Goal: Transaction & Acquisition: Purchase product/service

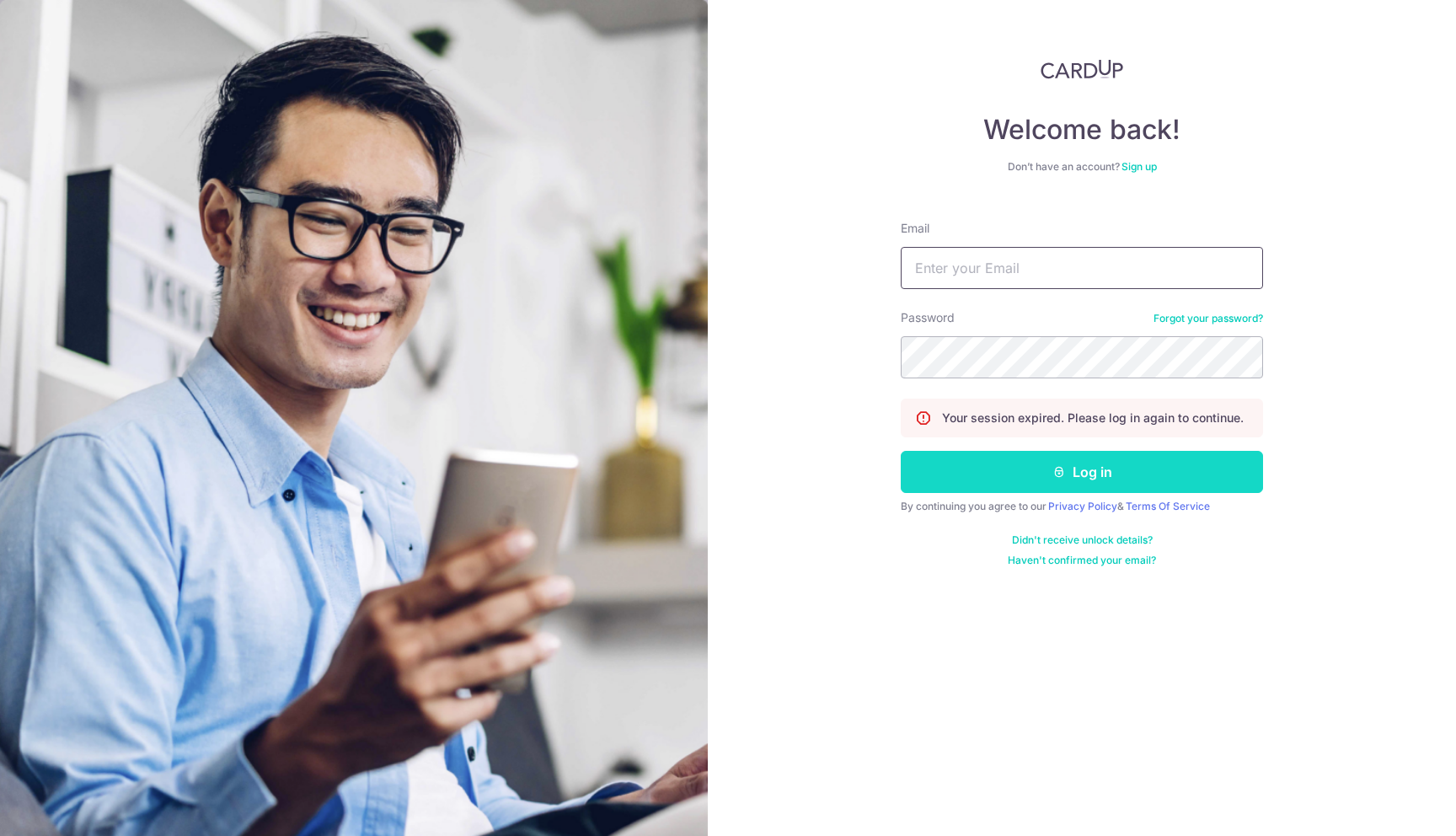
type input "puvanraj1793@gmail.com"
click at [1053, 491] on button "Log in" at bounding box center [1081, 472] width 362 height 42
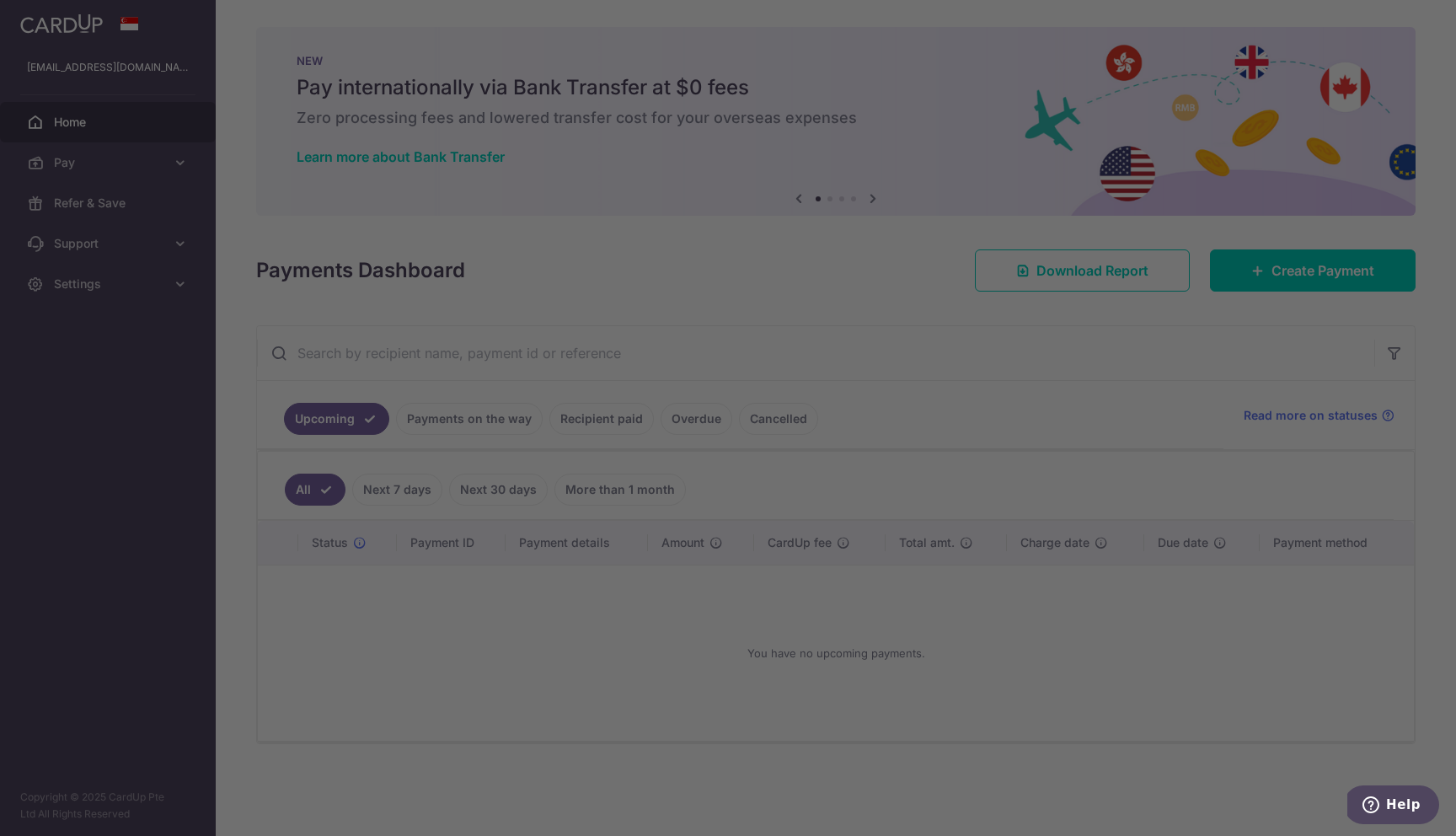
click at [296, 218] on div at bounding box center [735, 422] width 1470 height 844
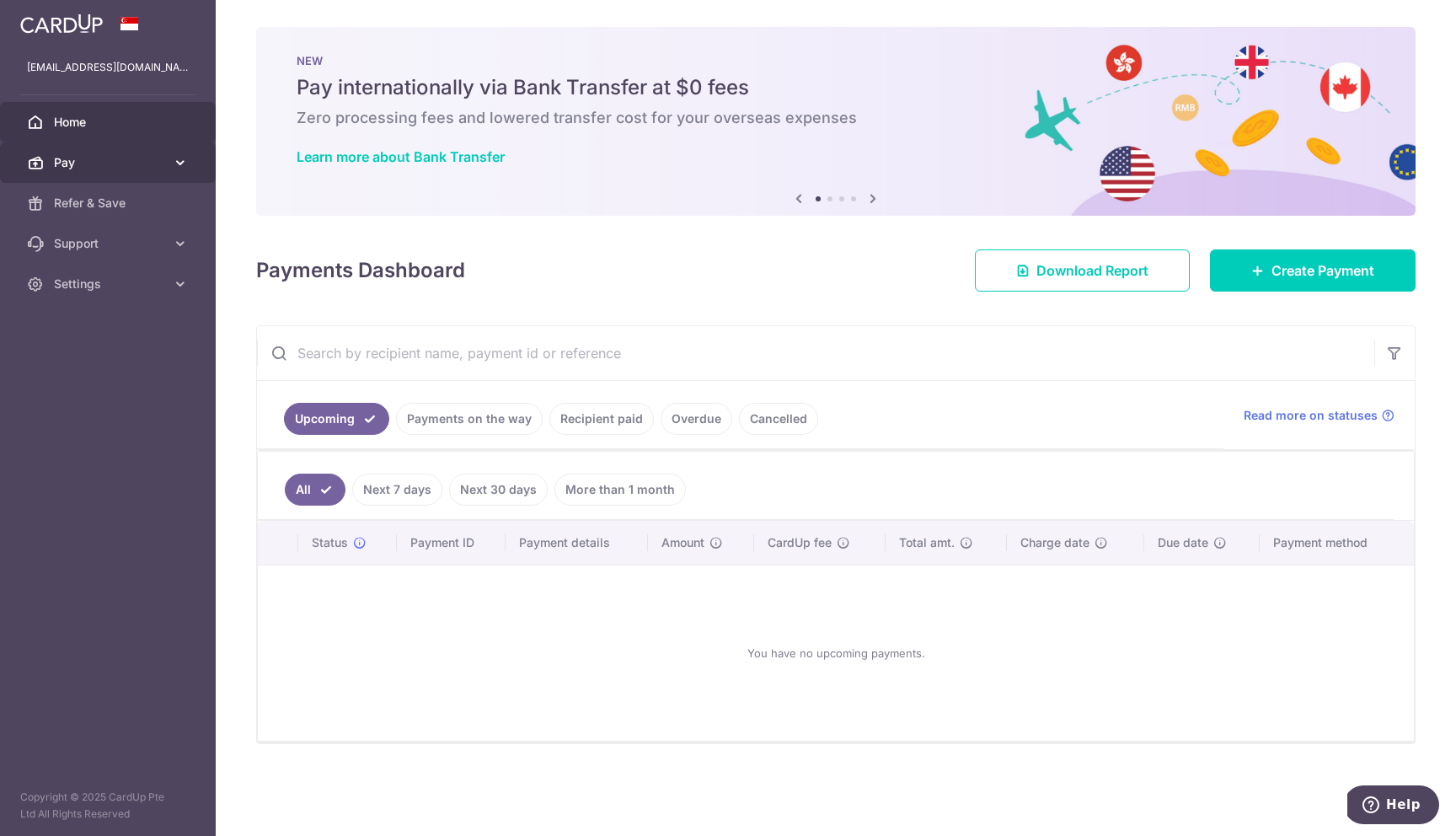
click at [176, 167] on icon at bounding box center [181, 162] width 17 height 17
click at [165, 166] on link "Pay" at bounding box center [108, 162] width 215 height 40
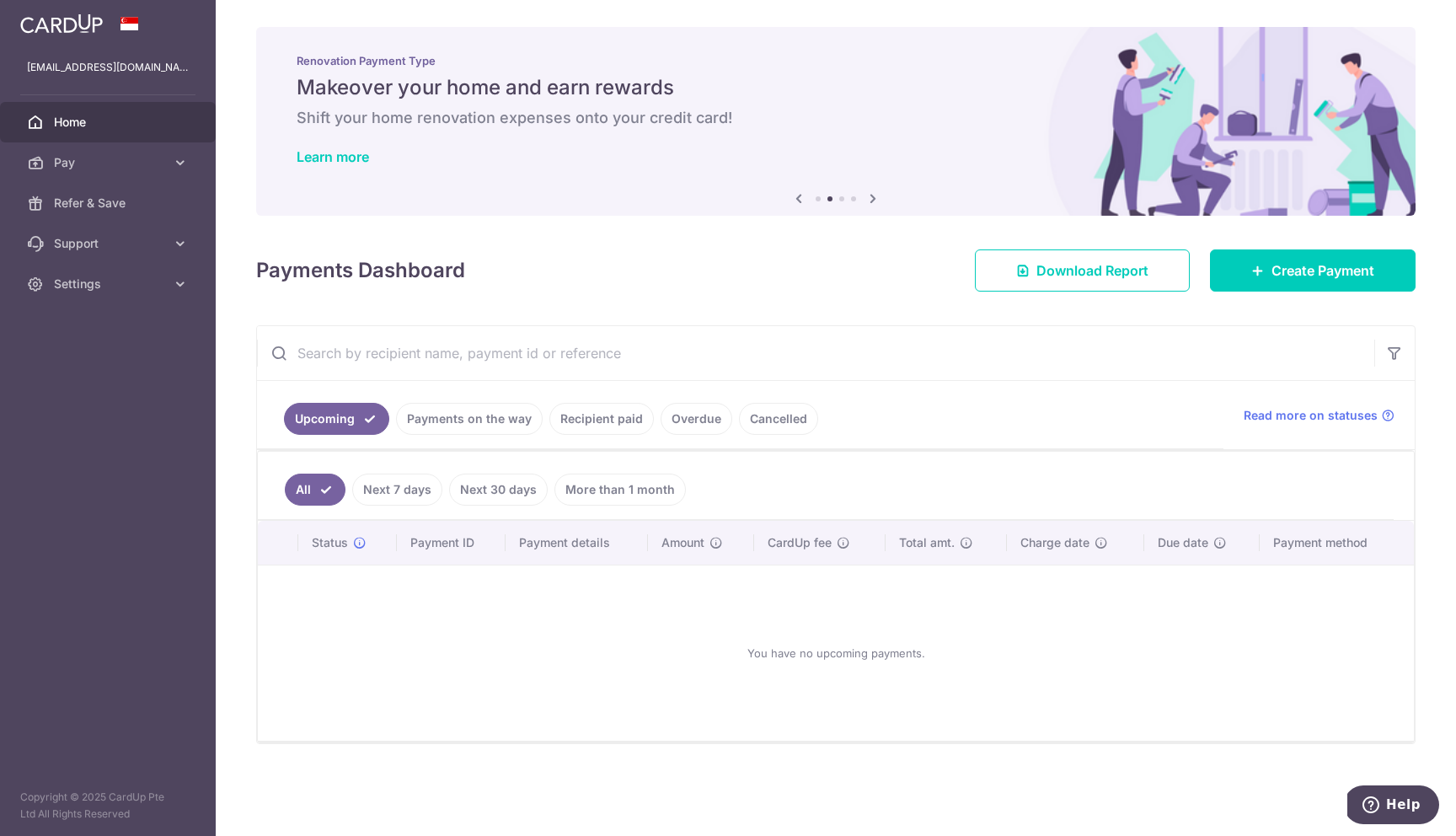
click at [446, 415] on link "Payments on the way" at bounding box center [469, 418] width 147 height 32
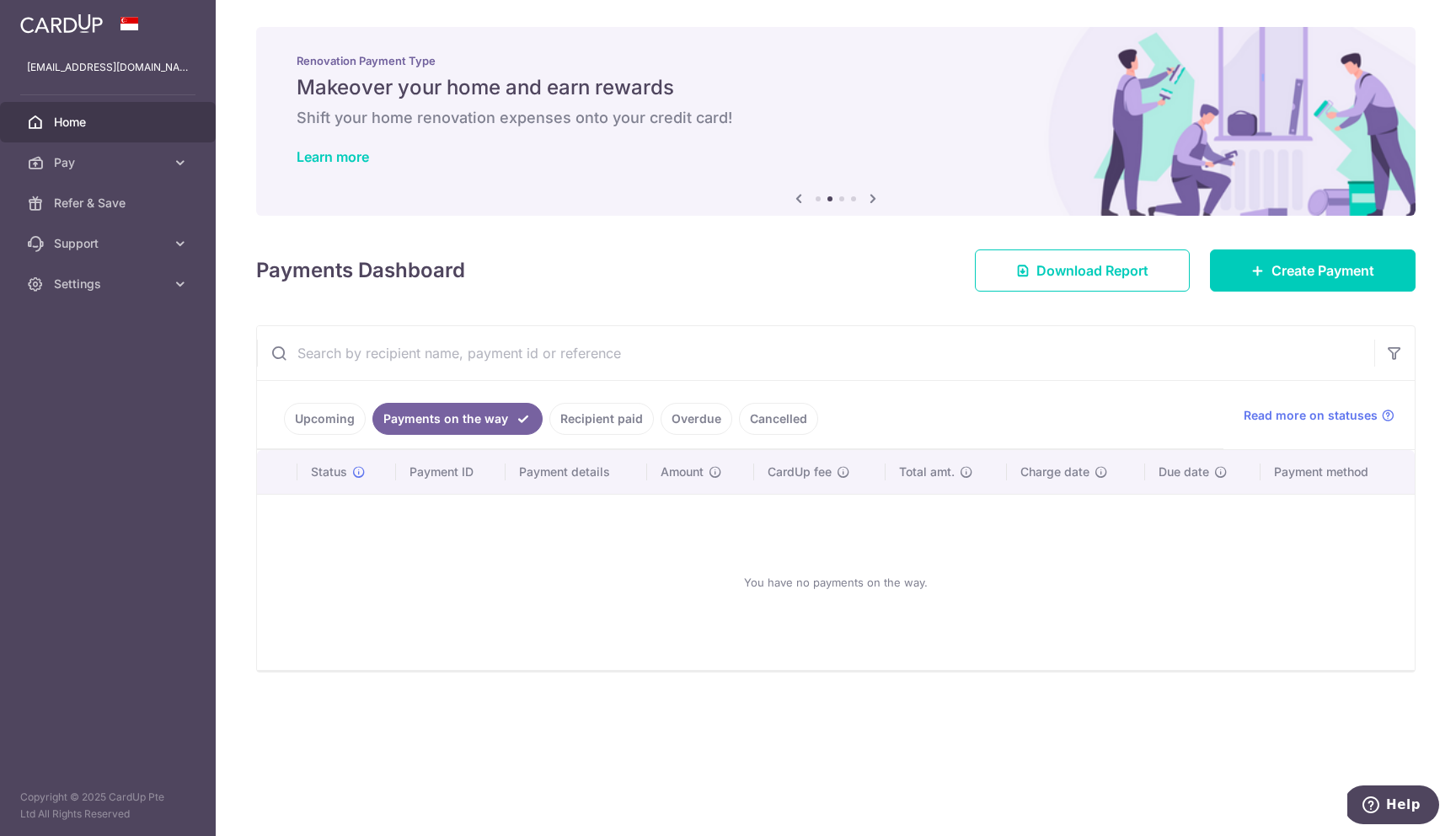
click at [588, 427] on link "Recipient paid" at bounding box center [602, 418] width 105 height 32
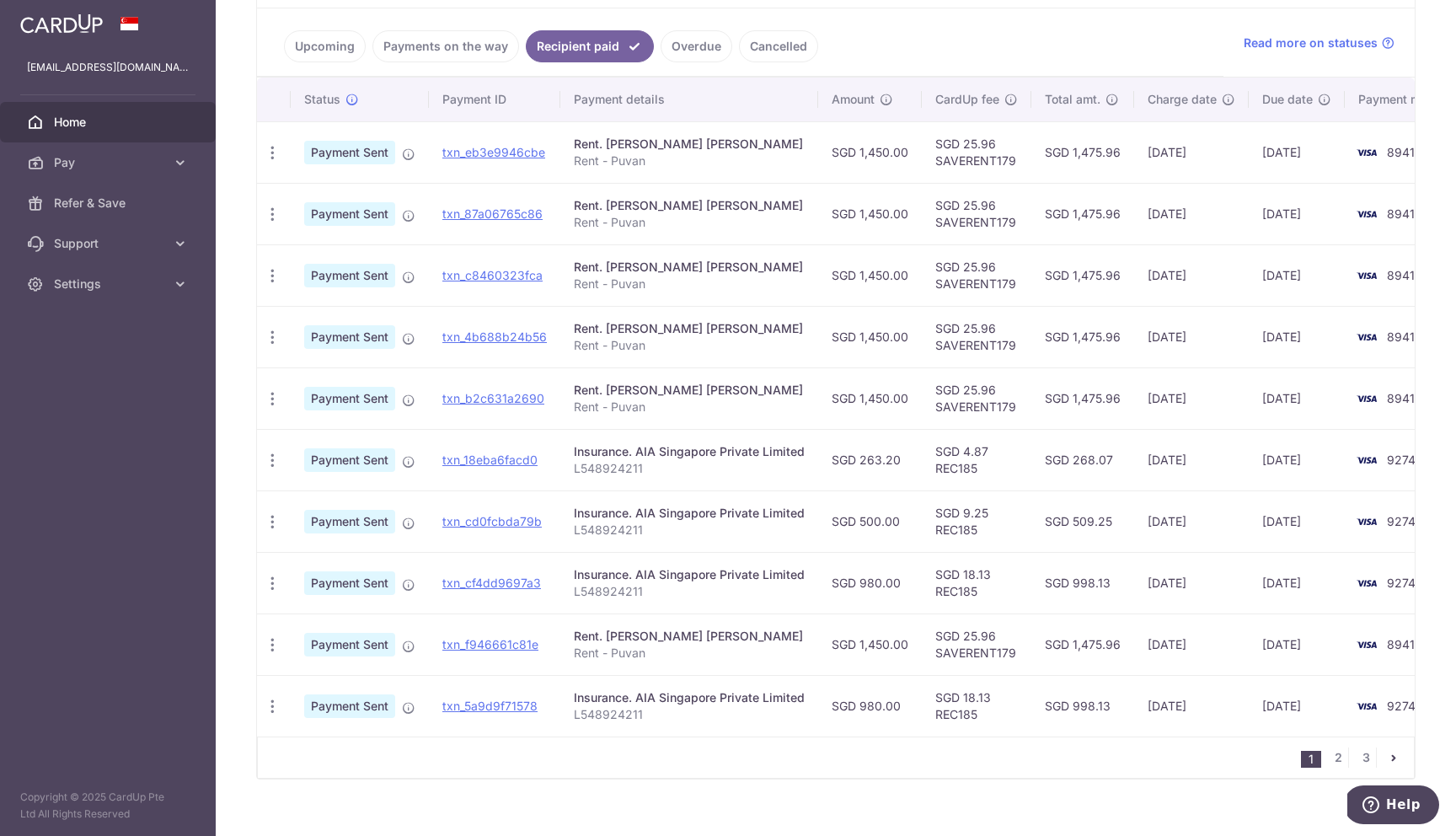
scroll to position [387, 0]
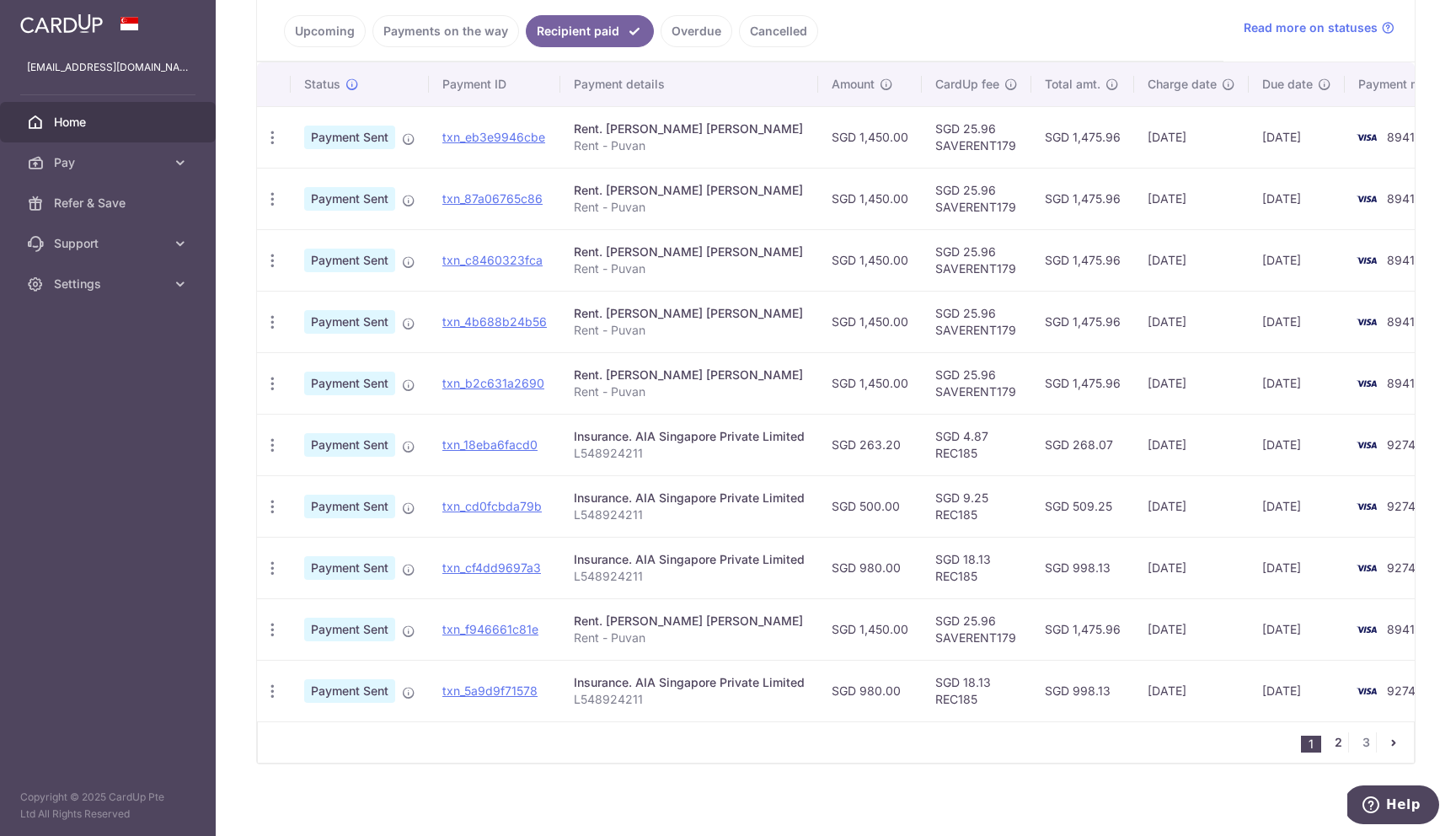
click at [1338, 740] on link "2" at bounding box center [1337, 742] width 20 height 20
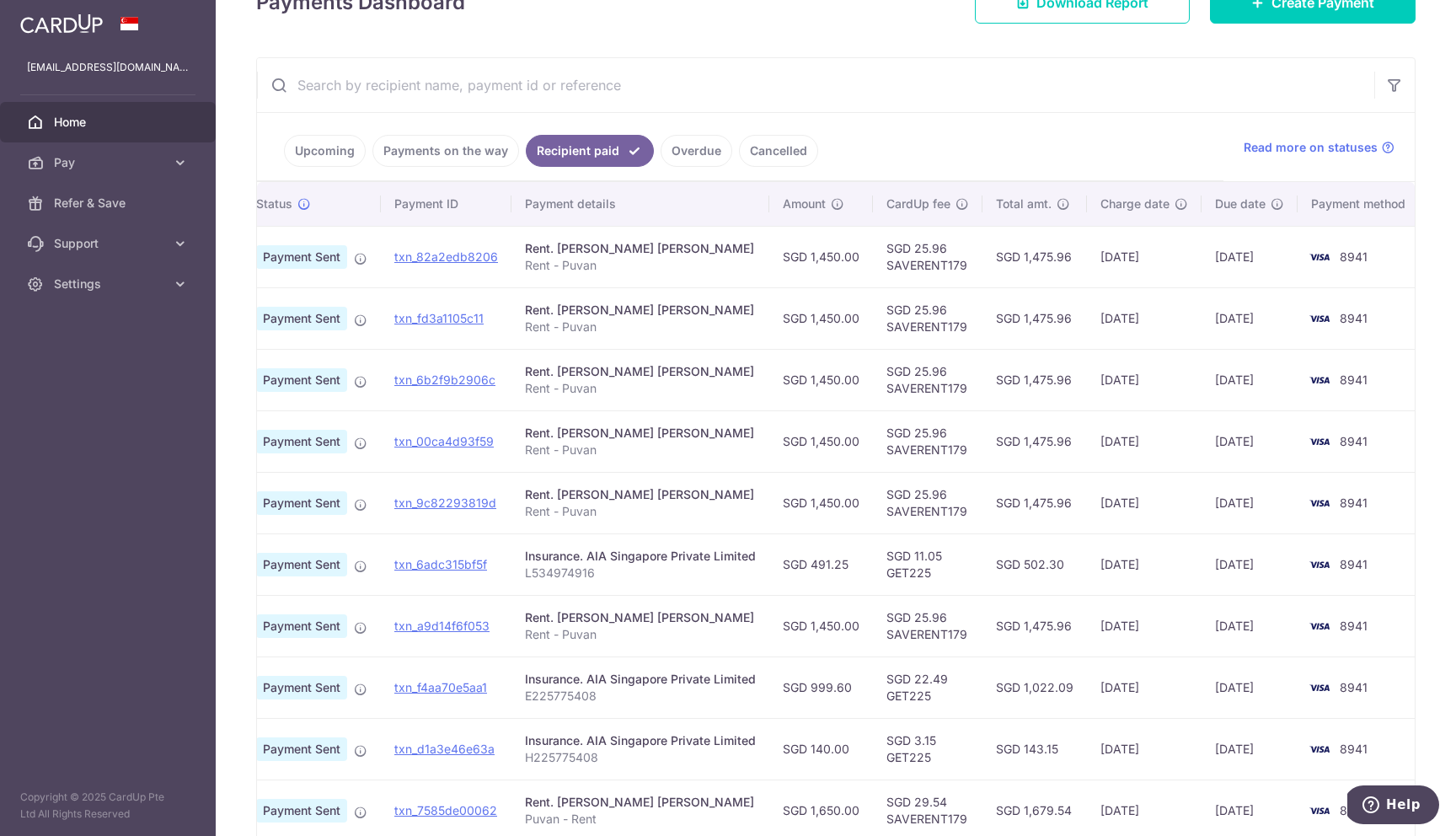
scroll to position [395, 0]
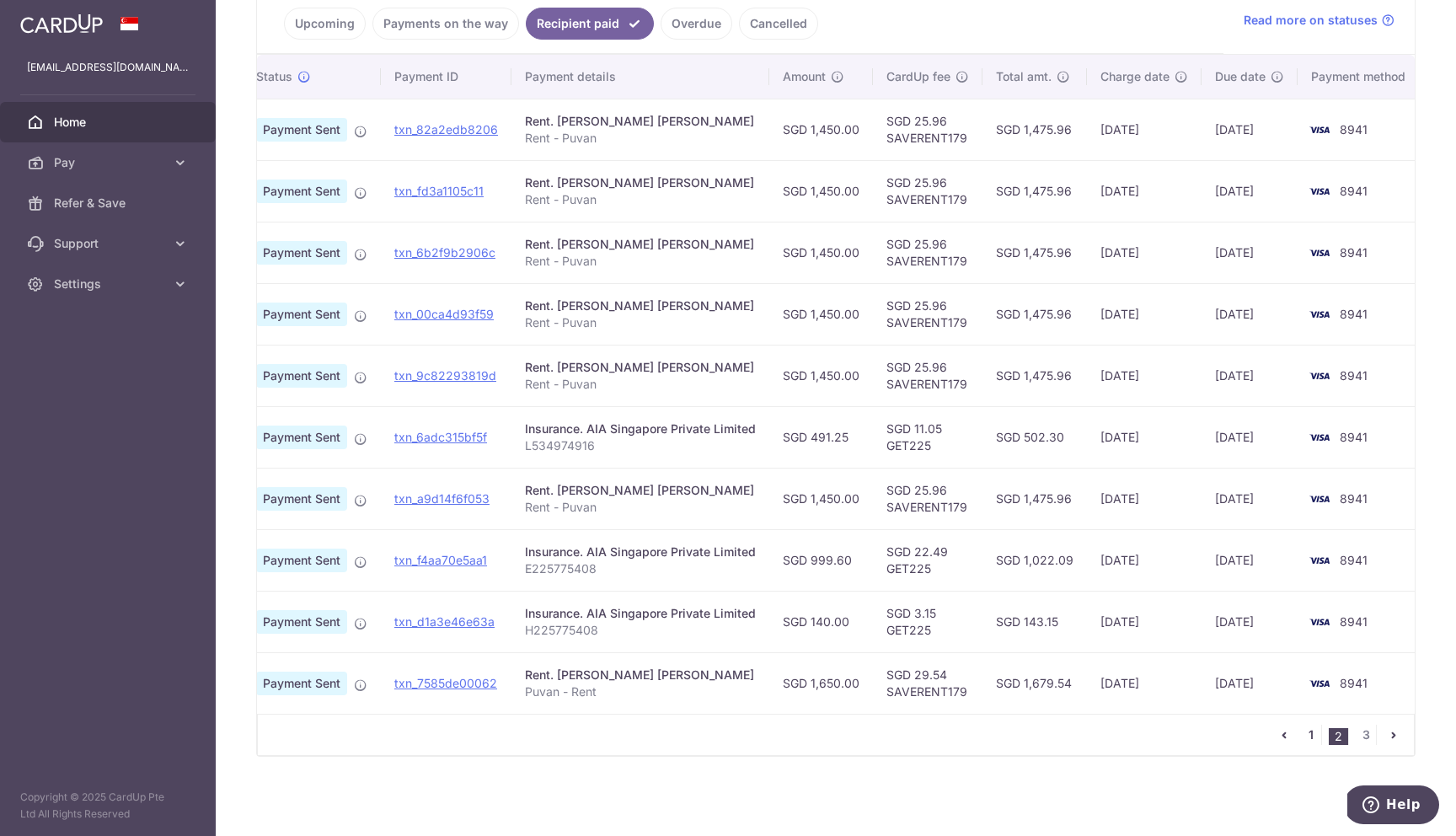
click at [1309, 733] on link "1" at bounding box center [1310, 734] width 20 height 20
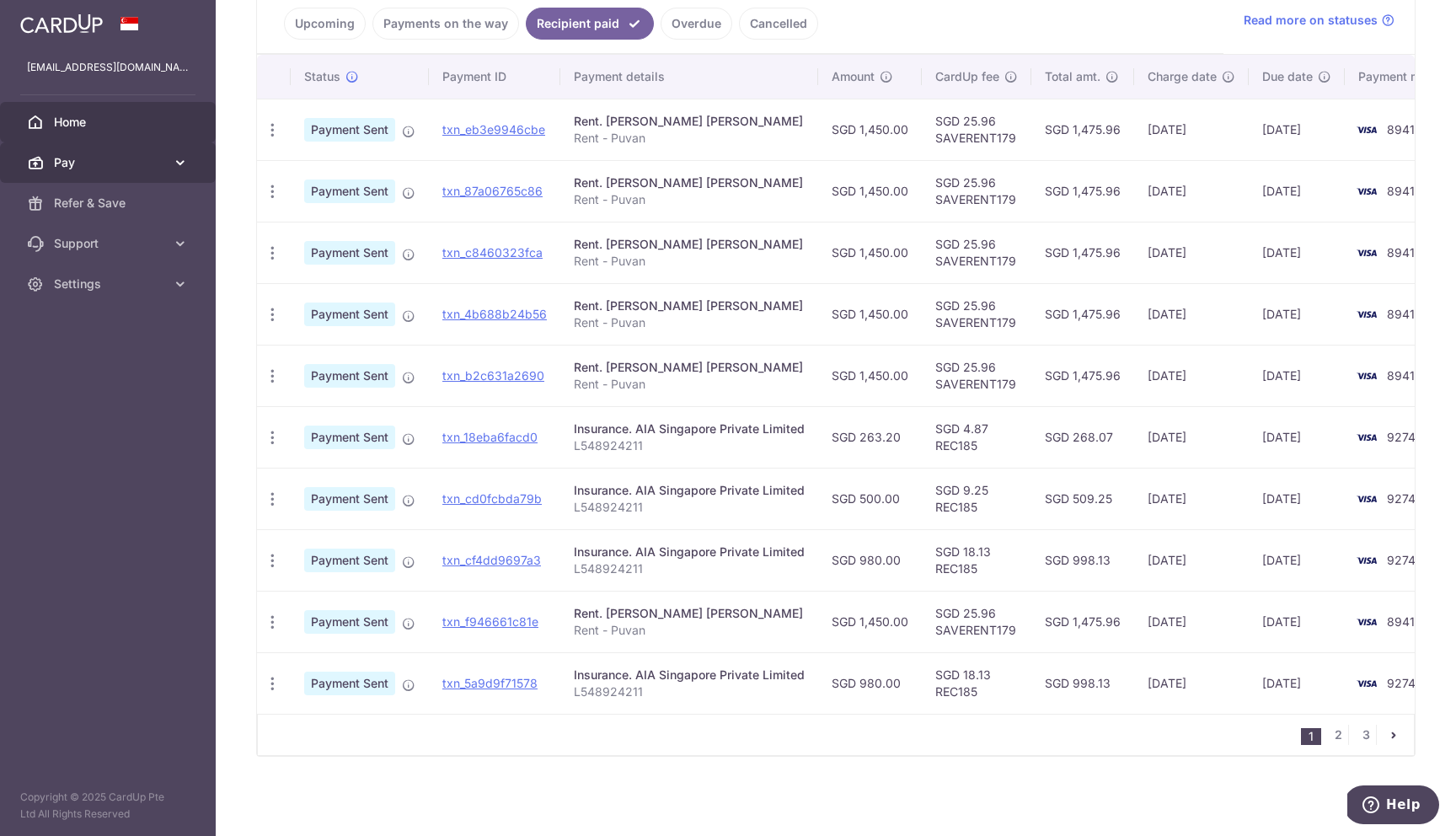
click at [133, 169] on span "Pay" at bounding box center [110, 162] width 111 height 17
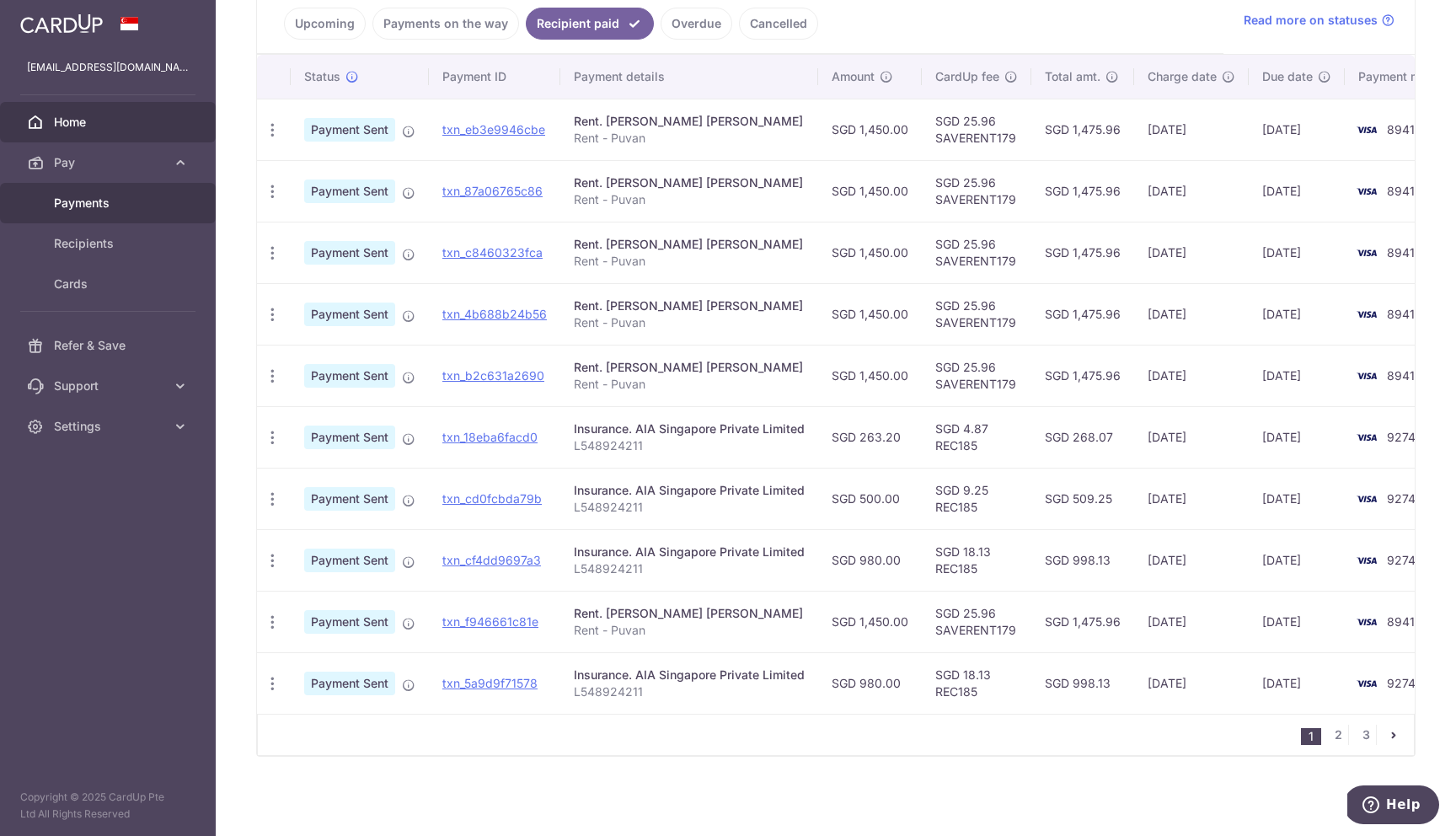
click at [114, 206] on span "Payments" at bounding box center [110, 203] width 111 height 17
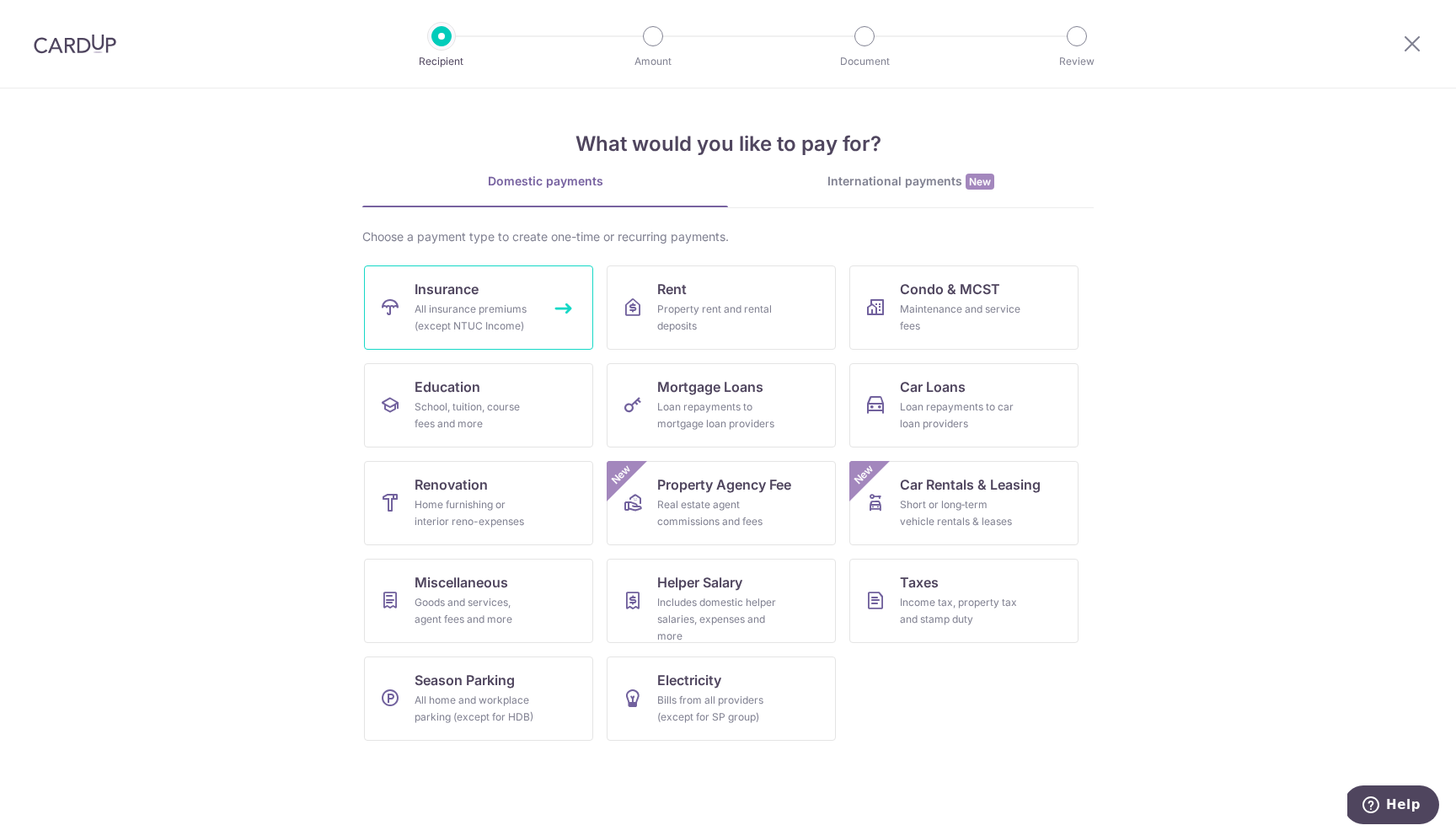
click at [504, 313] on div "All insurance premiums (except NTUC Income)" at bounding box center [475, 317] width 121 height 34
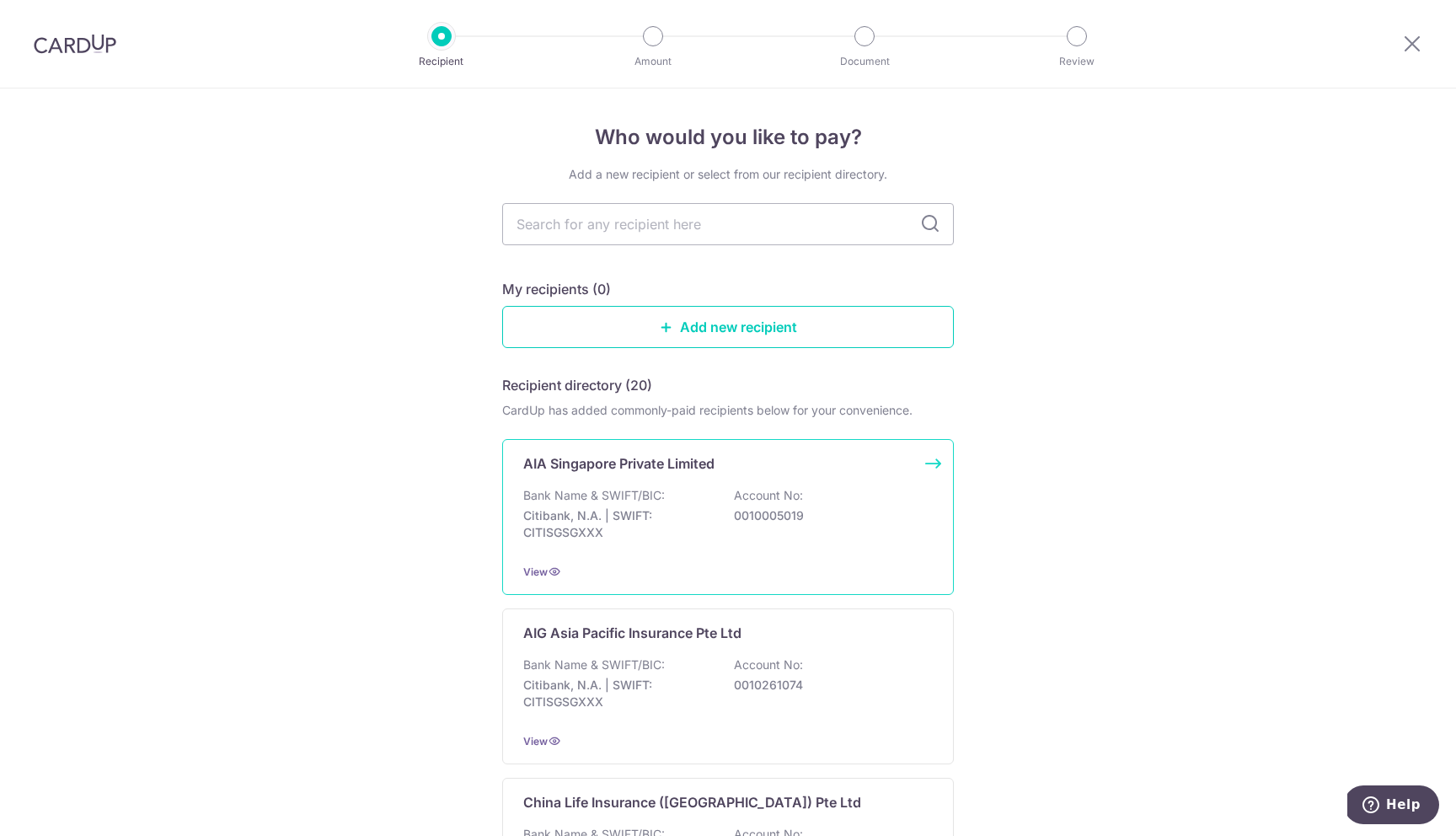
click at [629, 502] on p "Bank Name & SWIFT/BIC:" at bounding box center [593, 496] width 141 height 17
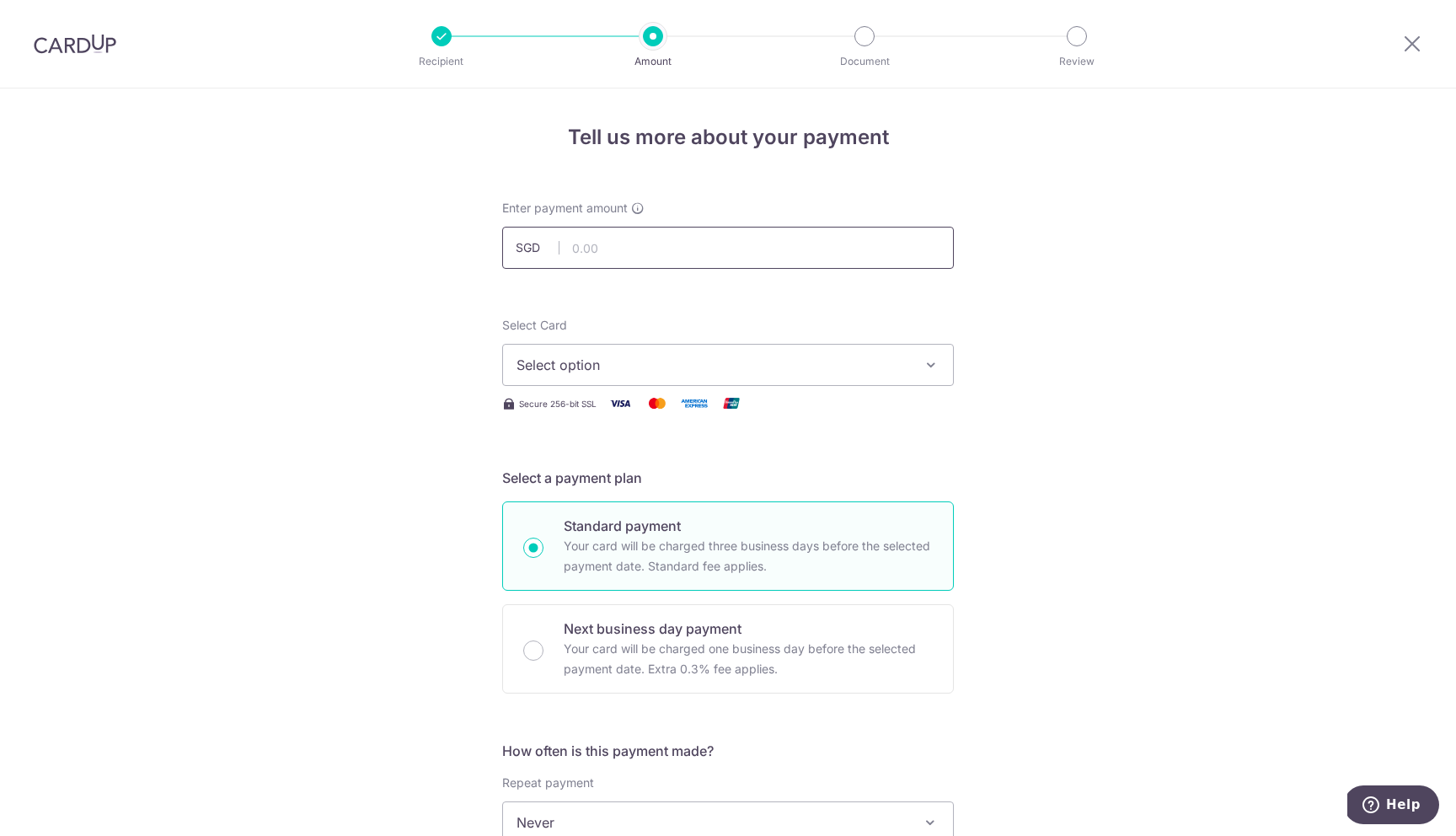
click at [648, 243] on input "text" at bounding box center [728, 248] width 452 height 42
click at [782, 251] on input "text" at bounding box center [728, 248] width 452 height 42
type input "245.63"
click at [1008, 307] on div "Tell us more about your payment Enter payment amount SGD 245.63 245.63 Select C…" at bounding box center [728, 850] width 1456 height 1524
click at [915, 370] on button "Select option" at bounding box center [728, 365] width 452 height 42
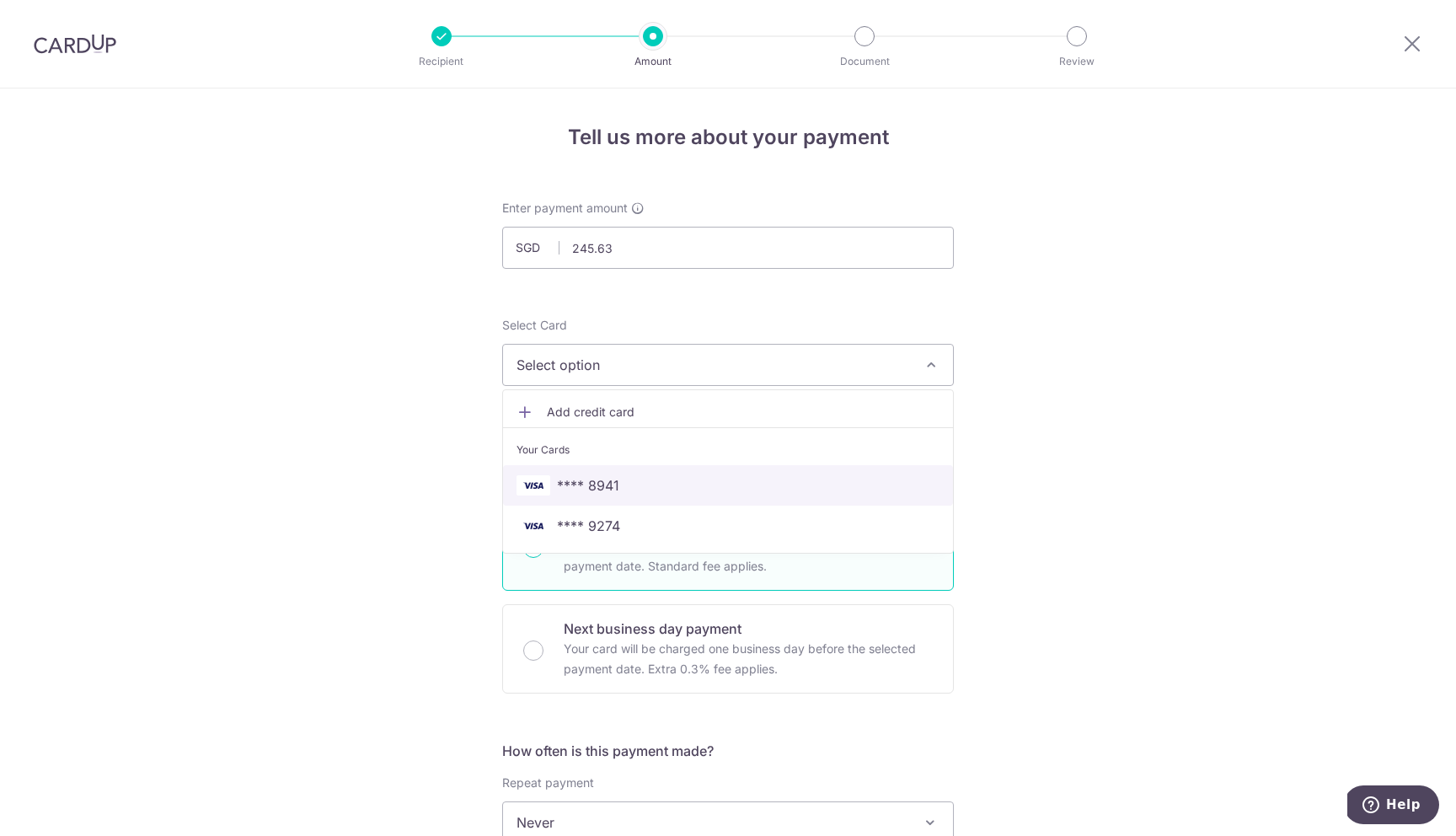
click at [816, 487] on span "**** 8941" at bounding box center [728, 484] width 423 height 20
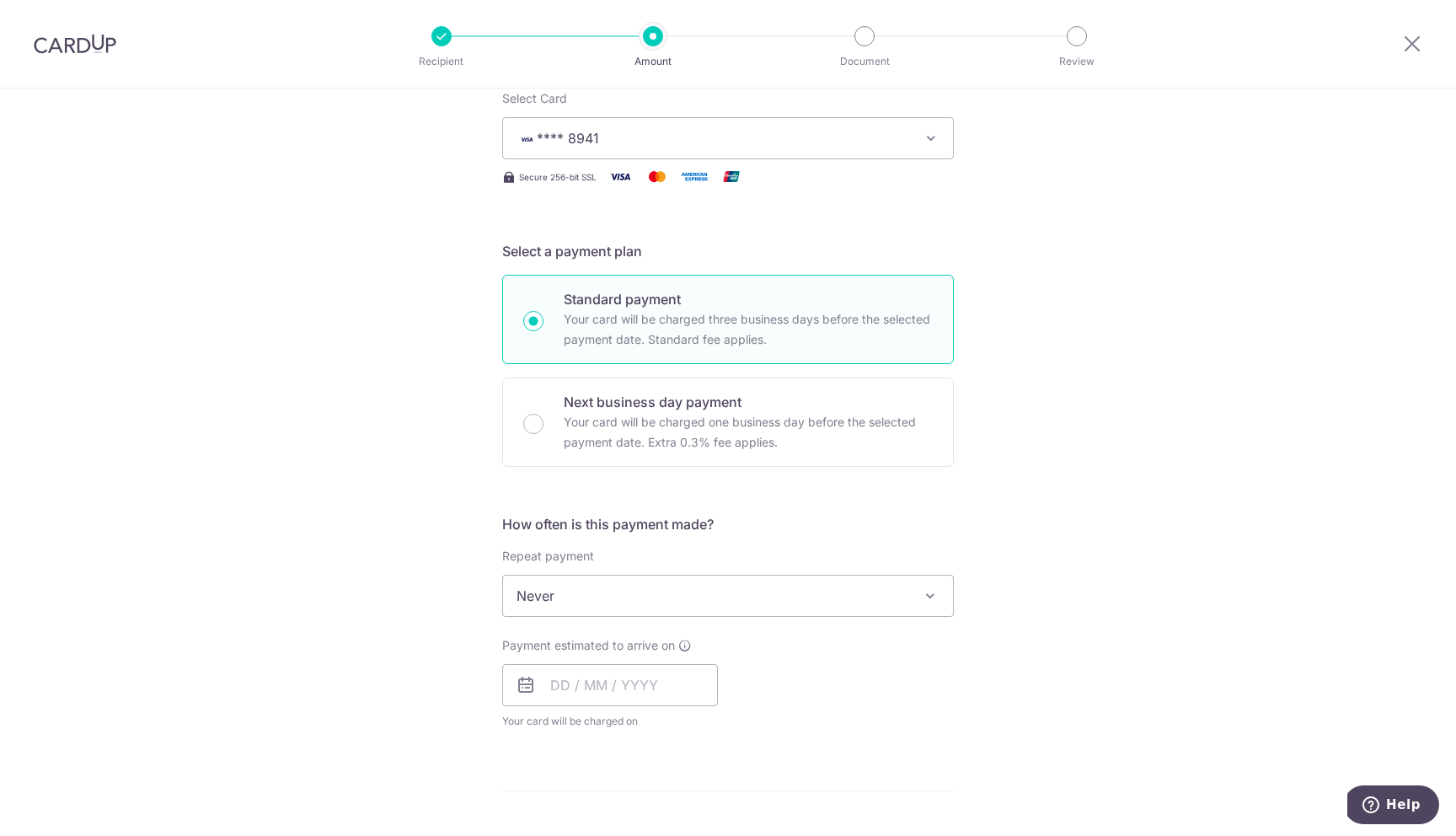
scroll to position [228, 0]
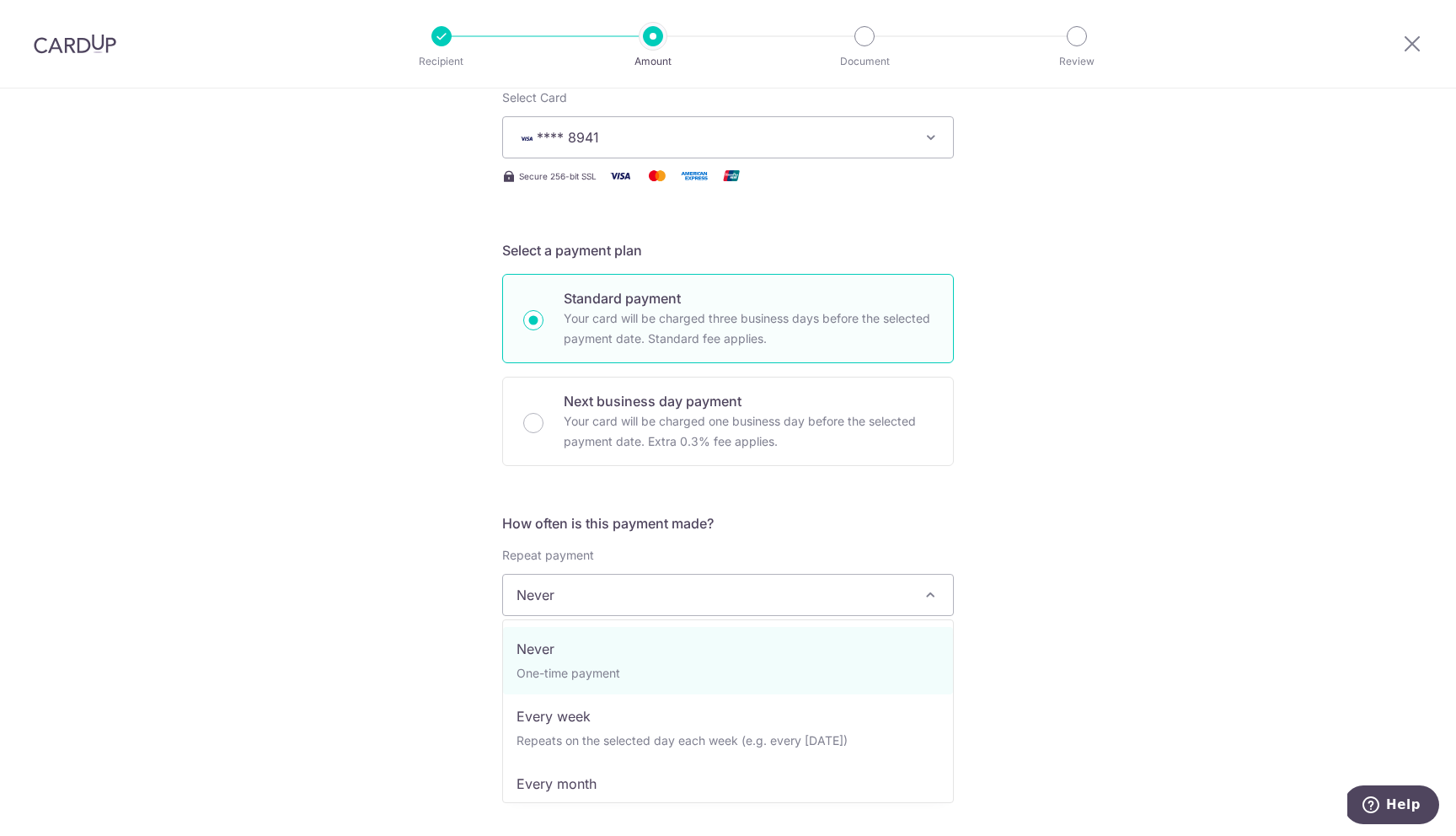
click at [728, 598] on span "Never" at bounding box center [728, 595] width 450 height 40
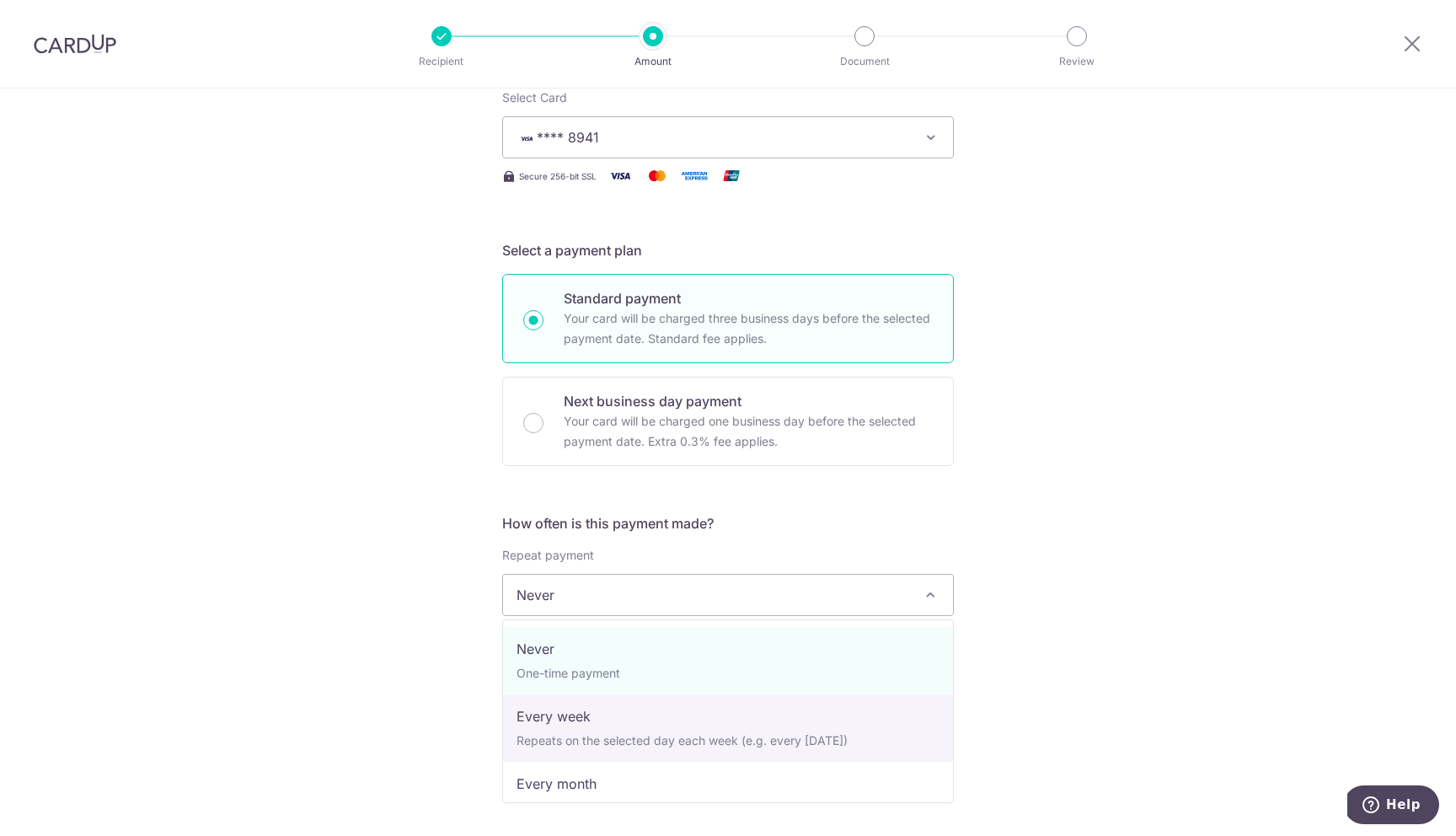
select select "2"
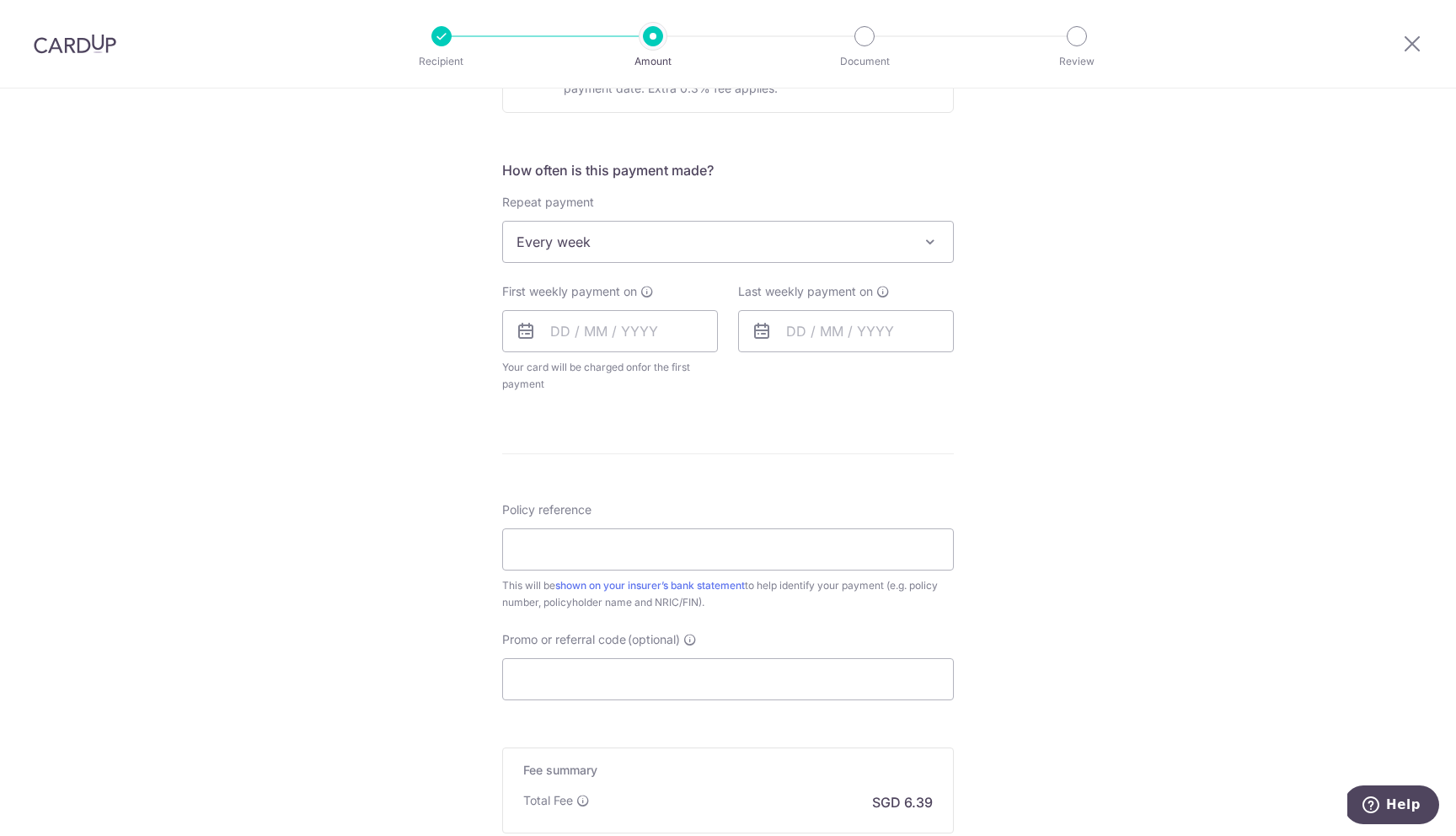
scroll to position [586, 0]
click at [657, 331] on input "text" at bounding box center [609, 325] width 215 height 42
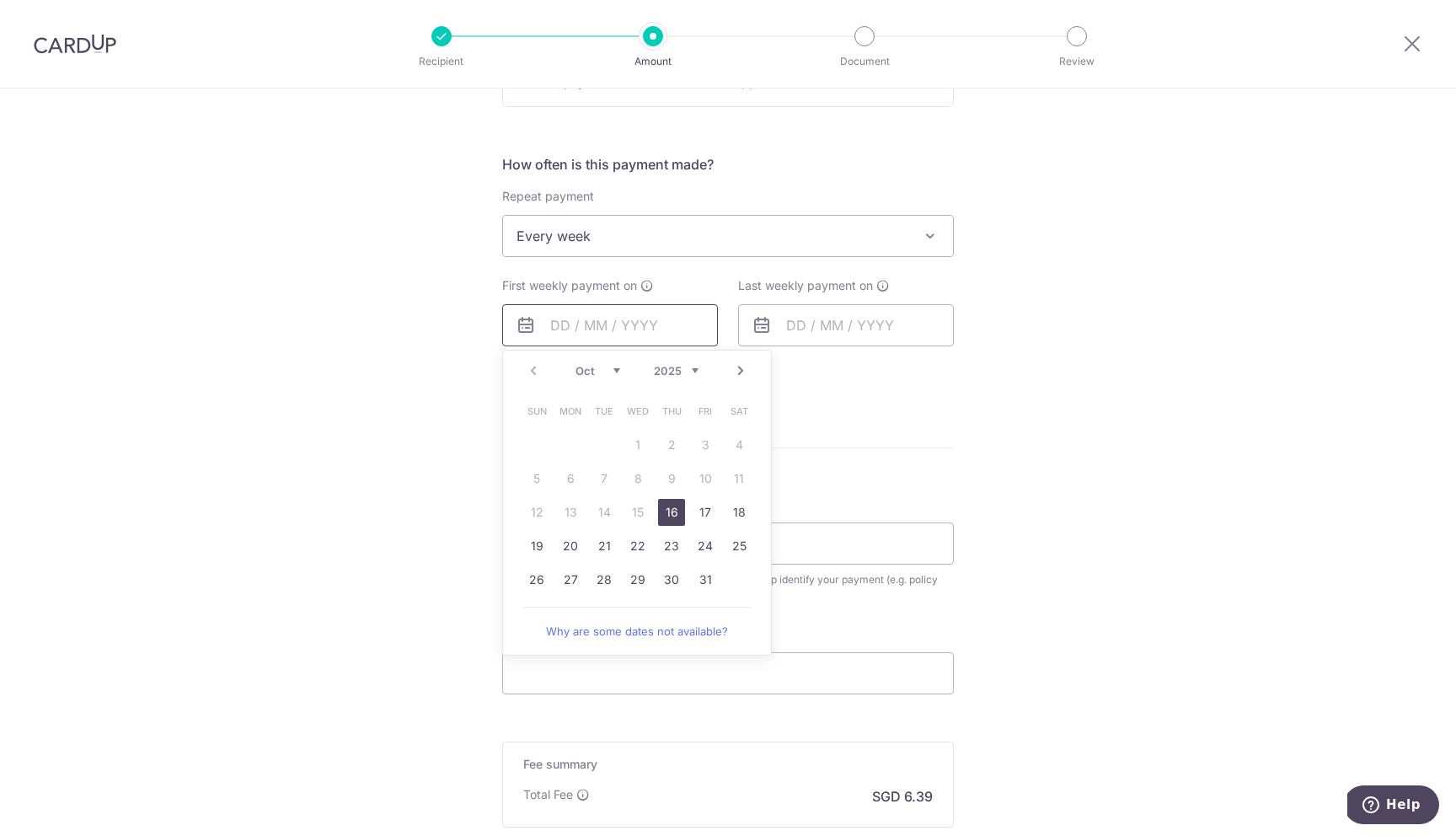
click at [621, 324] on input "text" at bounding box center [609, 325] width 215 height 42
click at [675, 514] on link "16" at bounding box center [672, 512] width 27 height 27
type input "[DATE]"
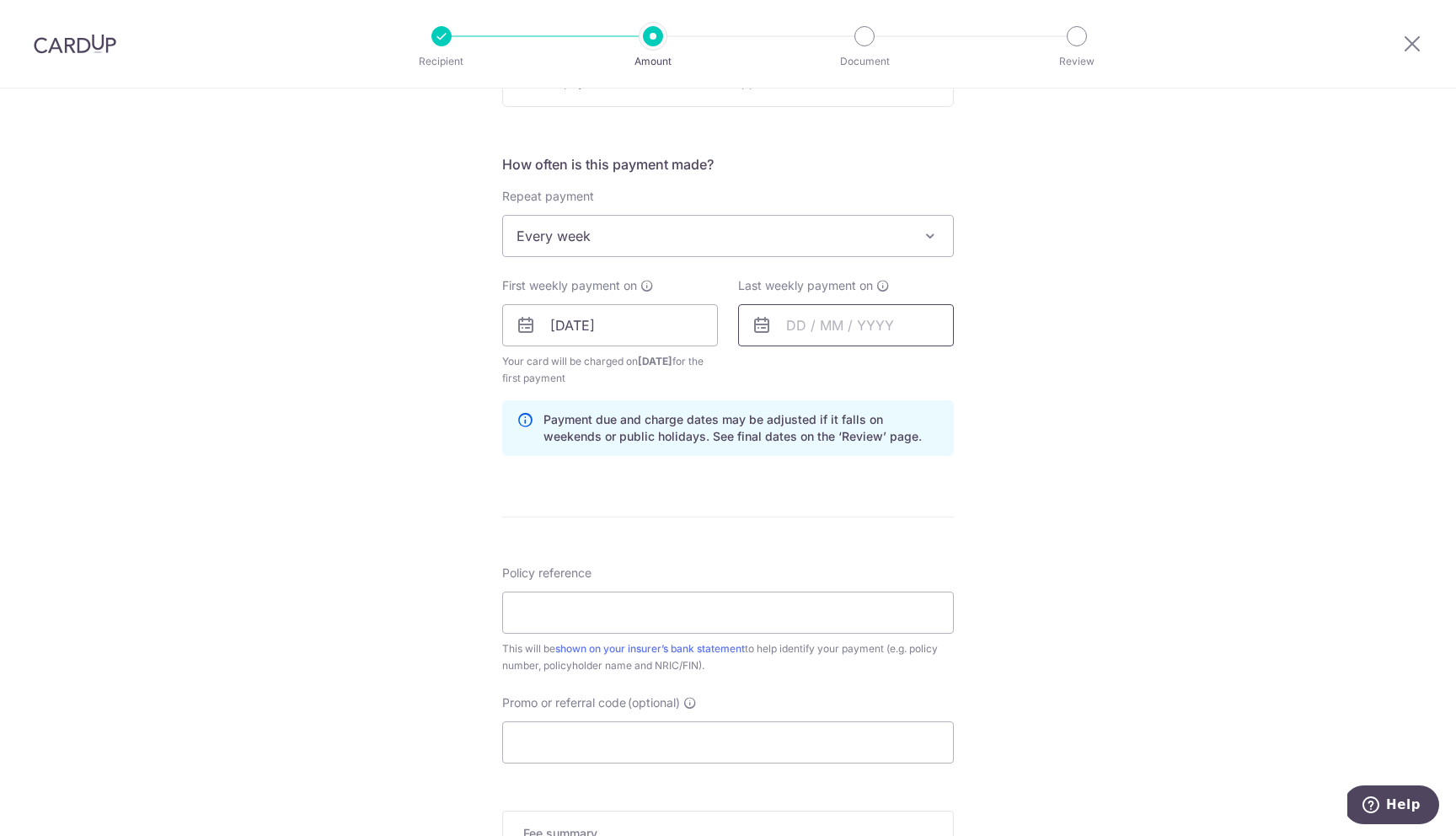
click at [854, 315] on input "text" at bounding box center [846, 325] width 215 height 42
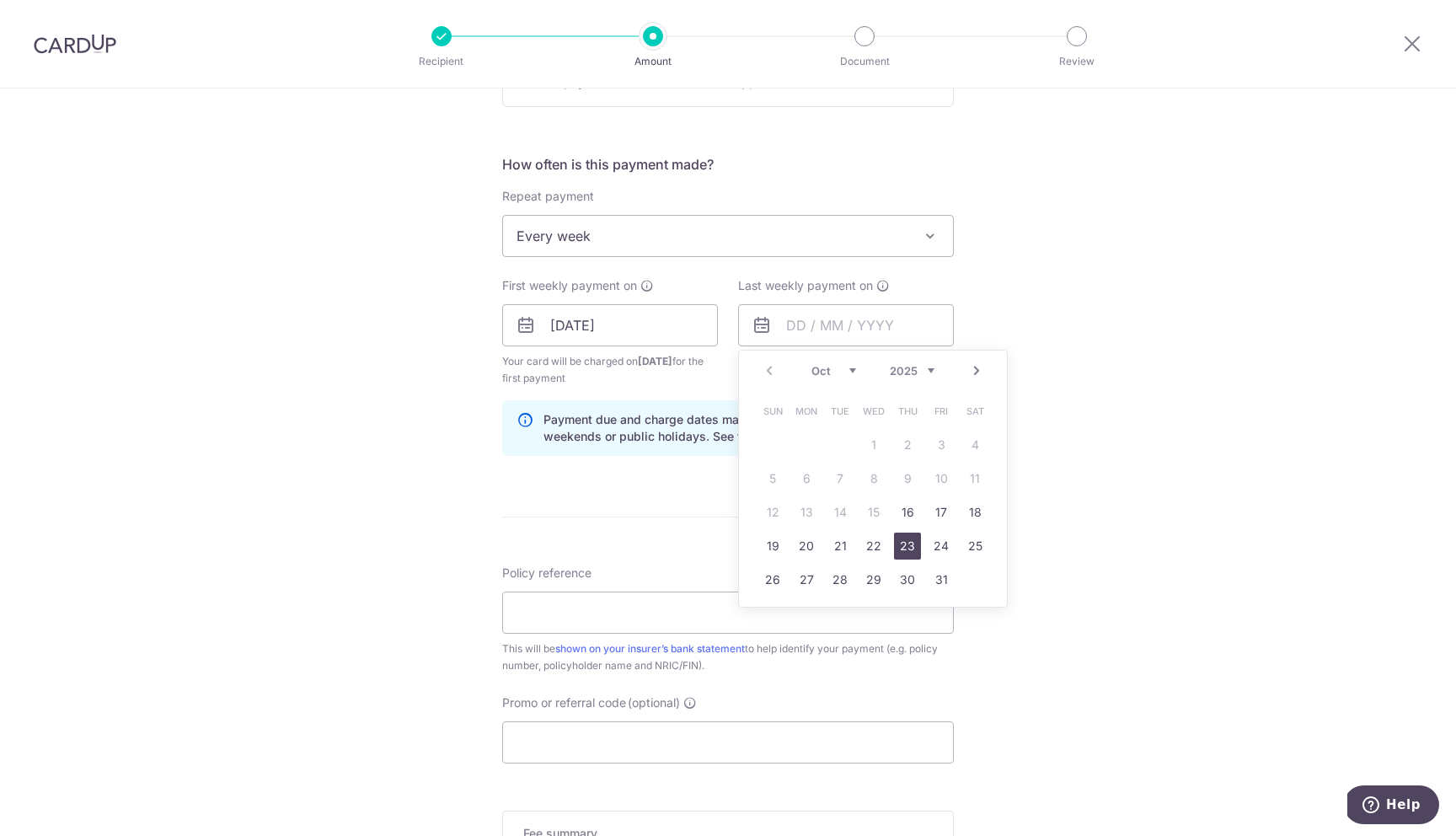
click at [913, 553] on link "23" at bounding box center [907, 546] width 27 height 27
type input "23/10/2025"
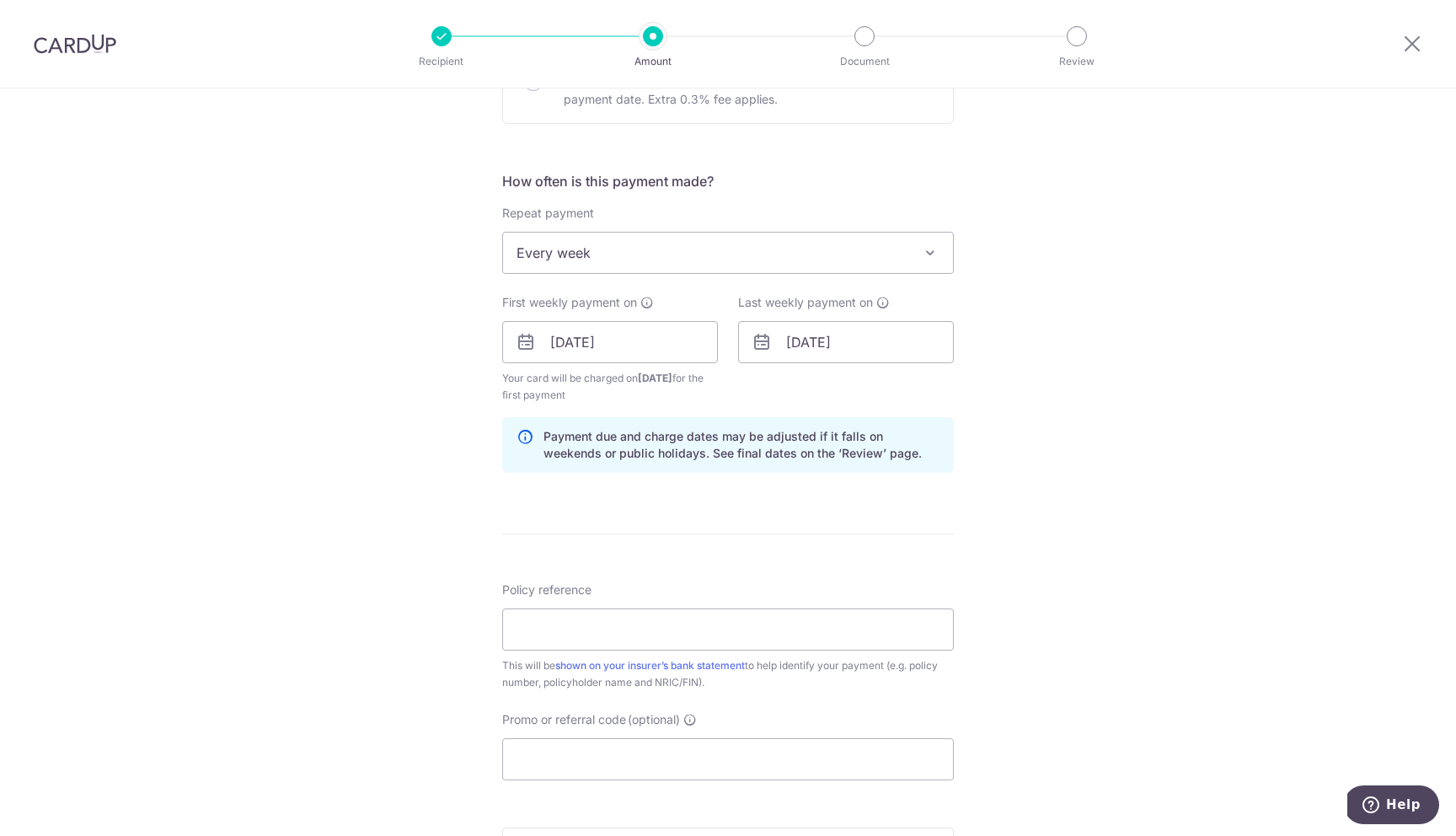
scroll to position [560, 0]
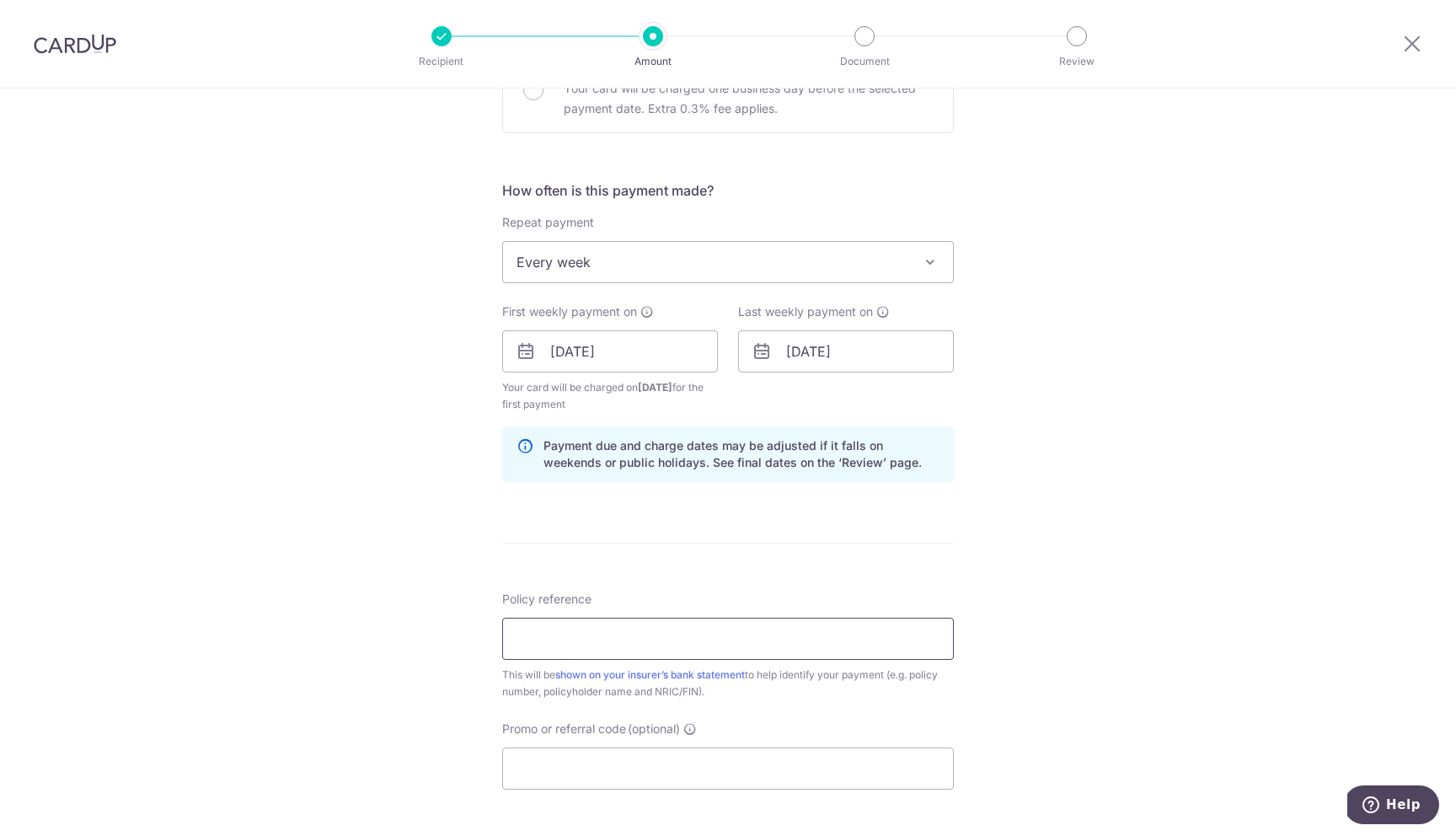
click at [777, 646] on input "Policy reference" at bounding box center [728, 639] width 452 height 42
click at [565, 632] on input "Policy reference" at bounding box center [728, 639] width 452 height 42
type input "L534974916"
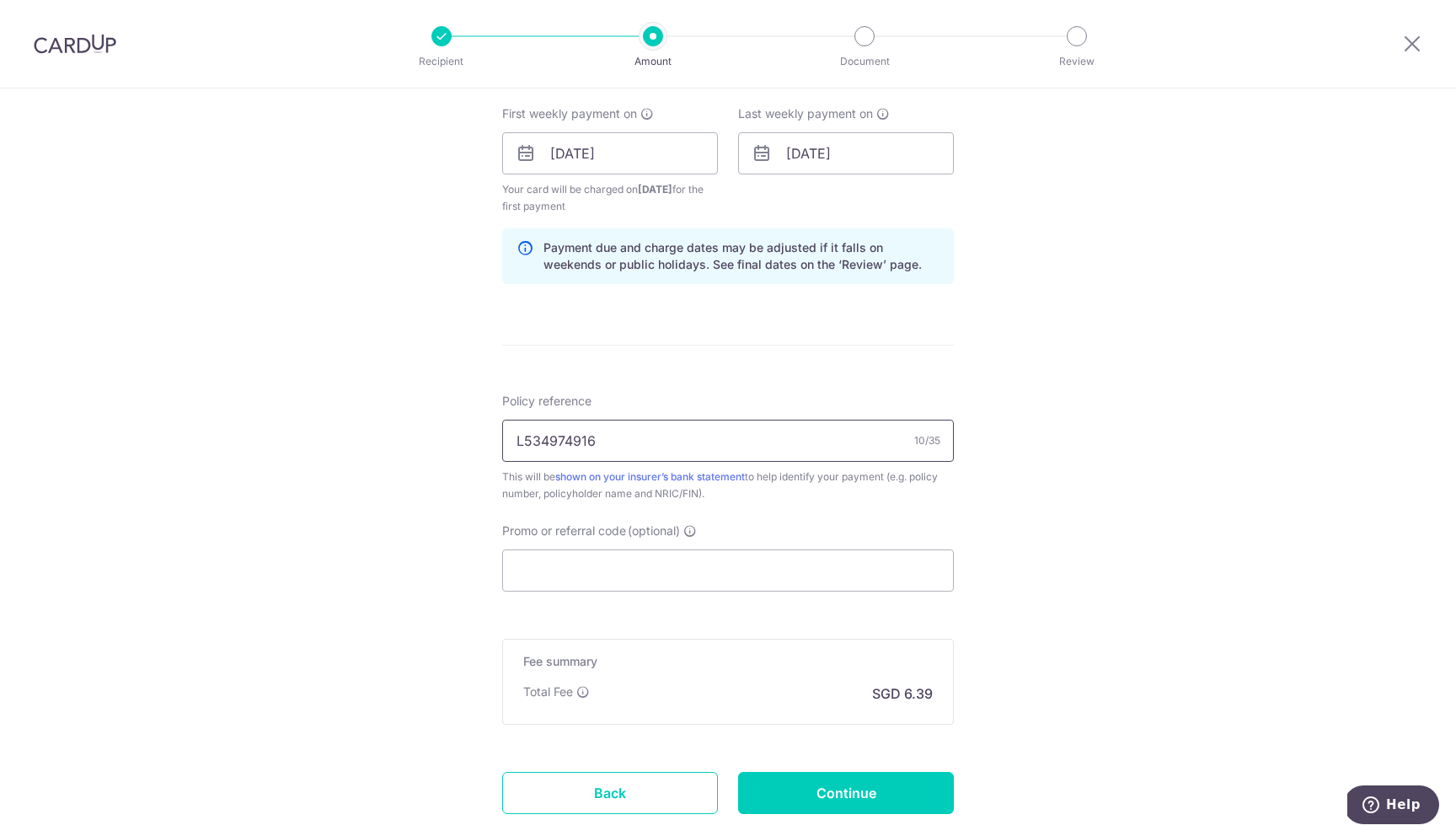
scroll to position [801, 0]
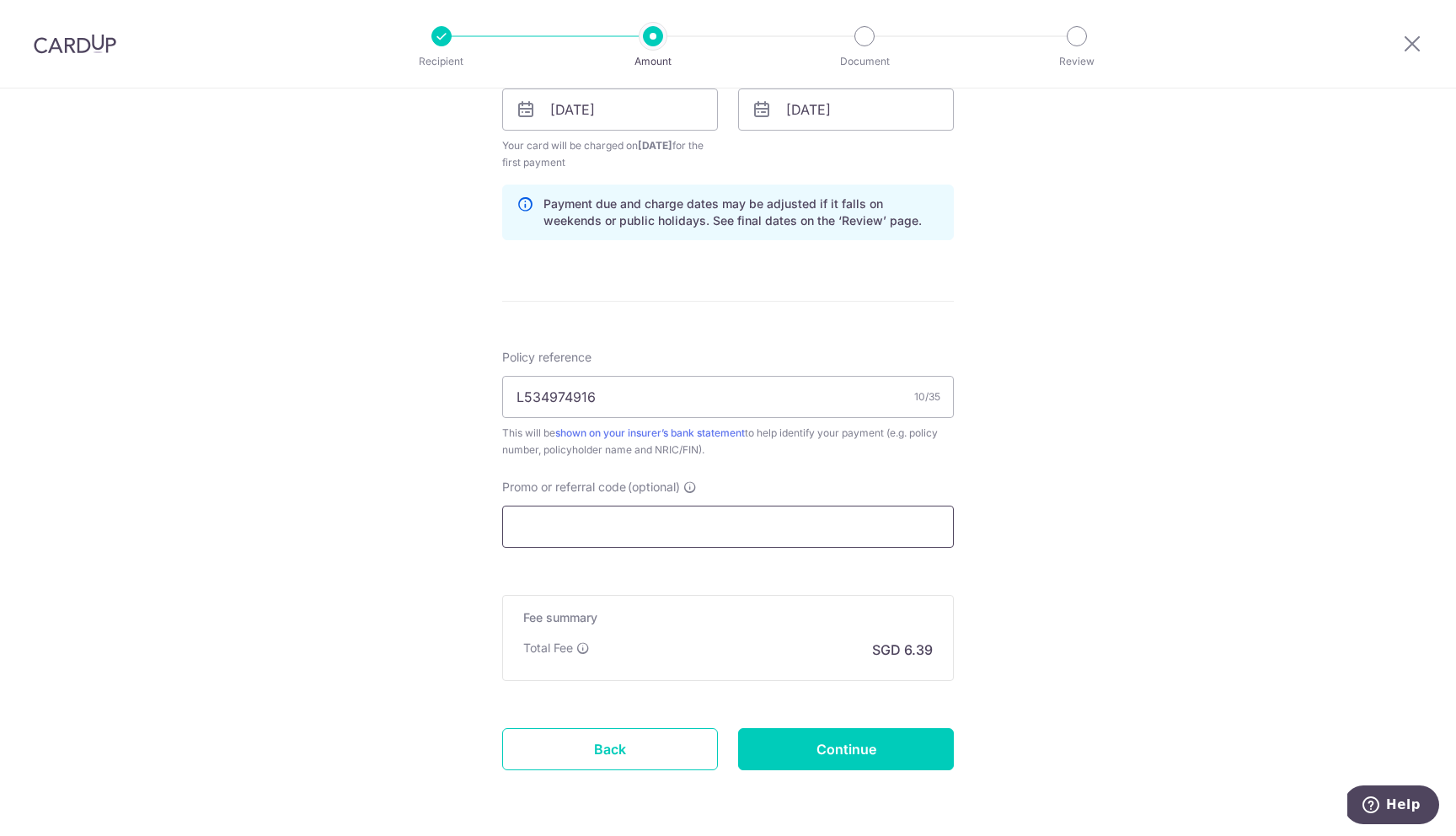
click at [624, 535] on input "Promo or referral code (optional)" at bounding box center [728, 527] width 452 height 42
paste input "REC185"
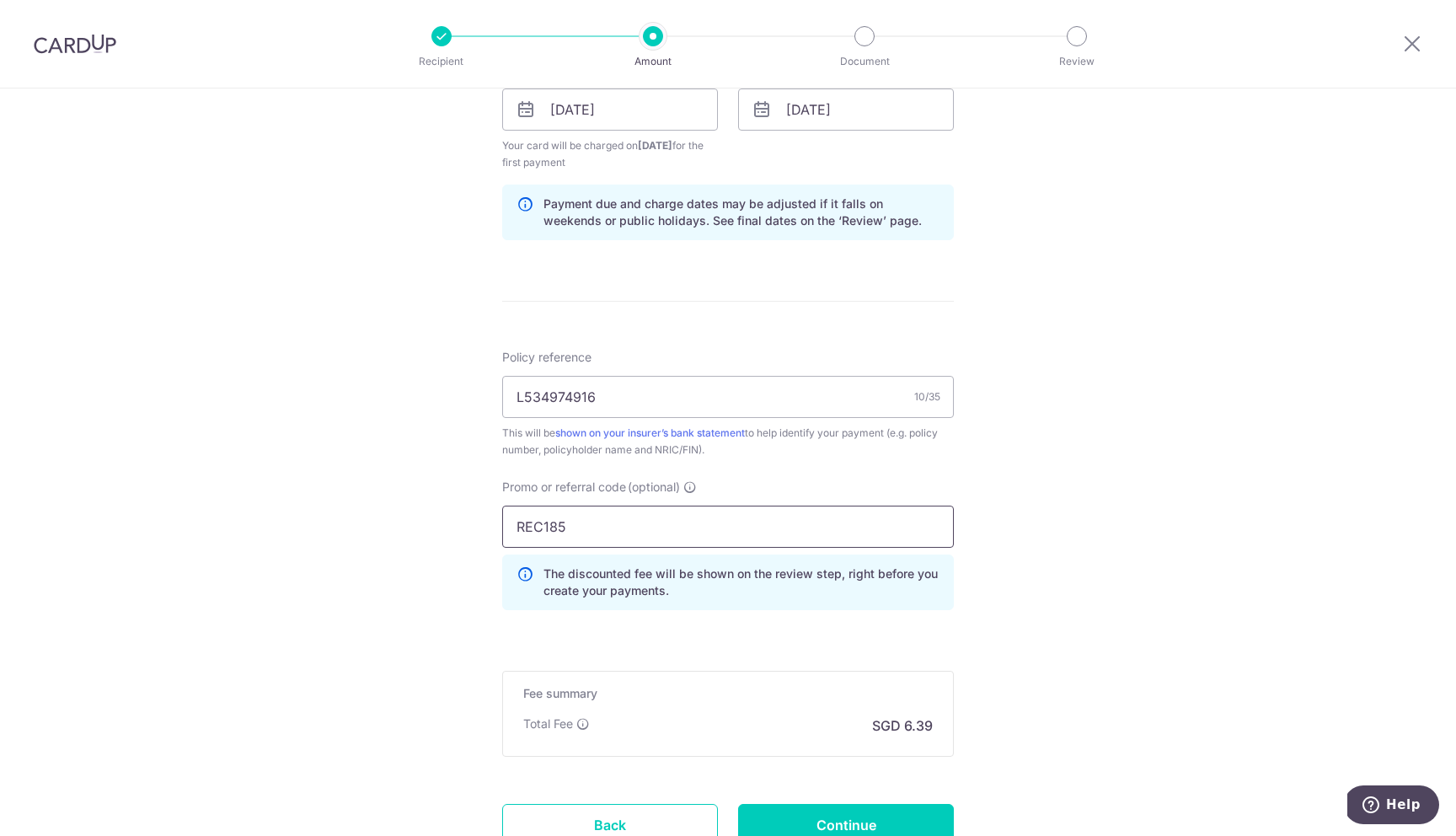
type input "REC185"
click at [805, 613] on div "Promo or referral code (optional) REC185 The discounted fee will be shown on th…" at bounding box center [728, 551] width 472 height 145
click at [805, 638] on form "Enter payment amount SGD 245.63 245.63 Select Card **** 8941 Add credit card Yo…" at bounding box center [728, 145] width 452 height 1495
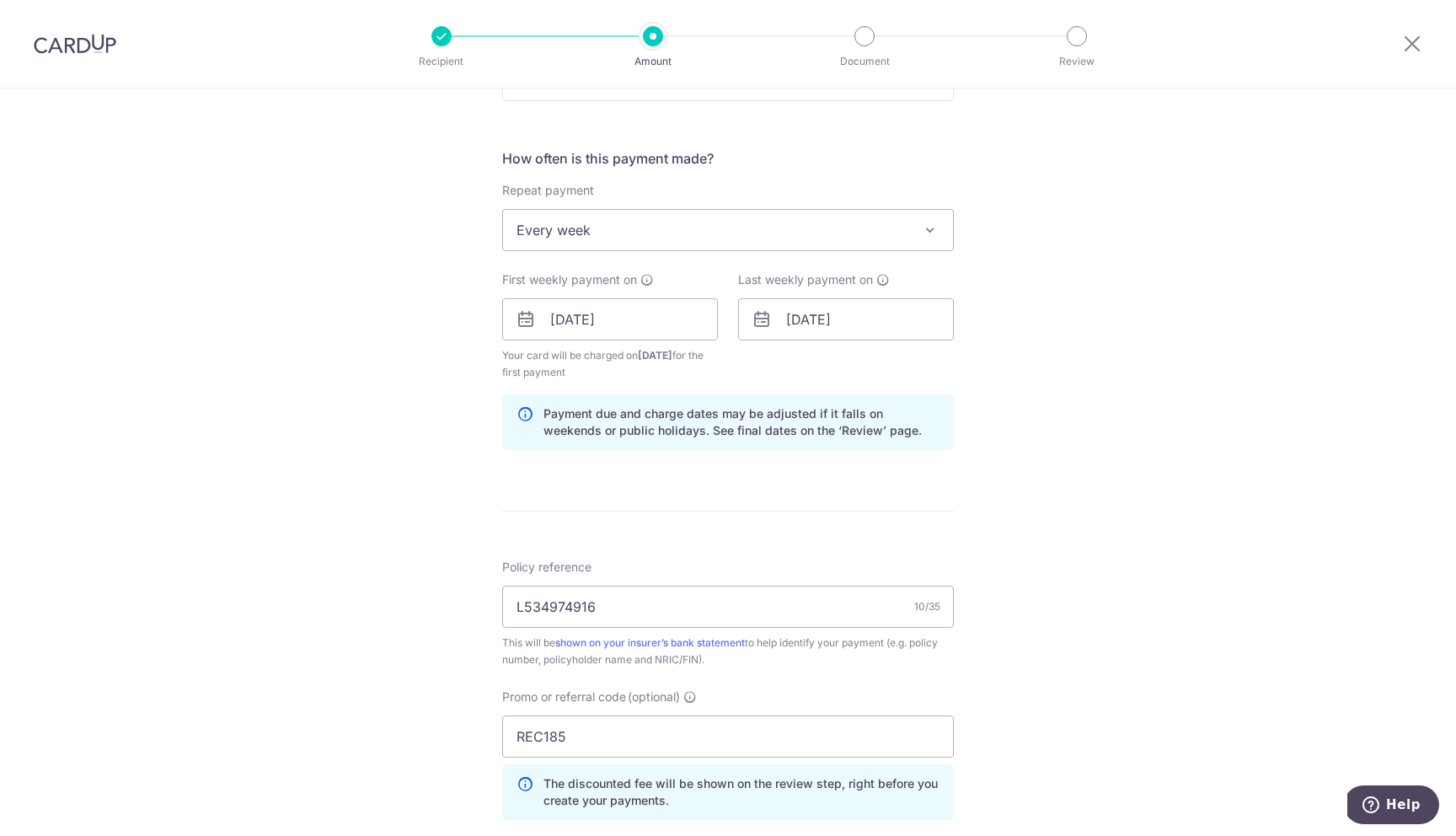
scroll to position [938, 0]
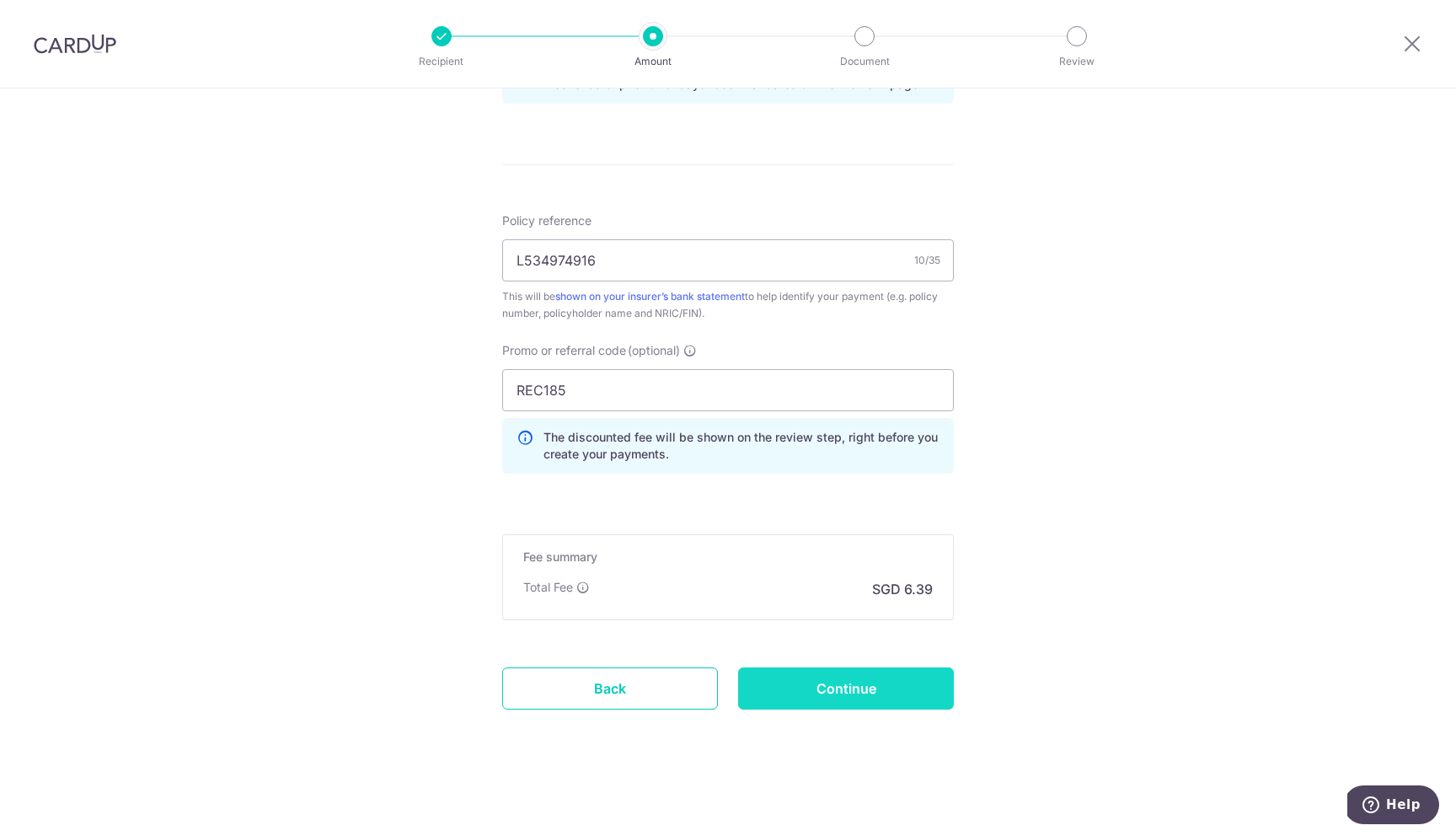
click at [839, 691] on input "Continue" at bounding box center [846, 688] width 215 height 42
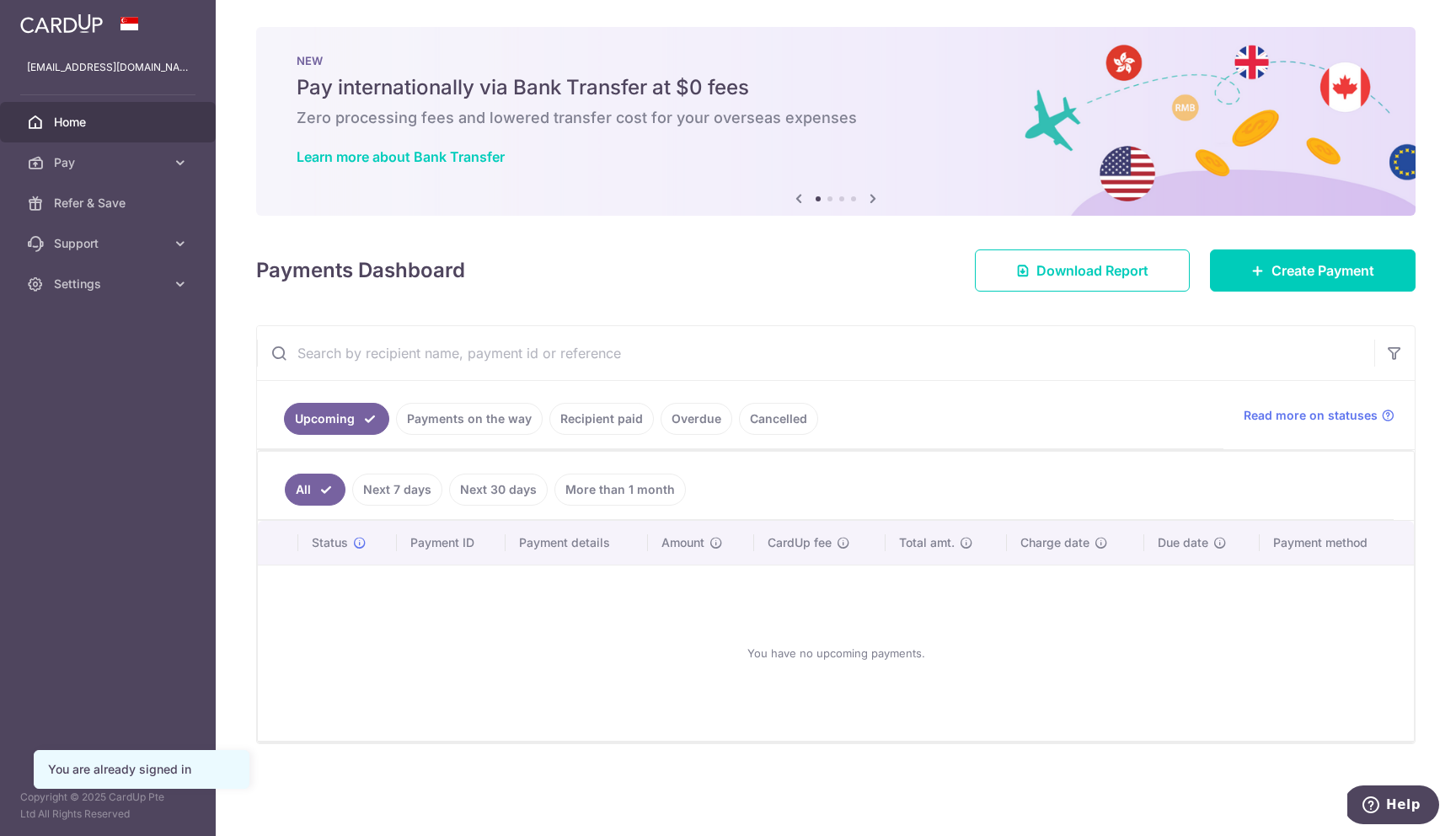
click at [606, 432] on link "Recipient paid" at bounding box center [602, 418] width 105 height 32
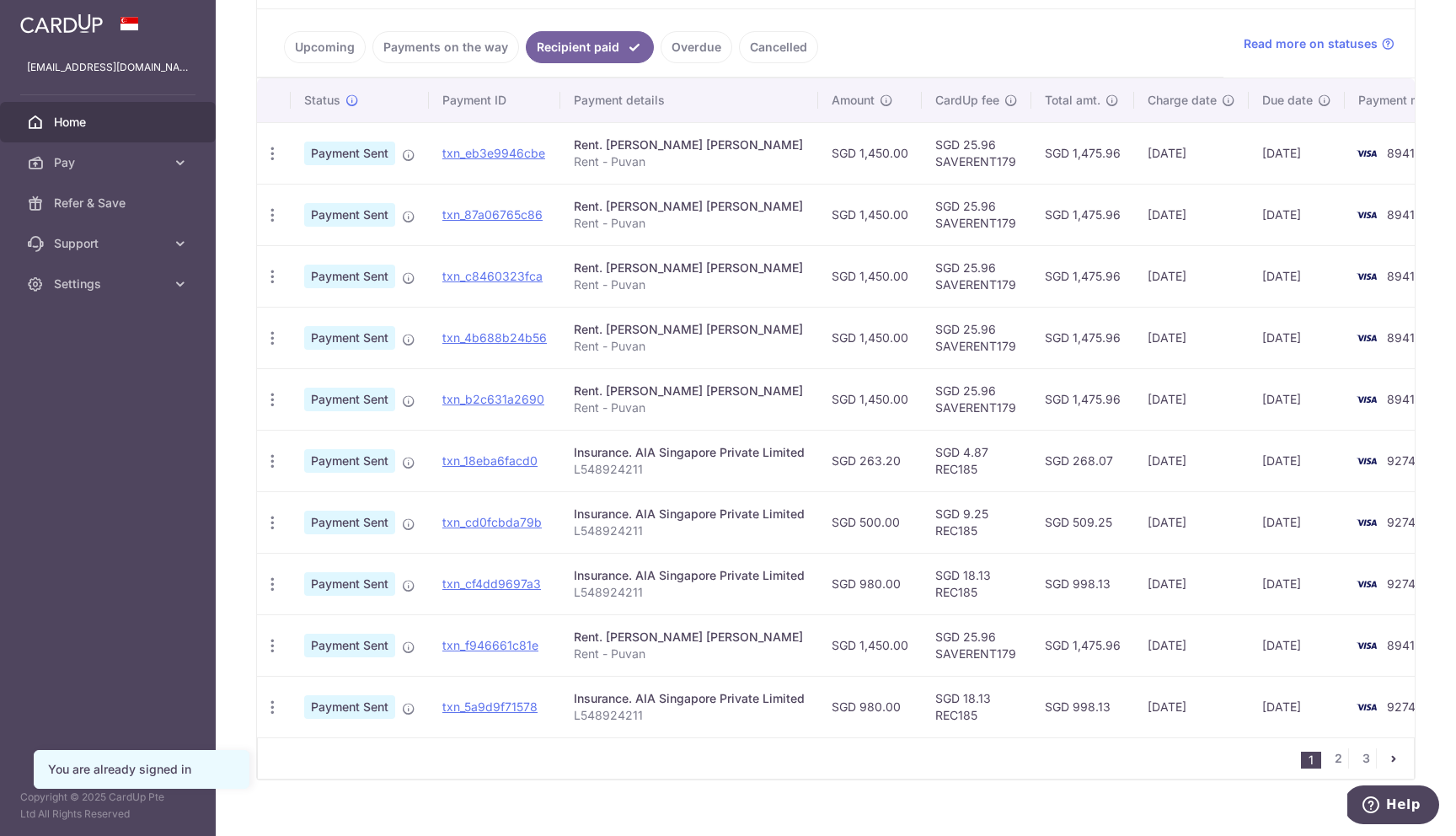
scroll to position [395, 0]
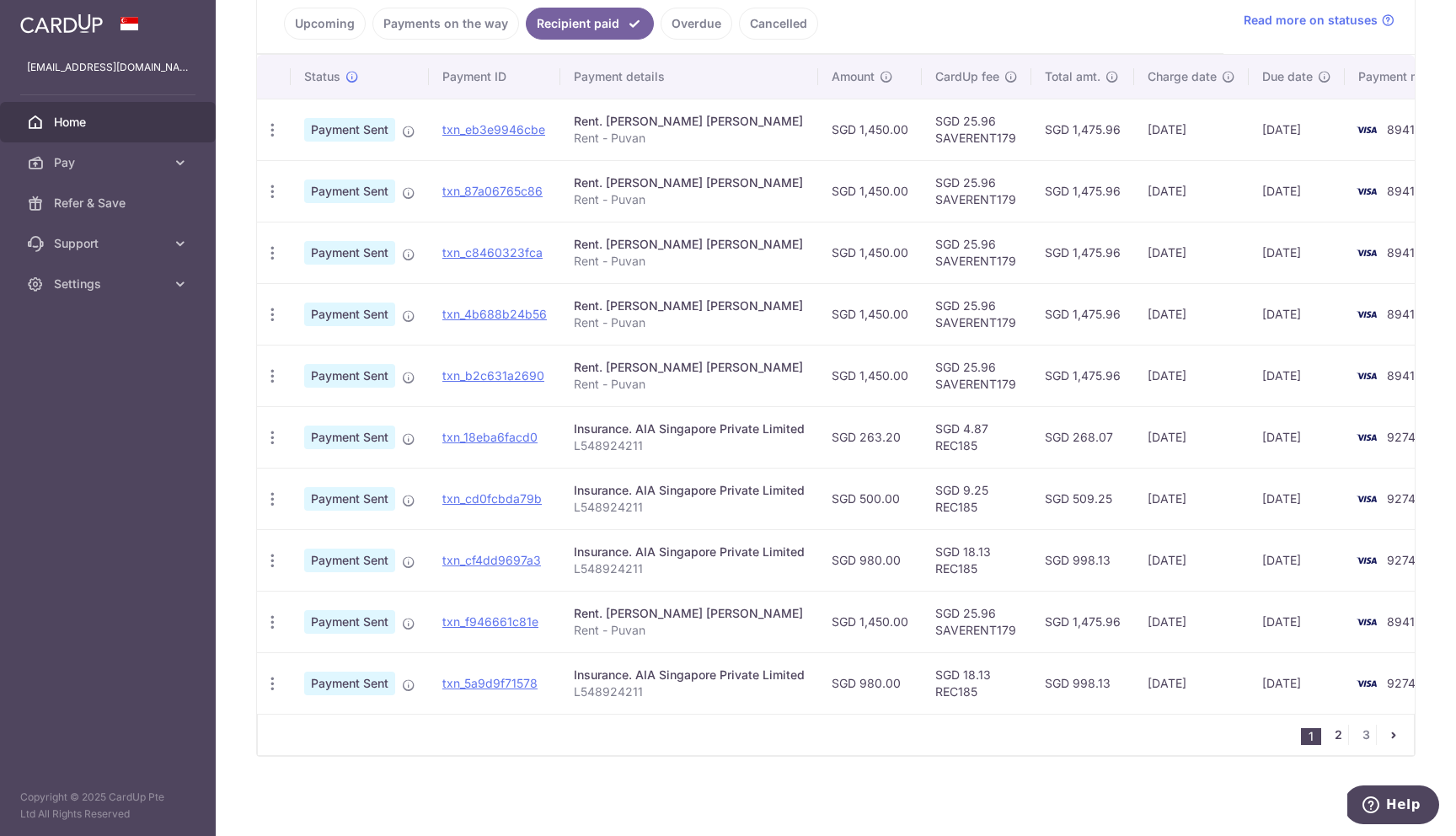
click at [1340, 738] on link "2" at bounding box center [1337, 734] width 20 height 20
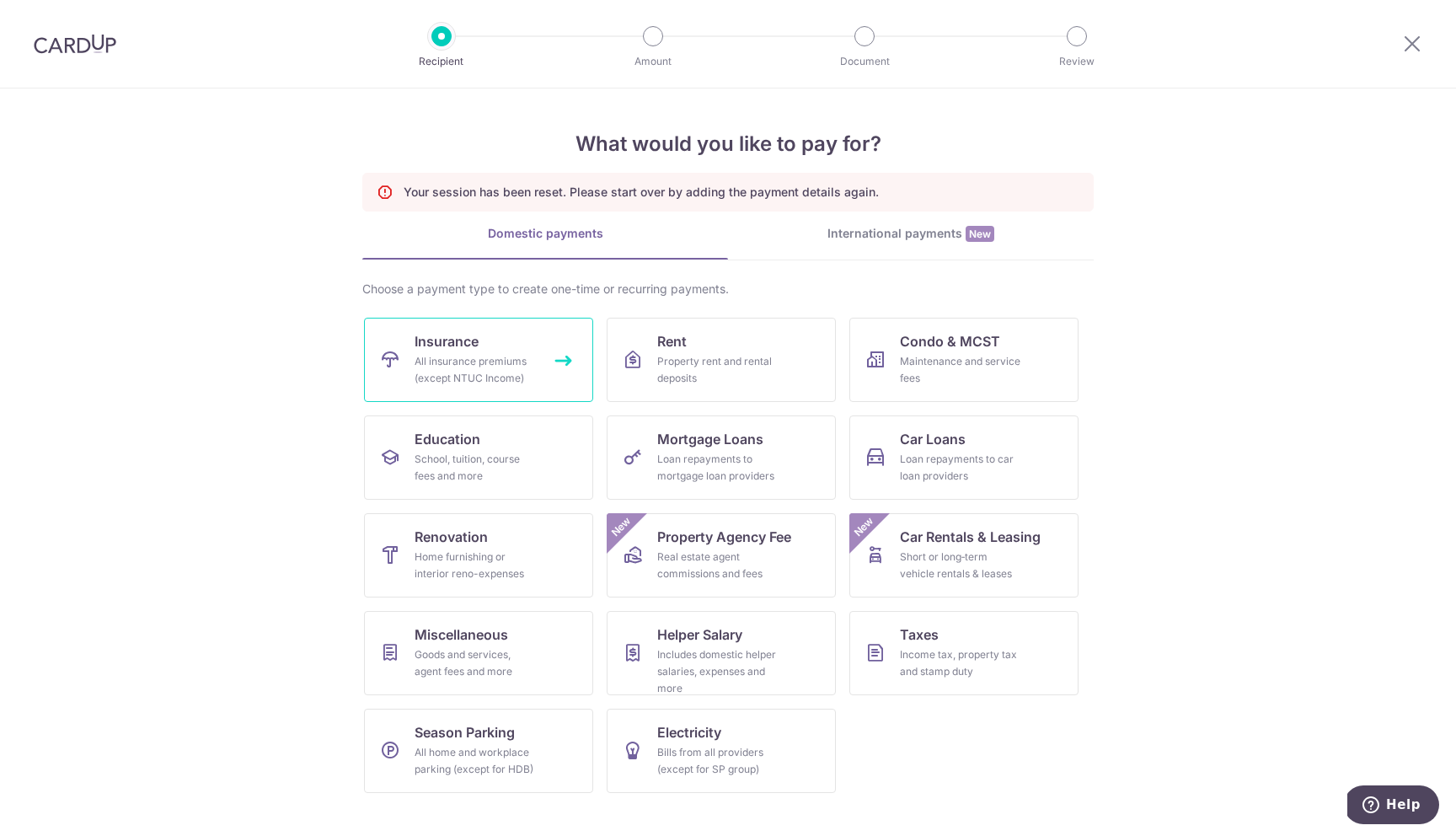
click at [527, 363] on div "All insurance premiums (except NTUC Income)" at bounding box center [475, 369] width 121 height 34
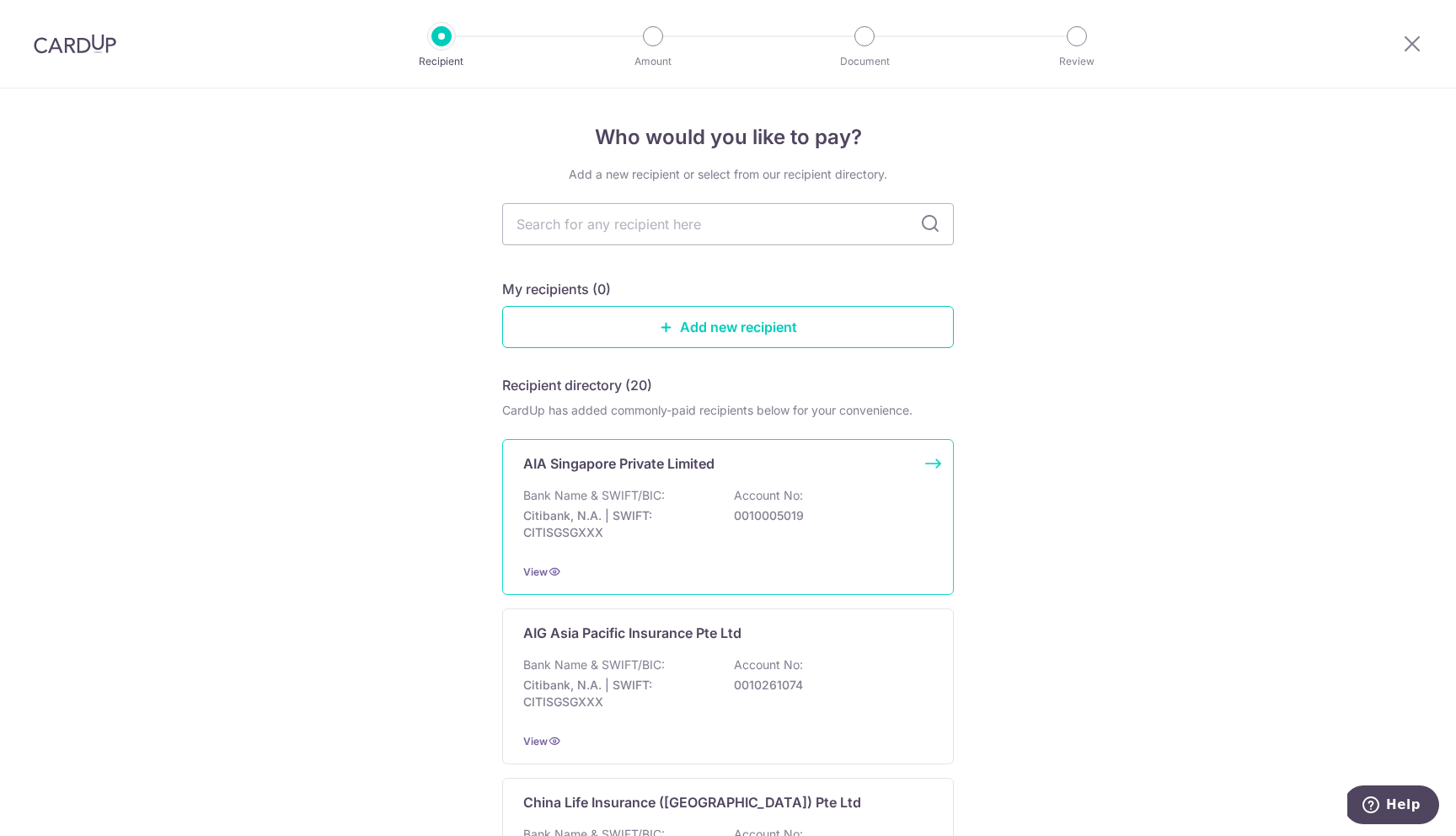
click at [593, 488] on p "Bank Name & SWIFT/BIC:" at bounding box center [593, 496] width 141 height 17
click at [741, 531] on div "Bank Name & SWIFT/BIC: Citibank, N.A. | SWIFT: CITISGSGXXX Account No: 00100050…" at bounding box center [728, 518] width 409 height 62
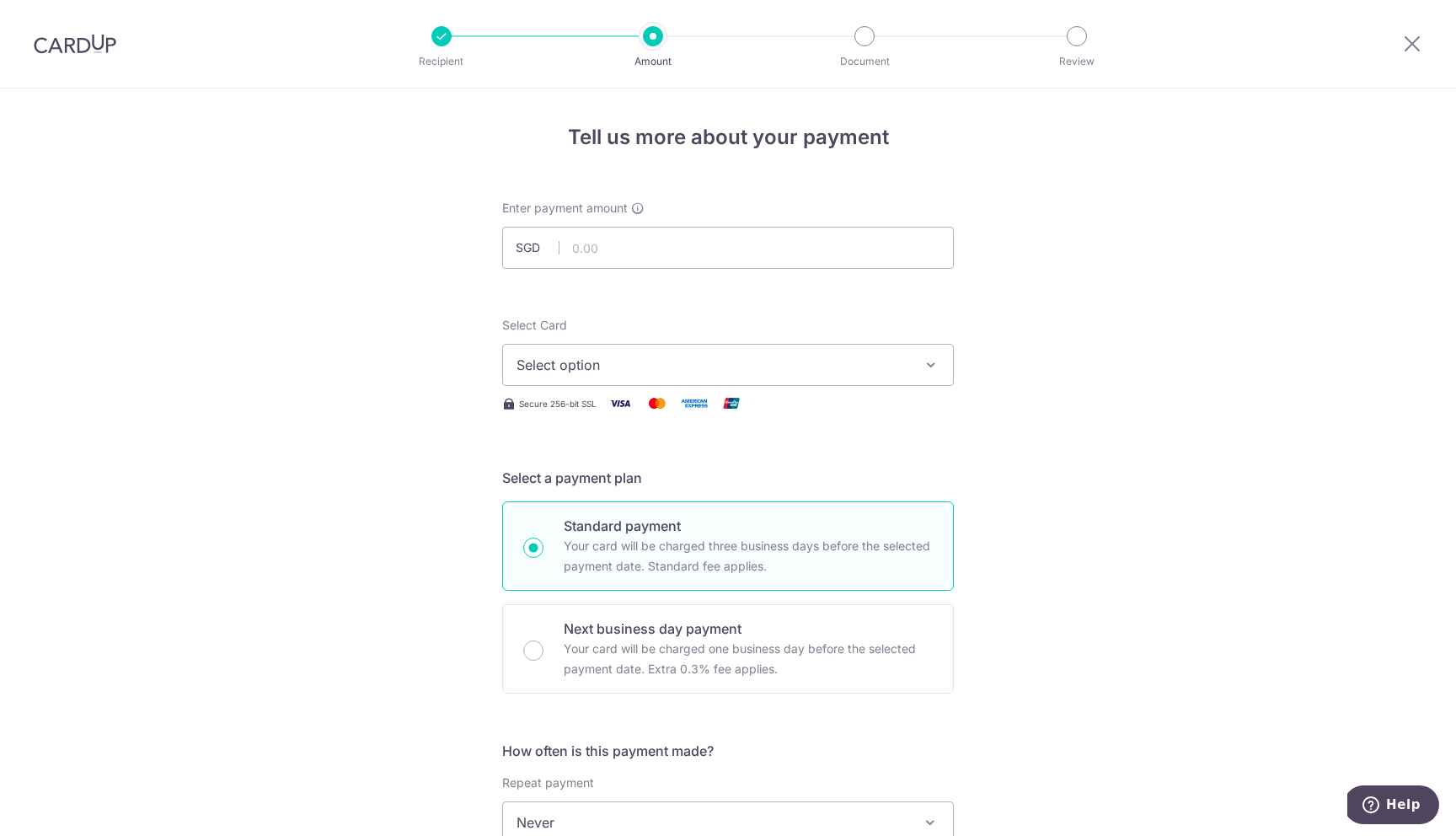
click at [667, 369] on span "Select option" at bounding box center [712, 364] width 392 height 20
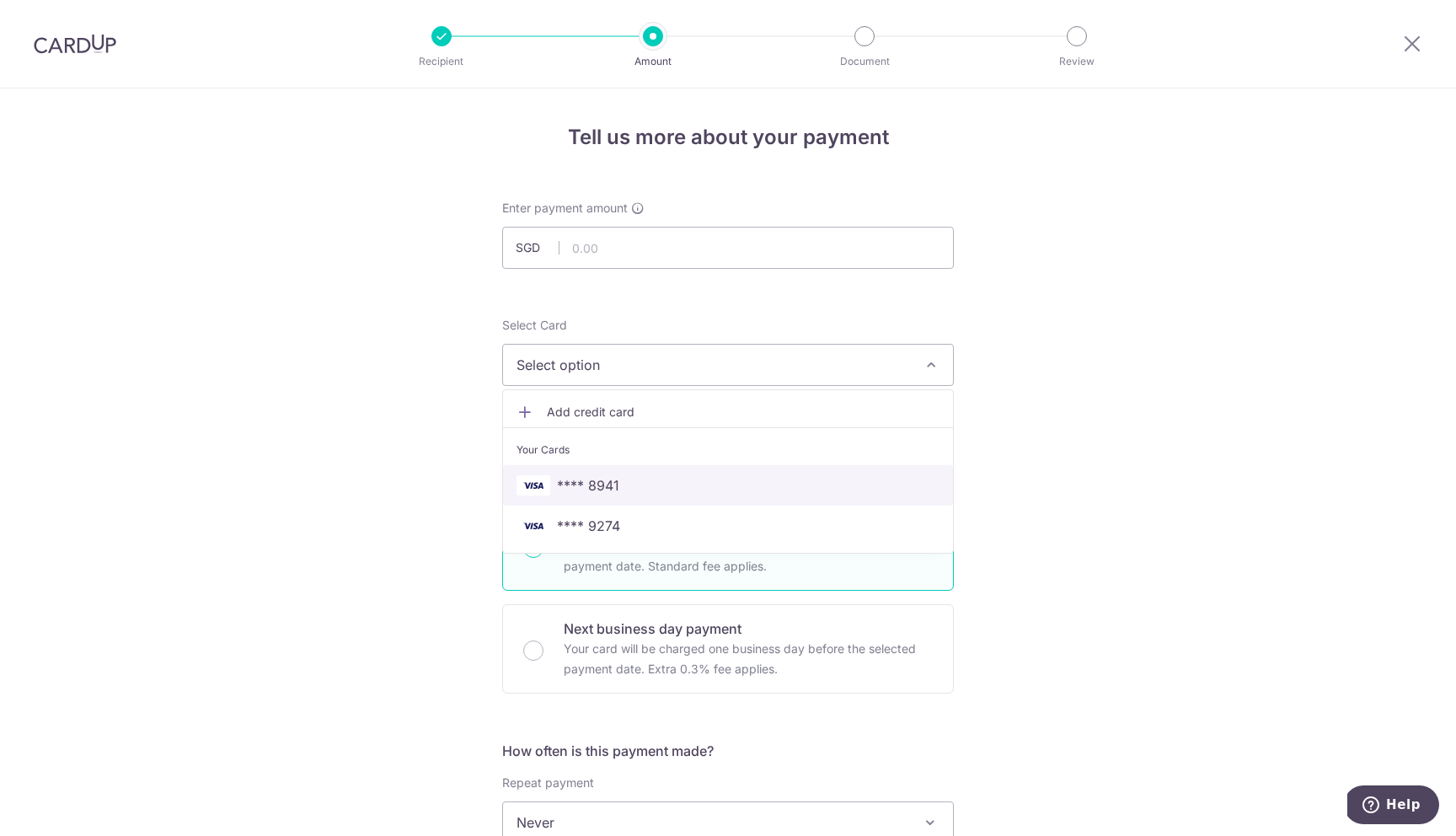
click at [650, 482] on span "**** 8941" at bounding box center [728, 484] width 423 height 20
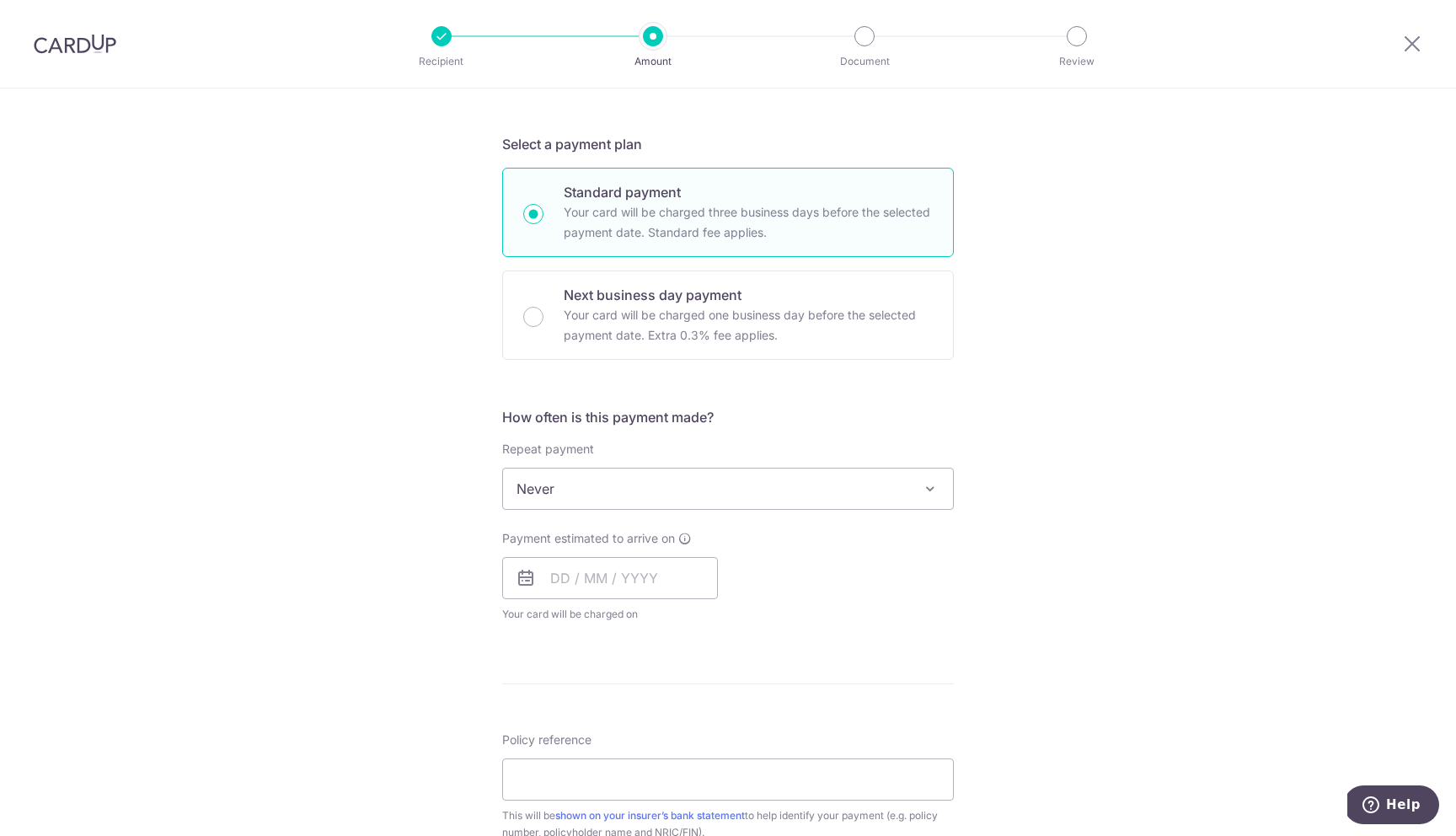
scroll to position [335, 0]
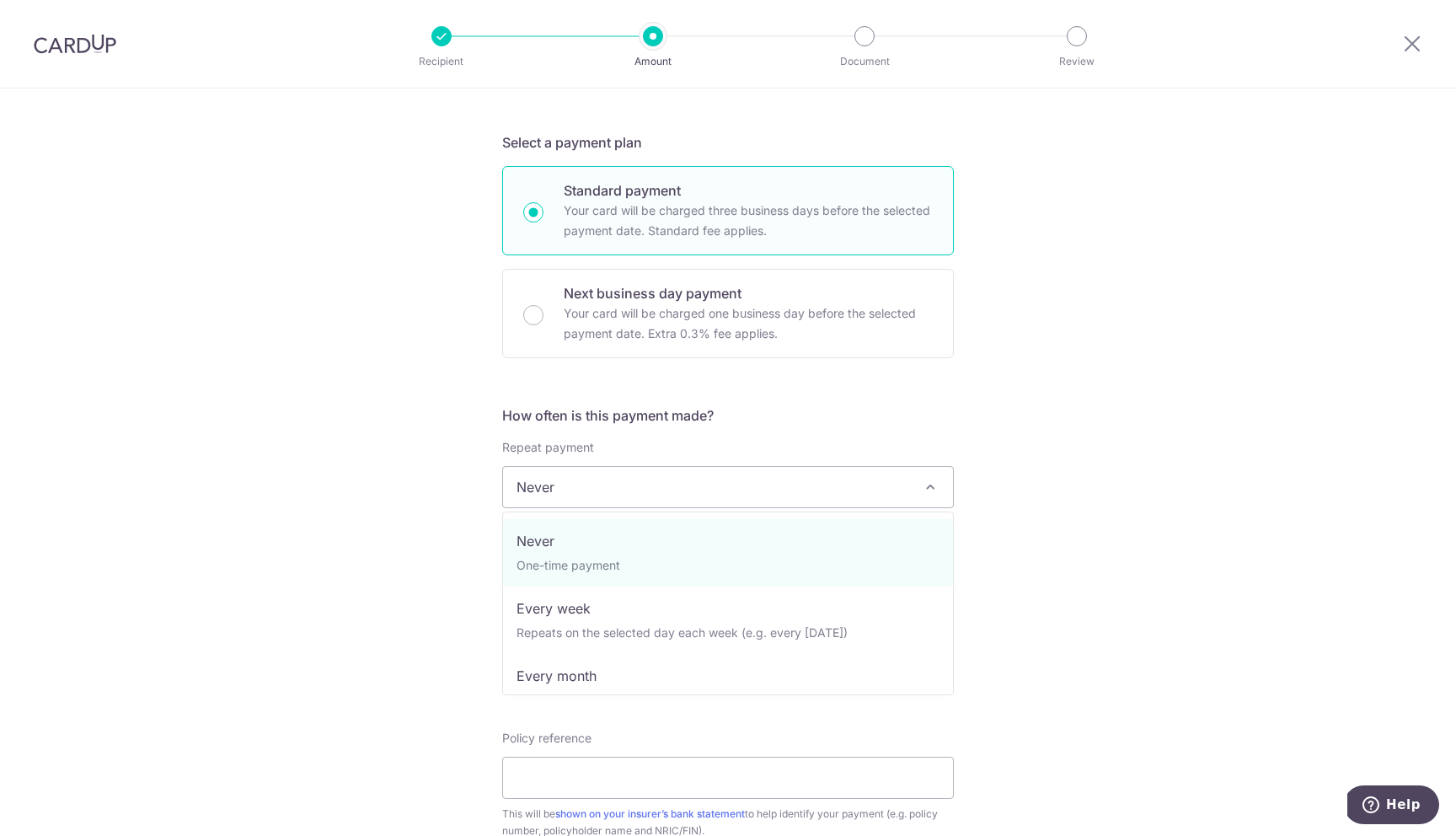
click at [656, 483] on span "Never" at bounding box center [728, 487] width 450 height 40
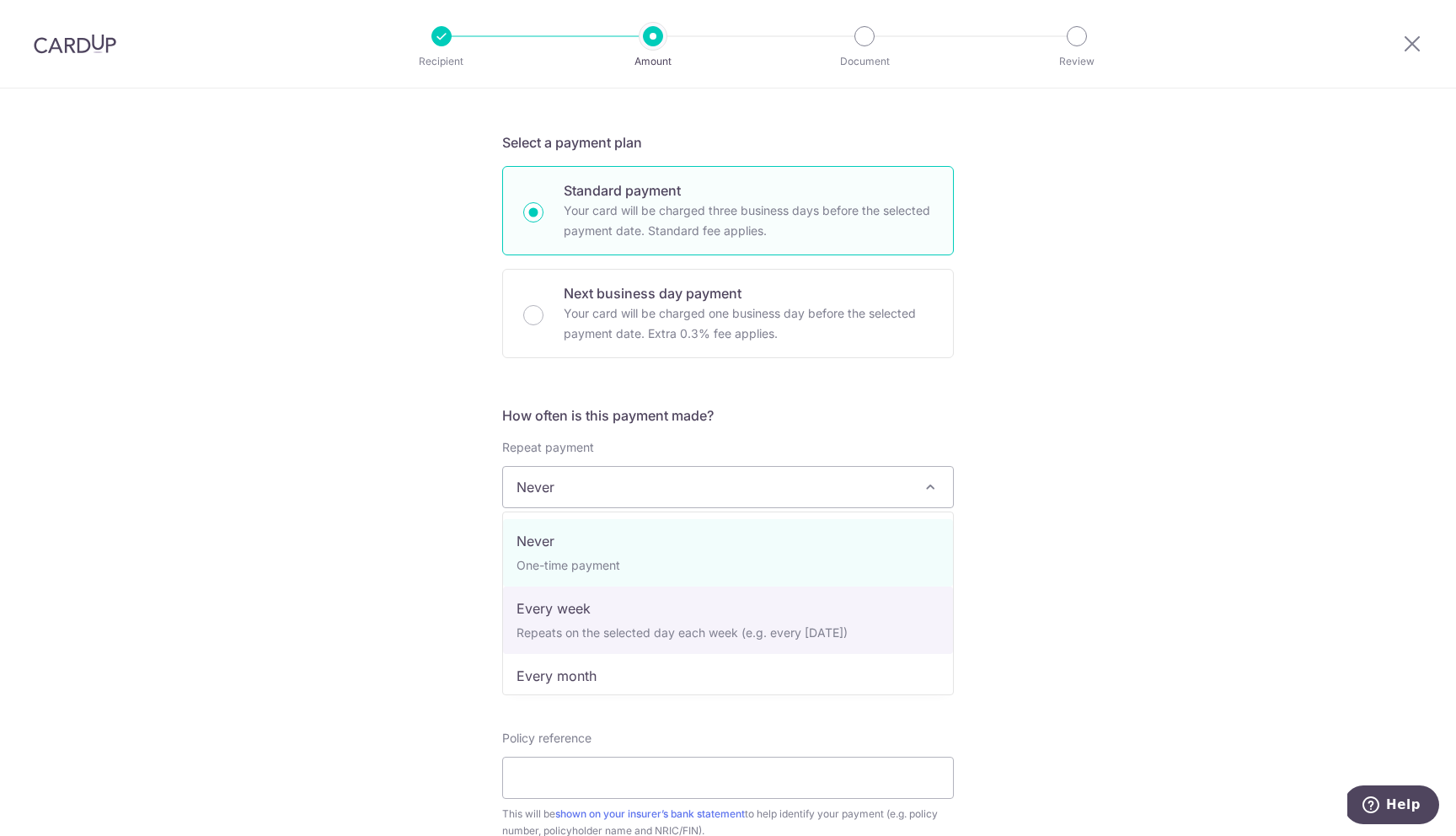
select select "2"
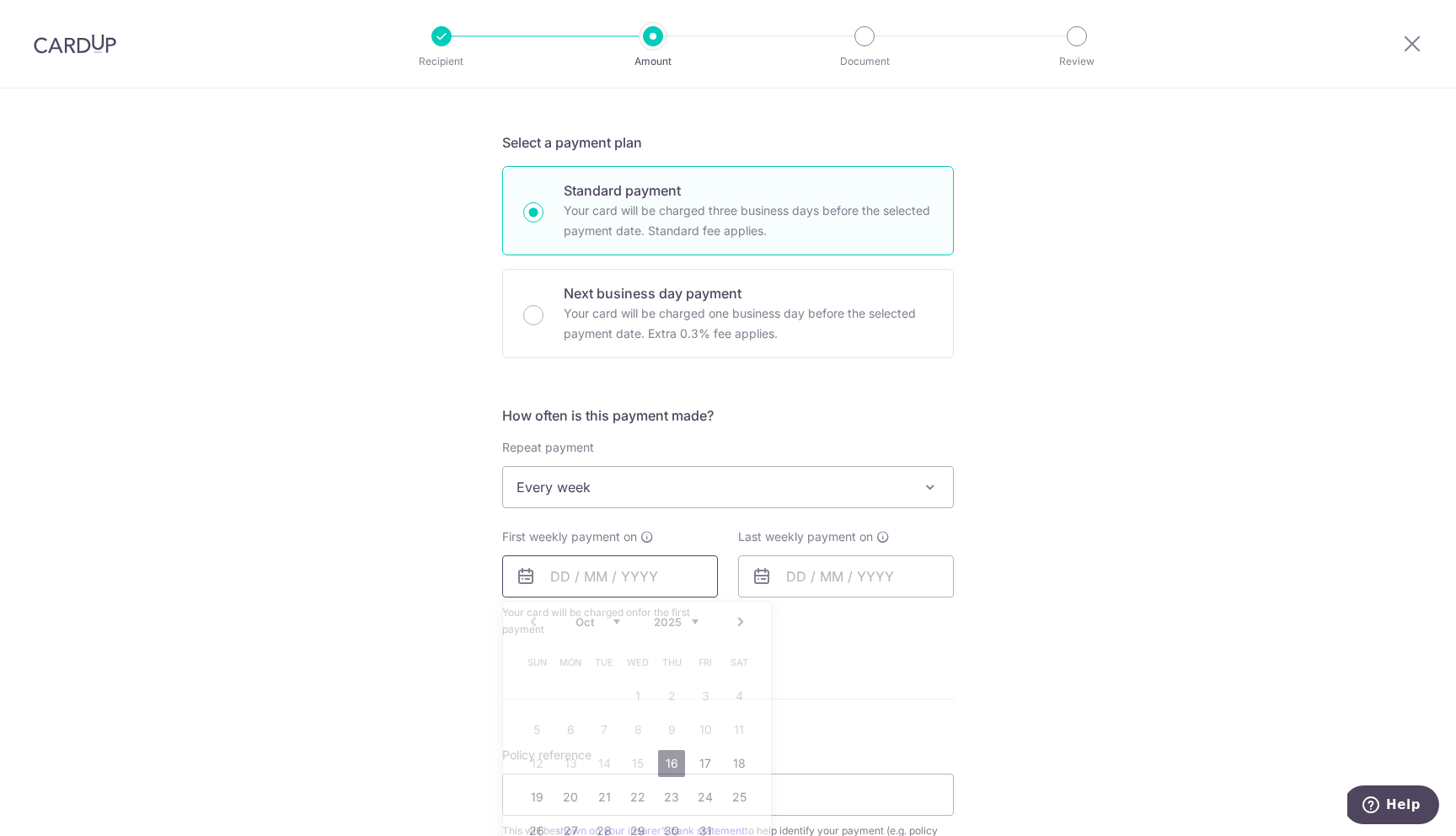
click at [606, 574] on input "text" at bounding box center [609, 577] width 215 height 42
click at [672, 758] on link "16" at bounding box center [672, 763] width 27 height 27
type input "[DATE]"
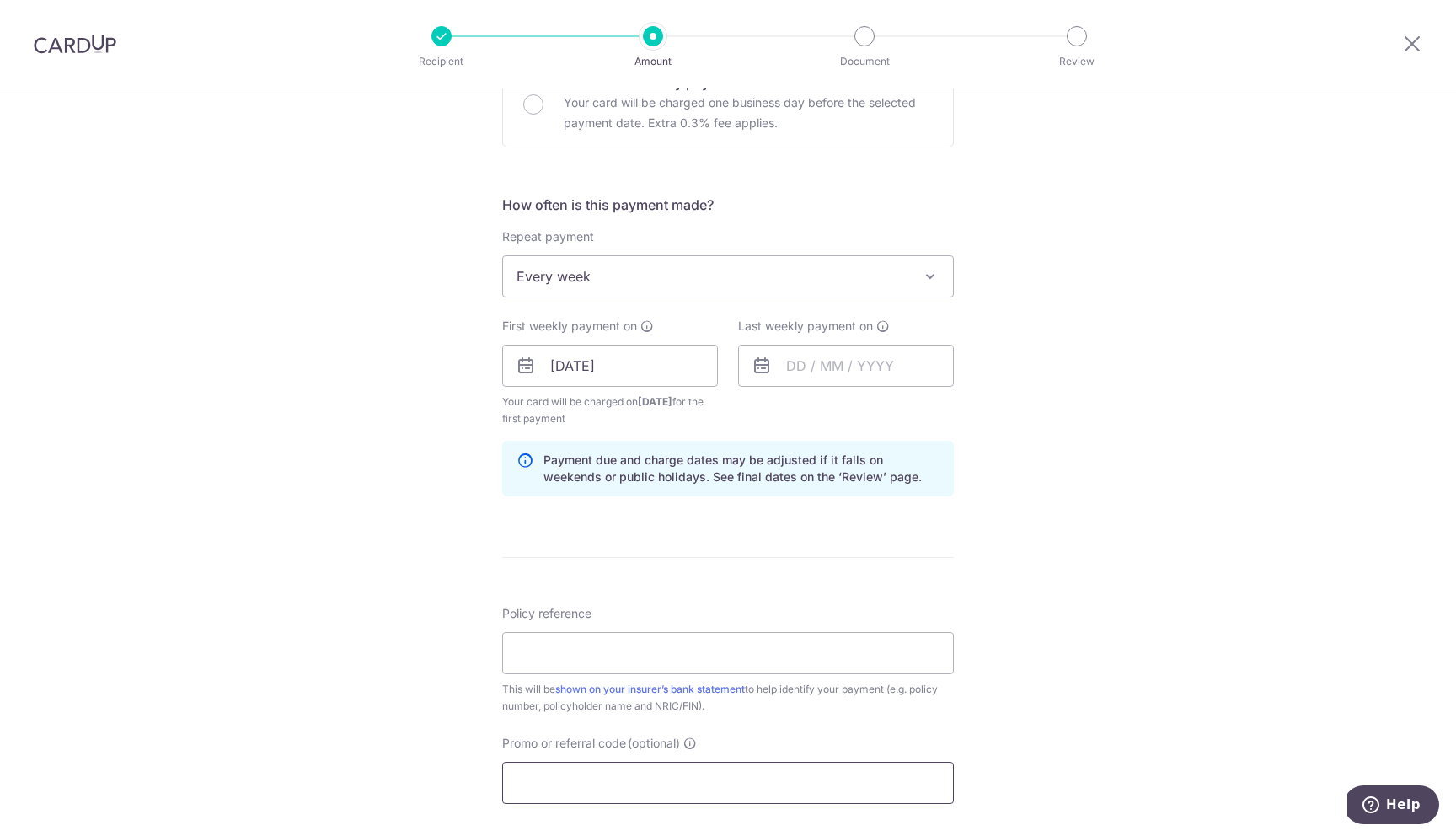
scroll to position [577, 0]
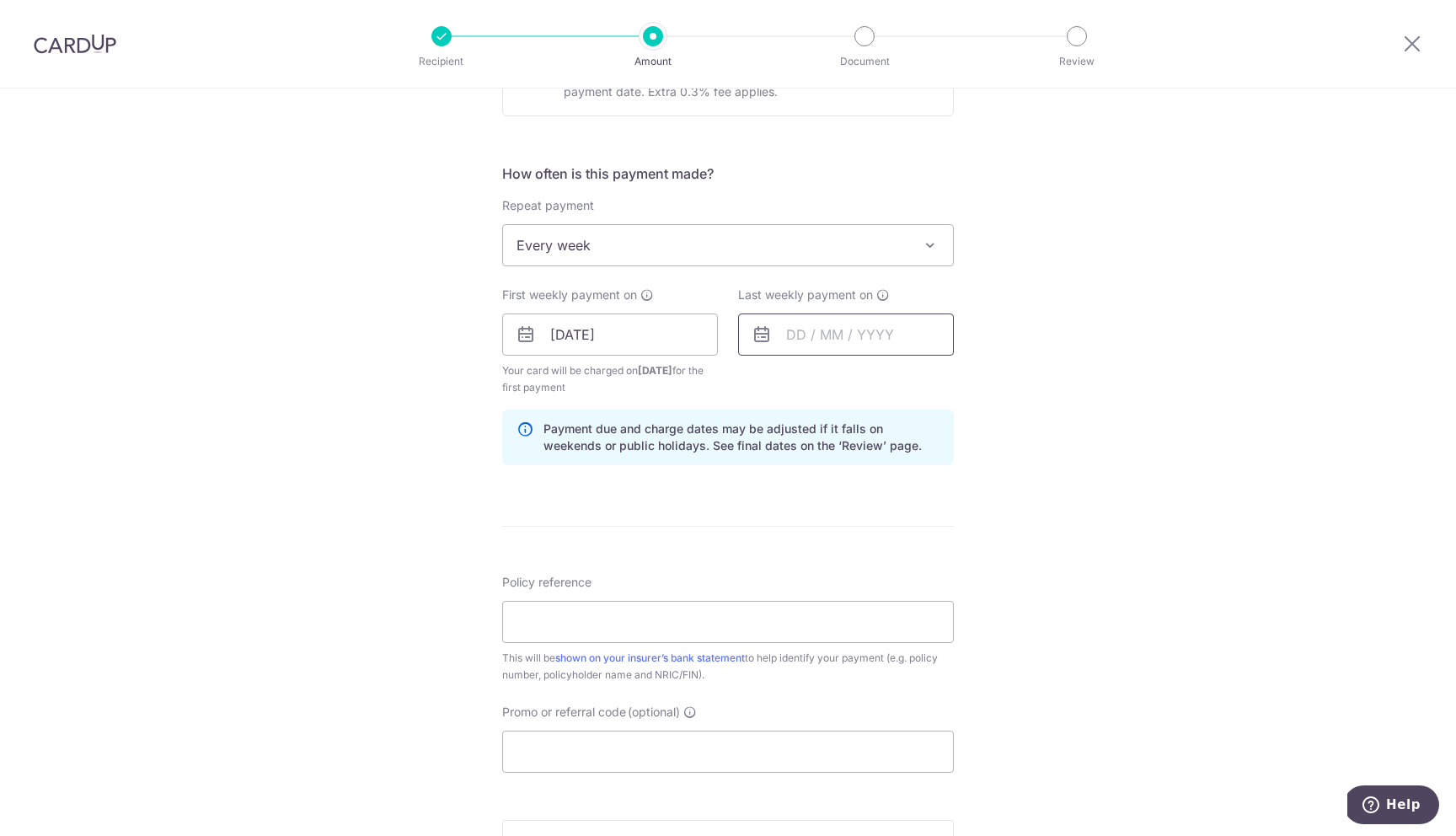
click at [805, 343] on input "text" at bounding box center [846, 334] width 215 height 42
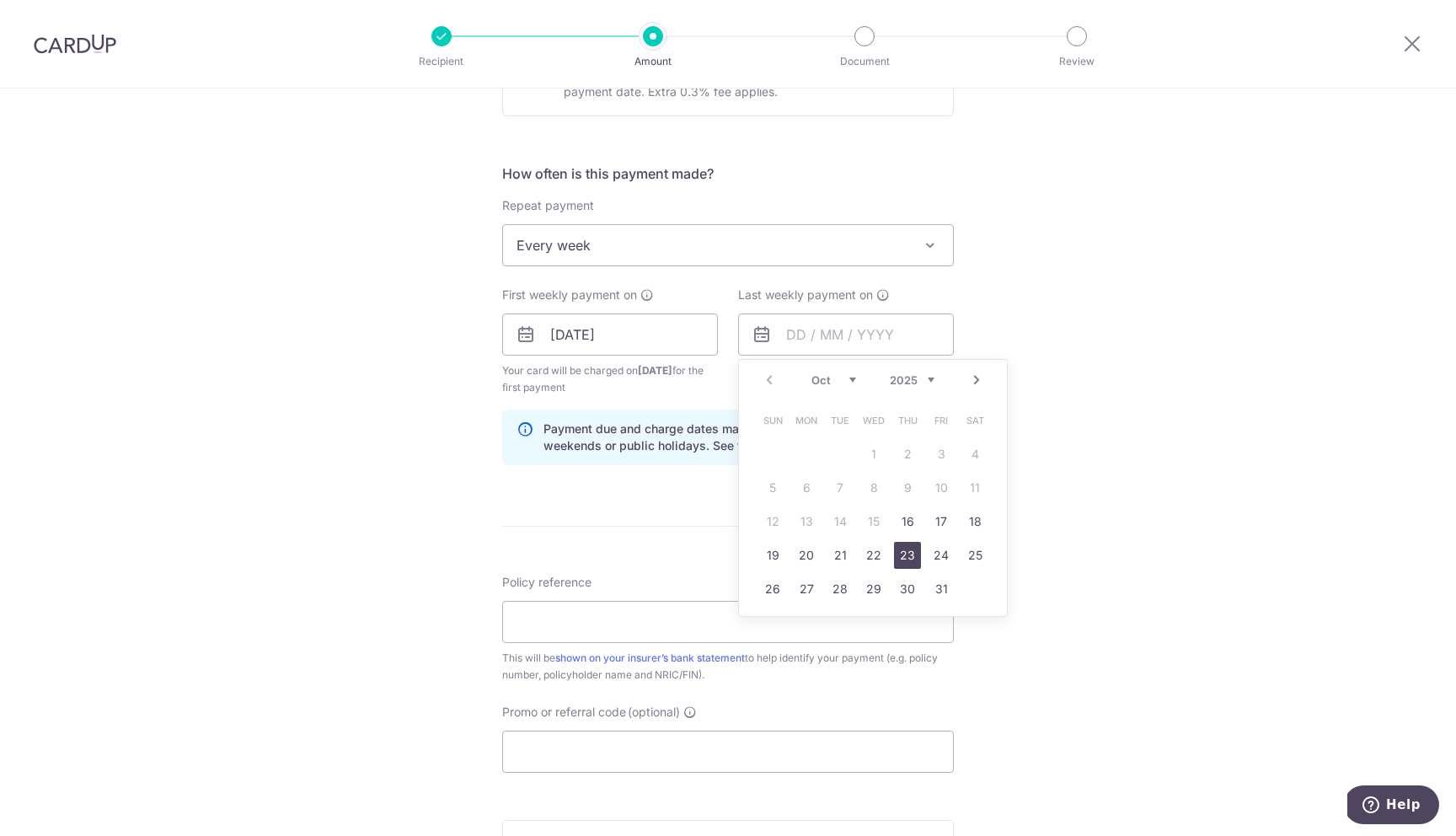
click at [914, 557] on link "23" at bounding box center [907, 555] width 27 height 27
type input "[DATE]"
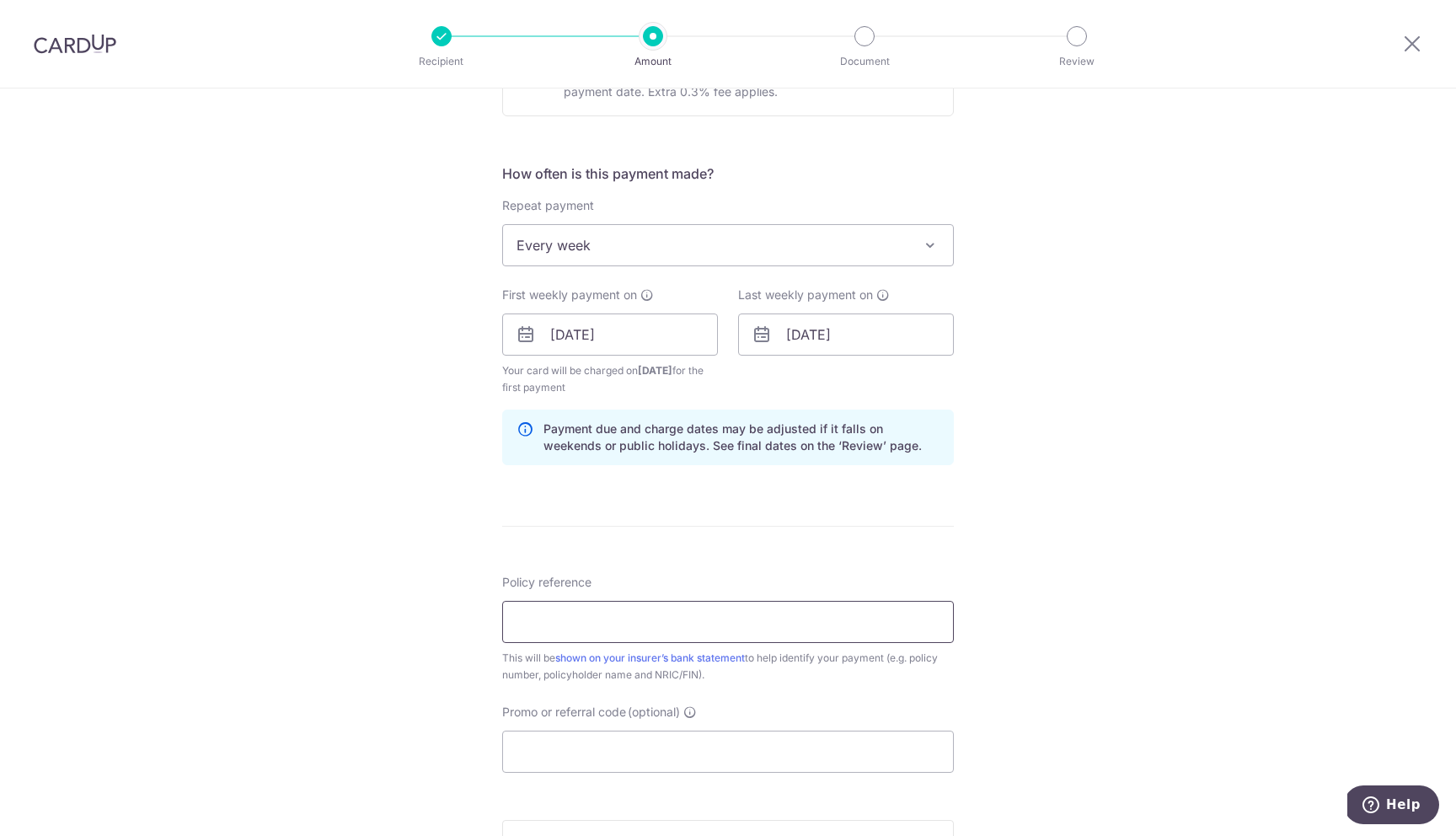
click at [793, 624] on input "Policy reference" at bounding box center [728, 622] width 452 height 42
type input "L534974916"
click at [679, 738] on input "Promo or referral code (optional)" at bounding box center [728, 751] width 452 height 42
paste input "REC185"
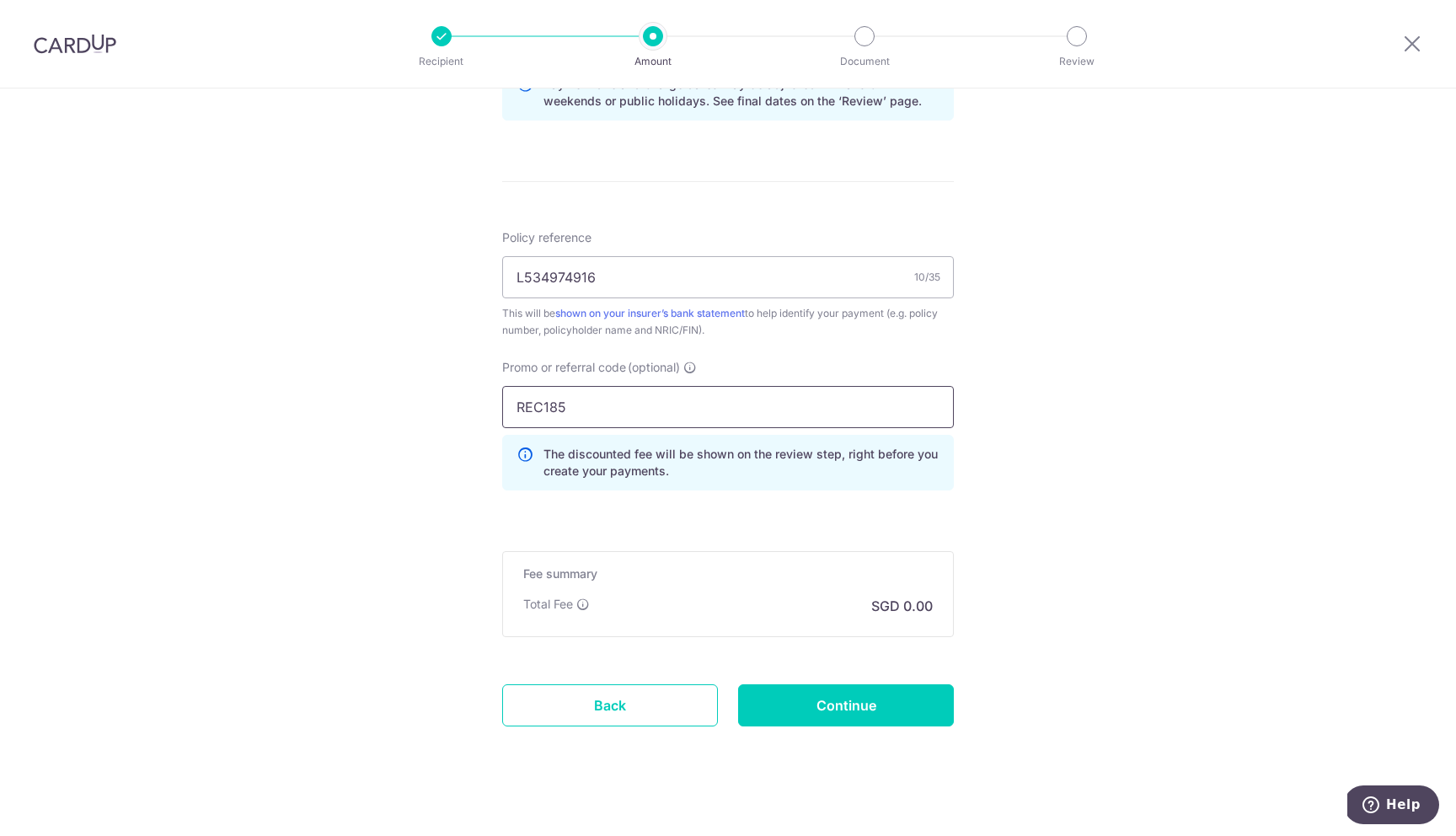
scroll to position [938, 0]
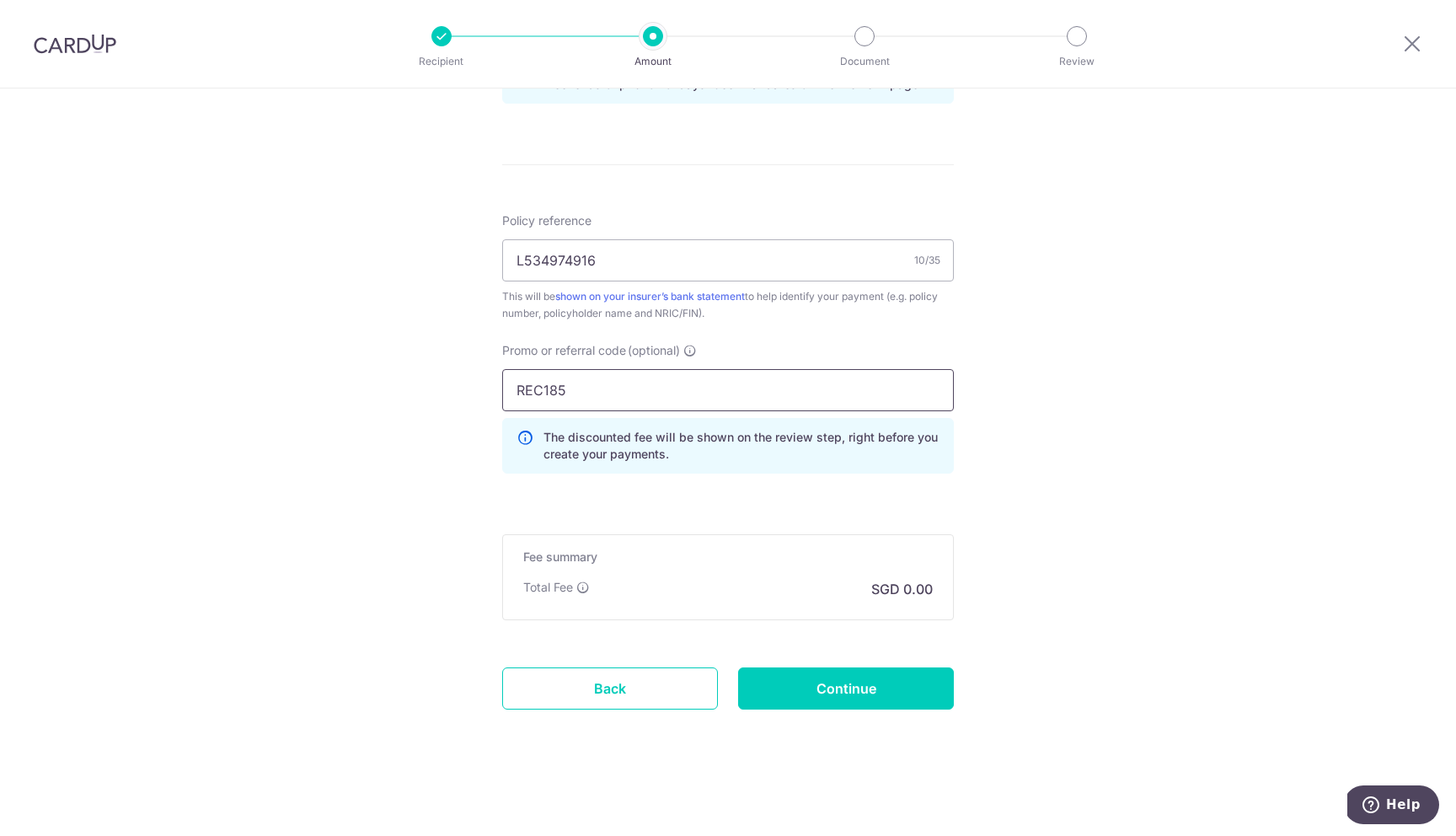
type input "REC185"
click at [768, 525] on form "Enter payment amount SGD Select Card **** 8941 Add credit card Your Cards **** …" at bounding box center [728, 9] width 452 height 1495
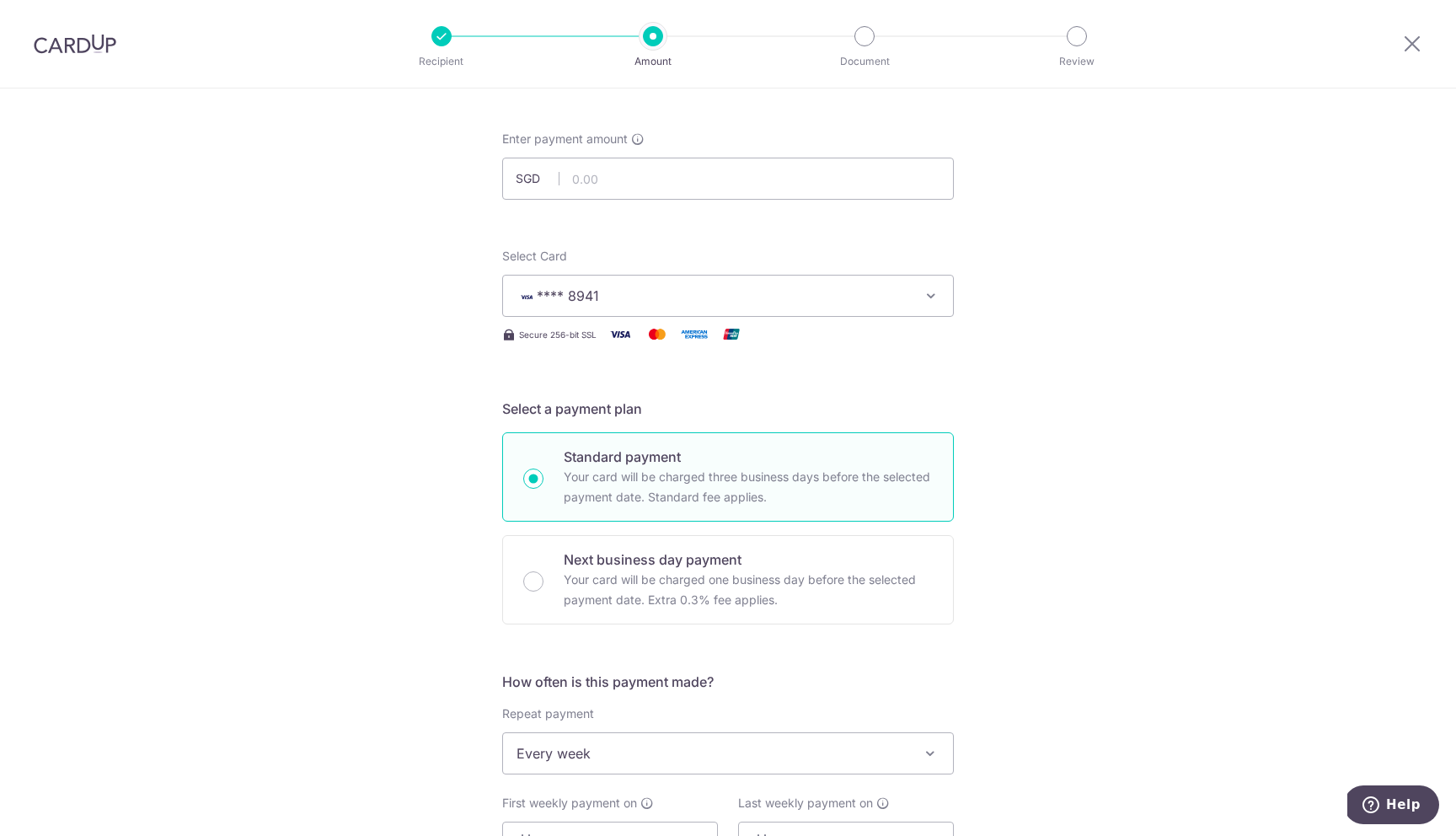
scroll to position [0, 0]
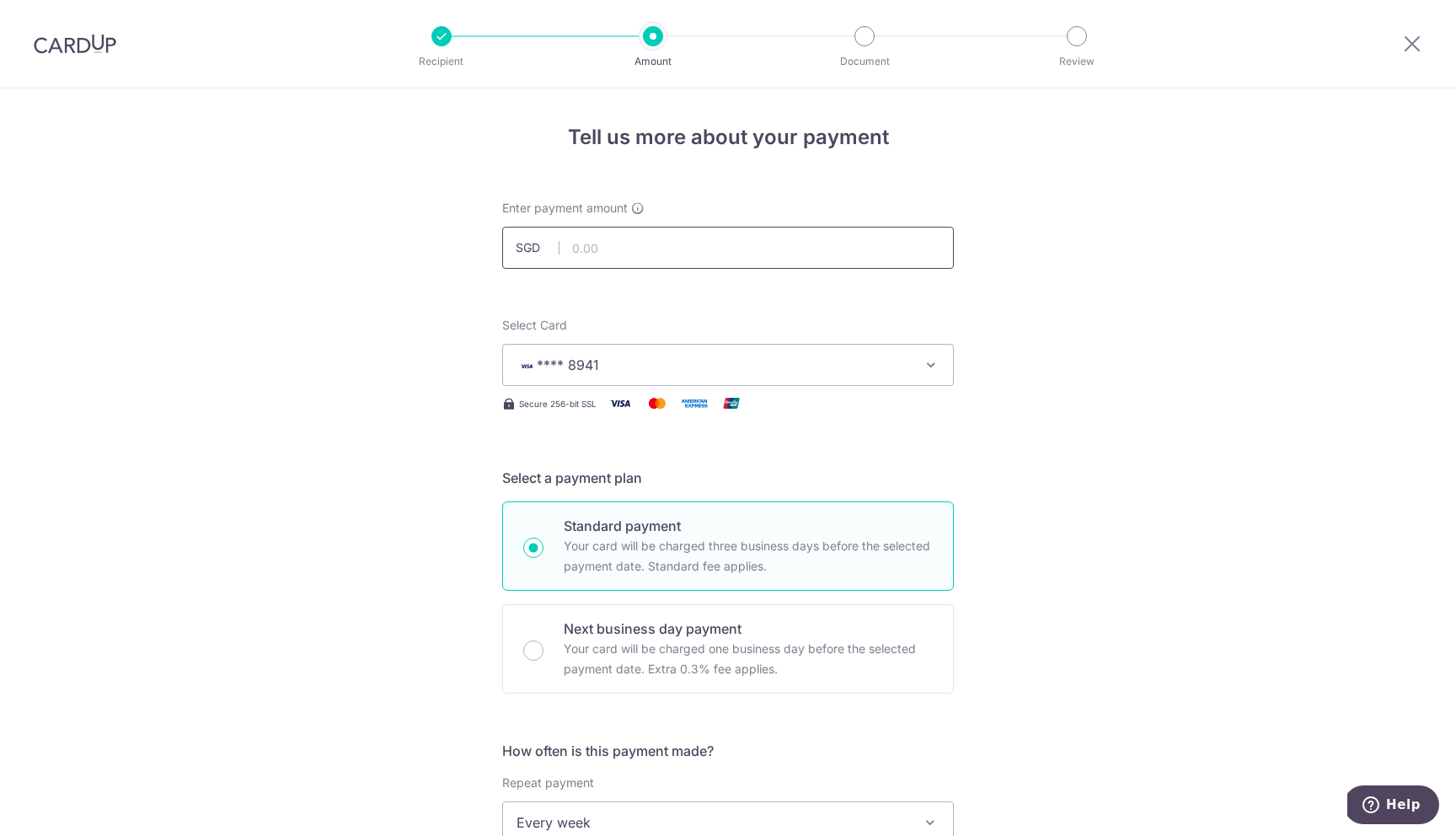
click at [667, 250] on input "text" at bounding box center [728, 248] width 452 height 42
type input "245.63"
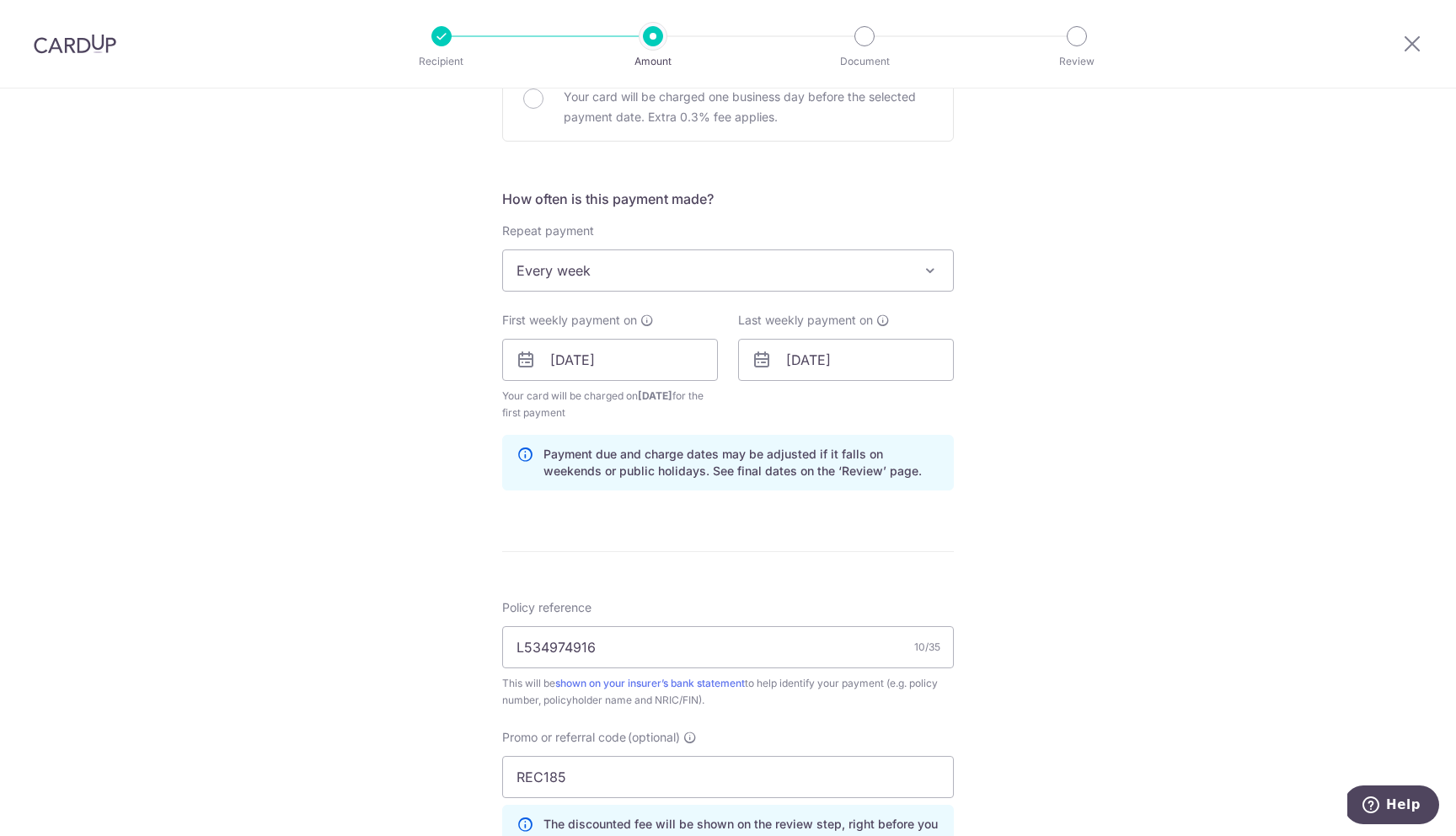
scroll to position [938, 0]
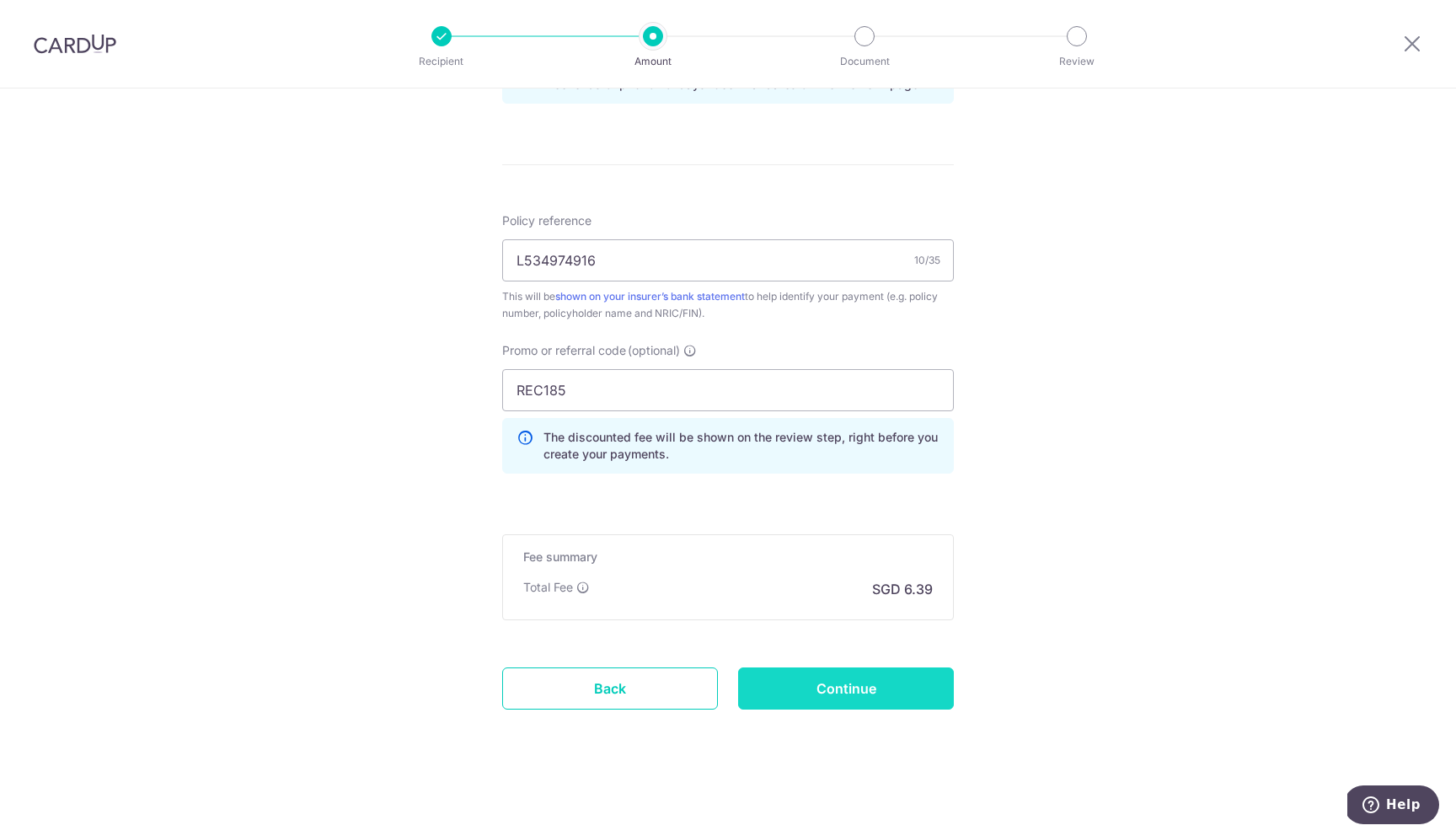
click at [842, 700] on input "Continue" at bounding box center [846, 688] width 215 height 42
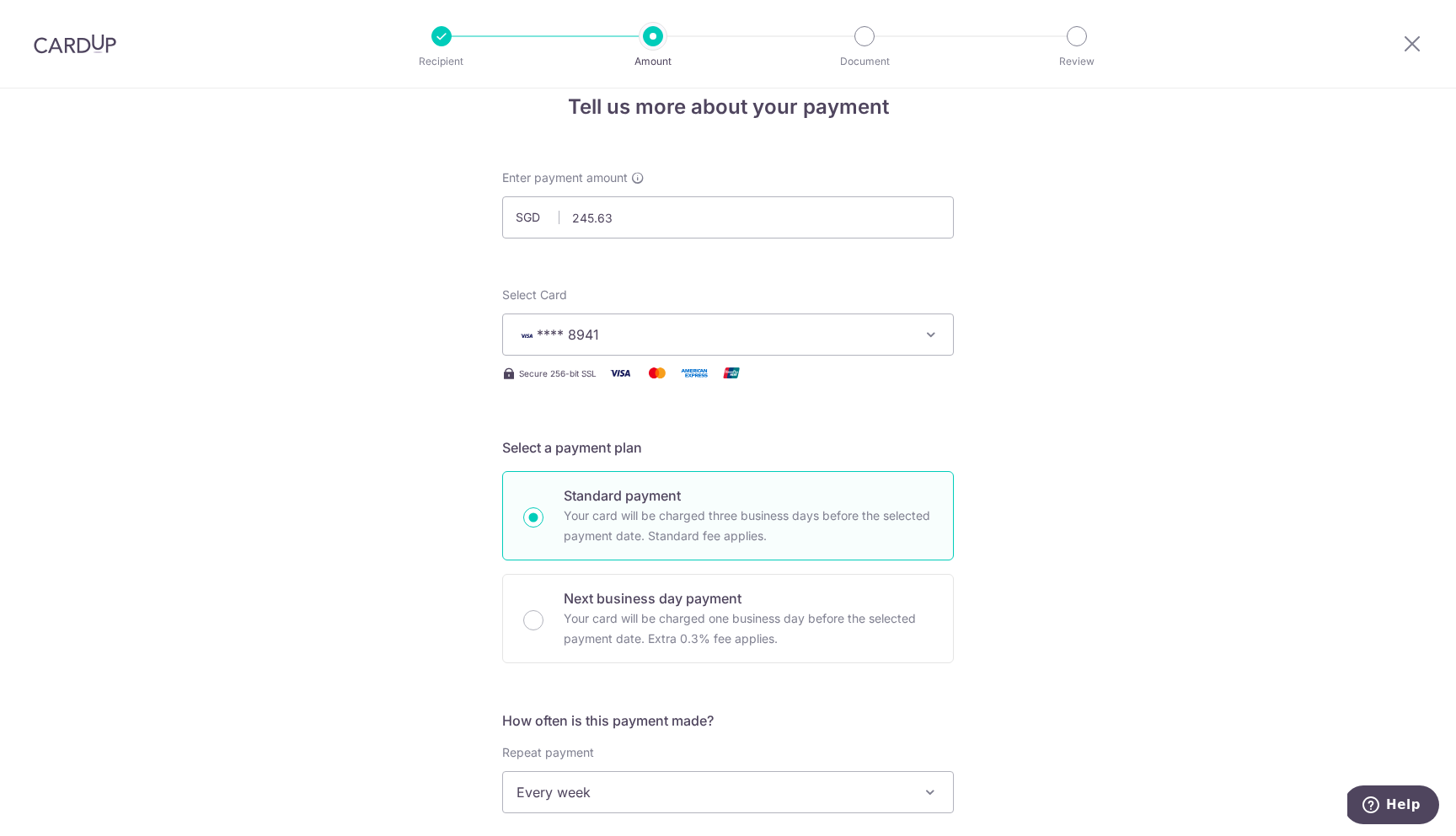
scroll to position [27, 0]
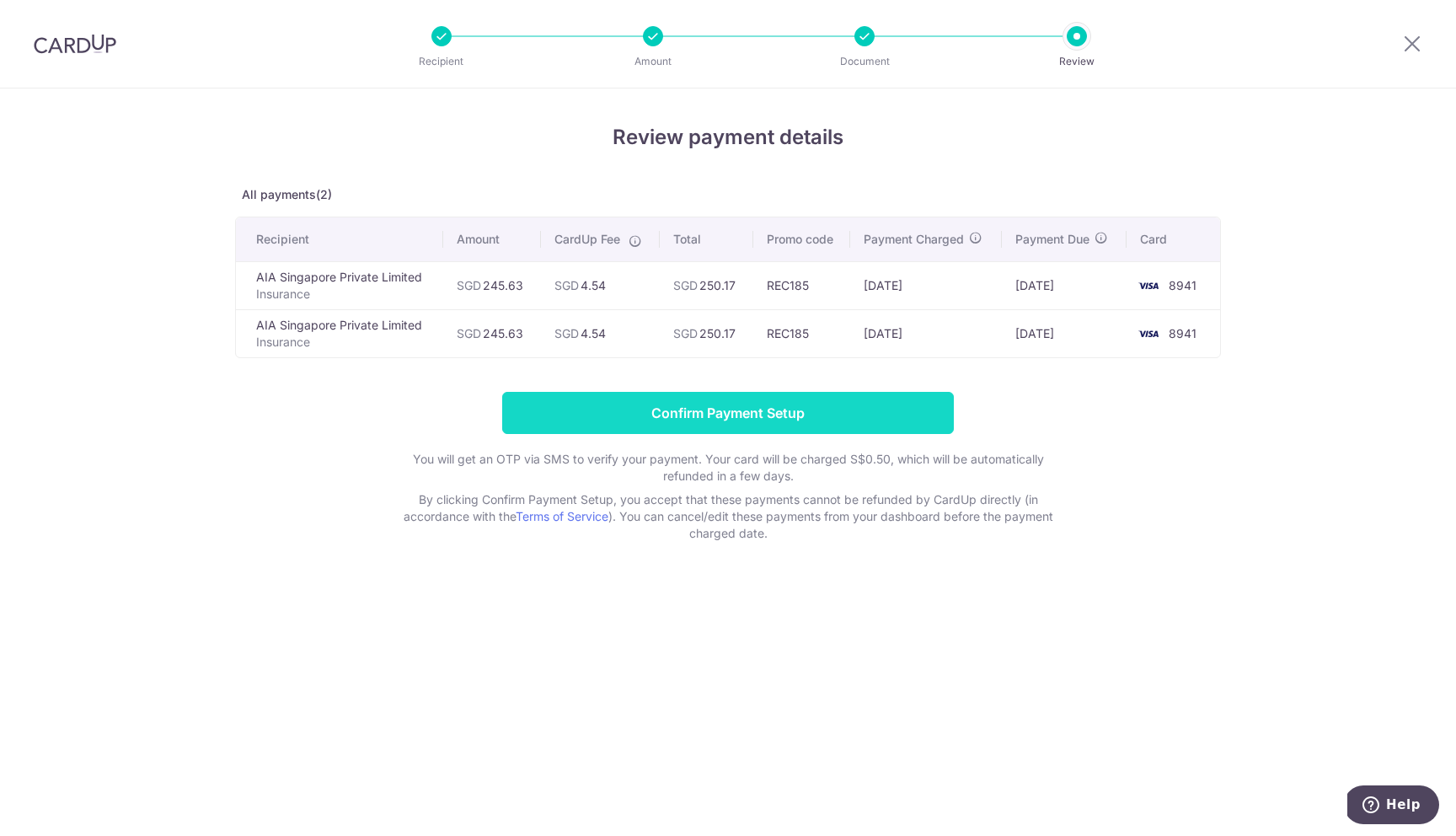
click at [737, 413] on input "Confirm Payment Setup" at bounding box center [728, 413] width 452 height 42
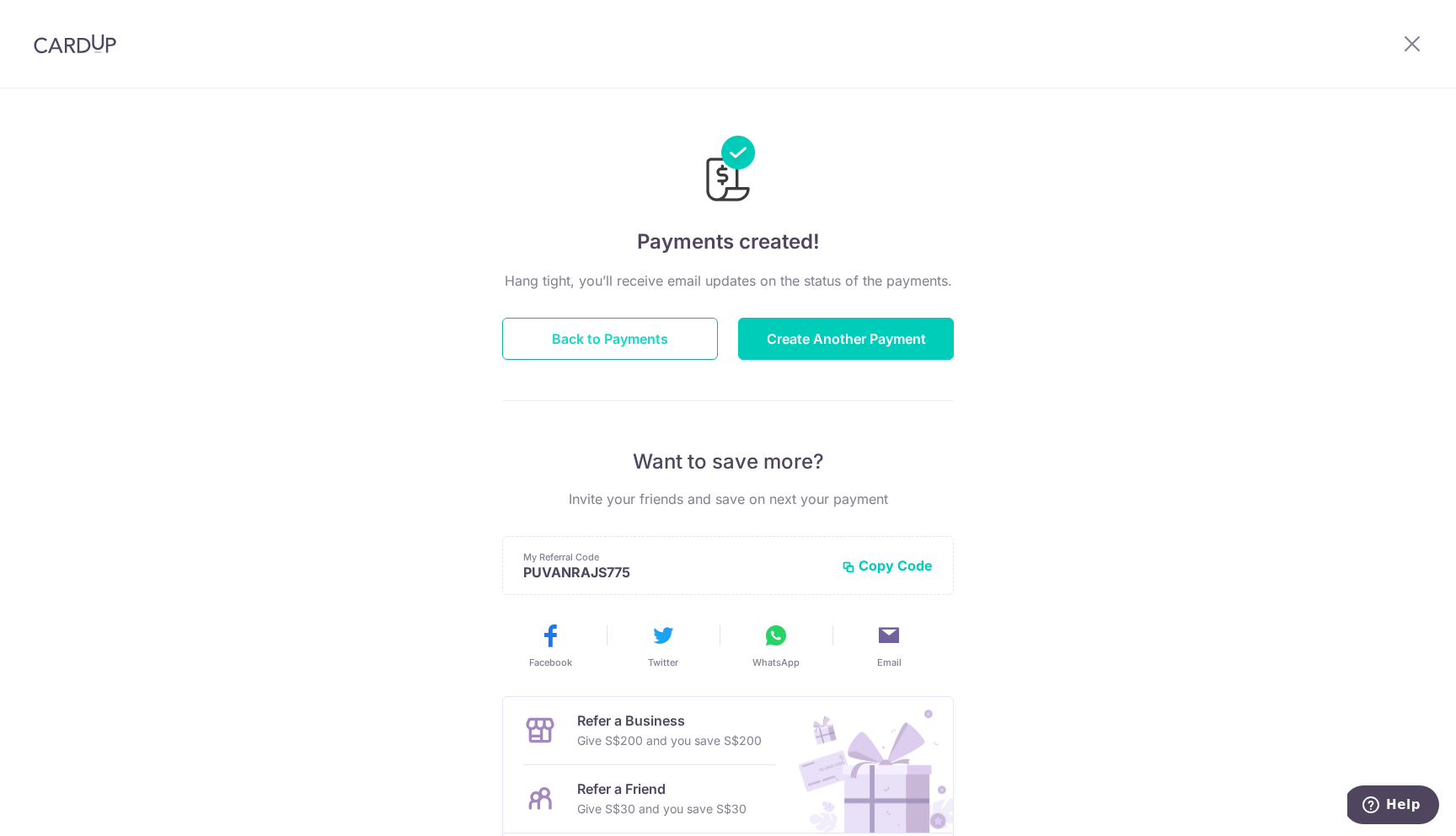
click at [651, 340] on button "Back to Payments" at bounding box center [609, 338] width 215 height 42
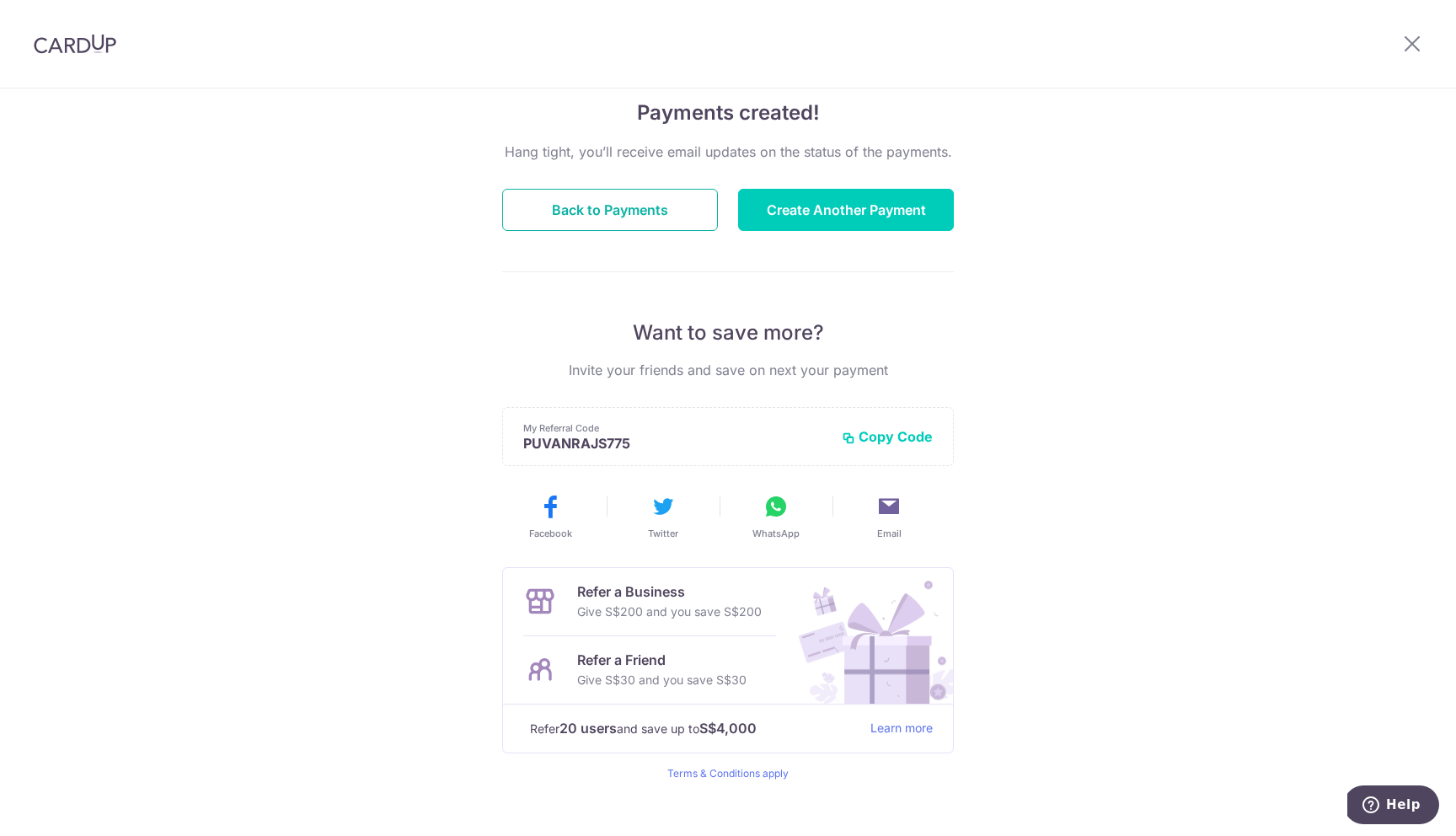
scroll to position [153, 0]
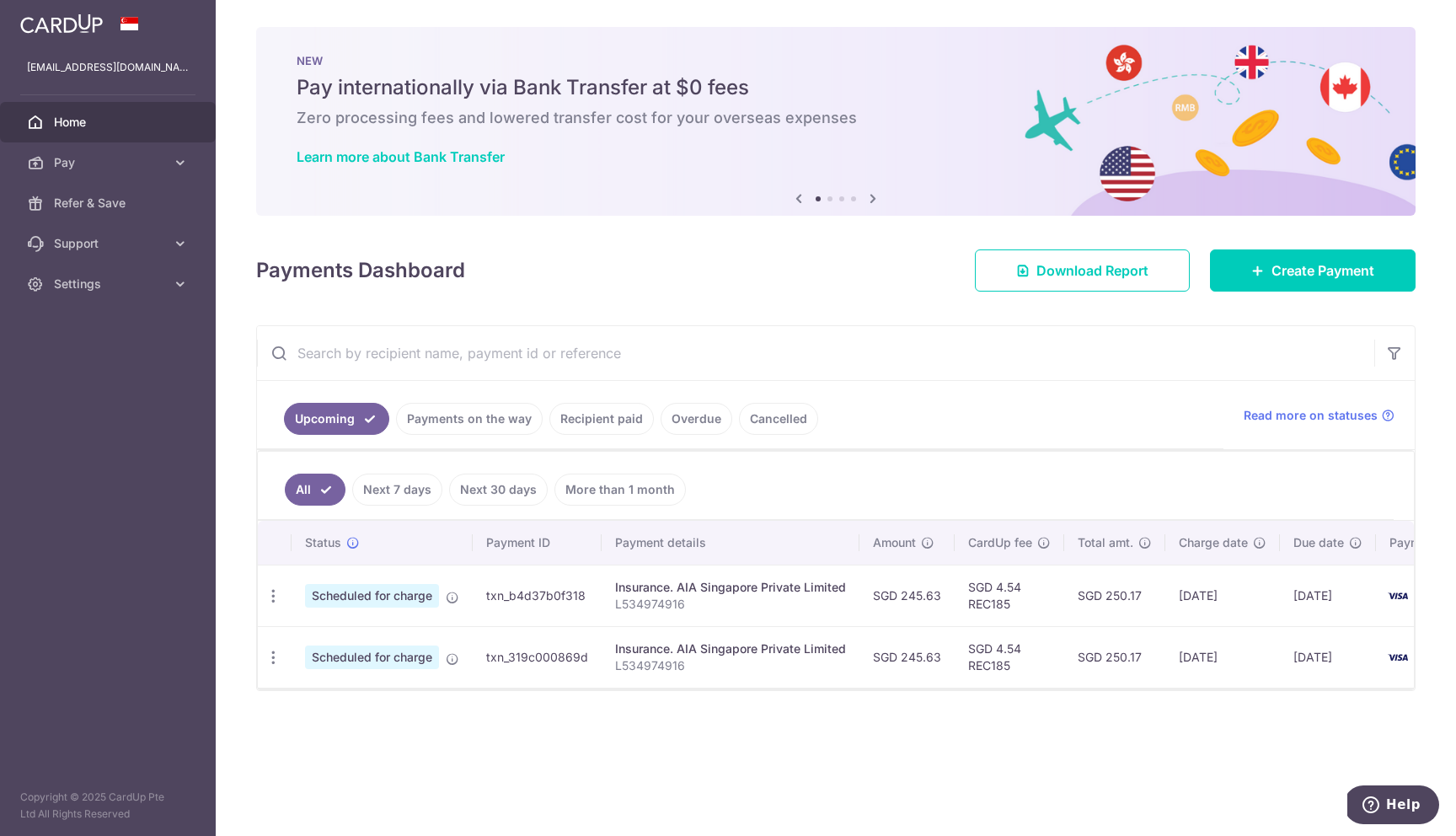
click at [722, 665] on p "L534974916" at bounding box center [730, 666] width 231 height 17
click at [272, 654] on icon "button" at bounding box center [273, 657] width 17 height 17
click at [326, 710] on span "Update payment" at bounding box center [362, 702] width 114 height 20
radio input "true"
type input "245.63"
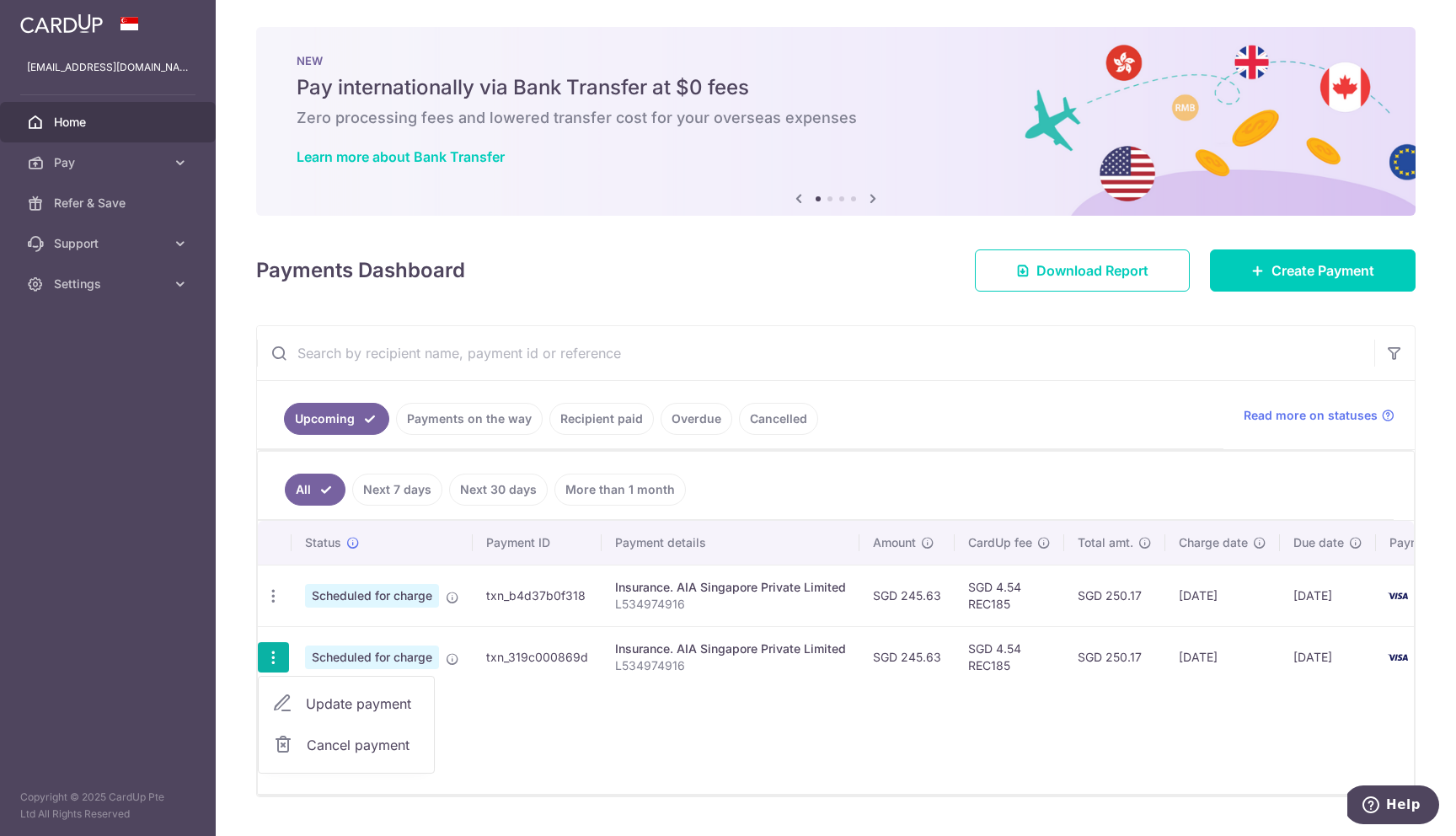
type input "[DATE]"
type input "L534974916"
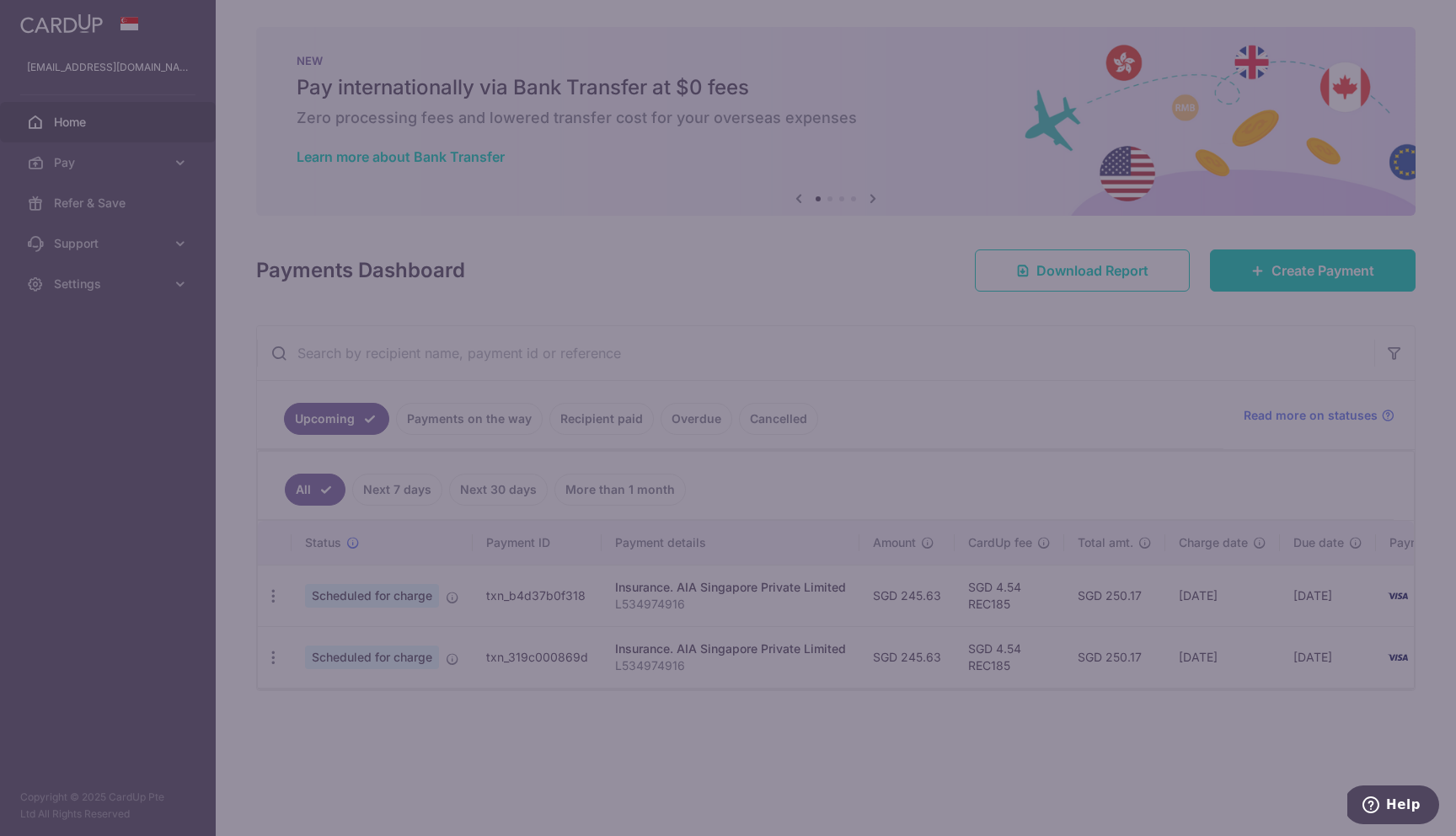
type input "REC185"
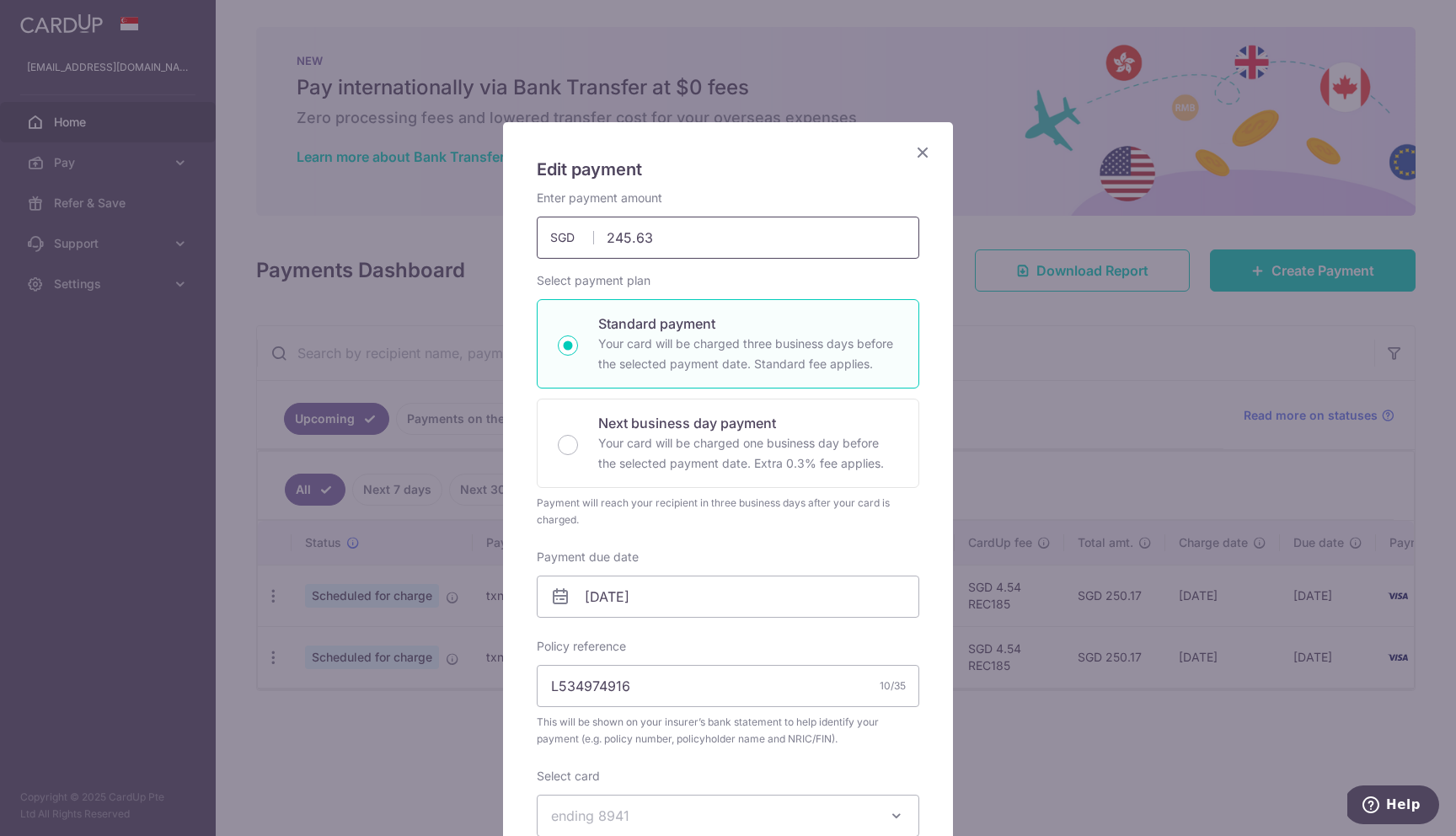
click at [661, 239] on input "245.63" at bounding box center [728, 237] width 383 height 42
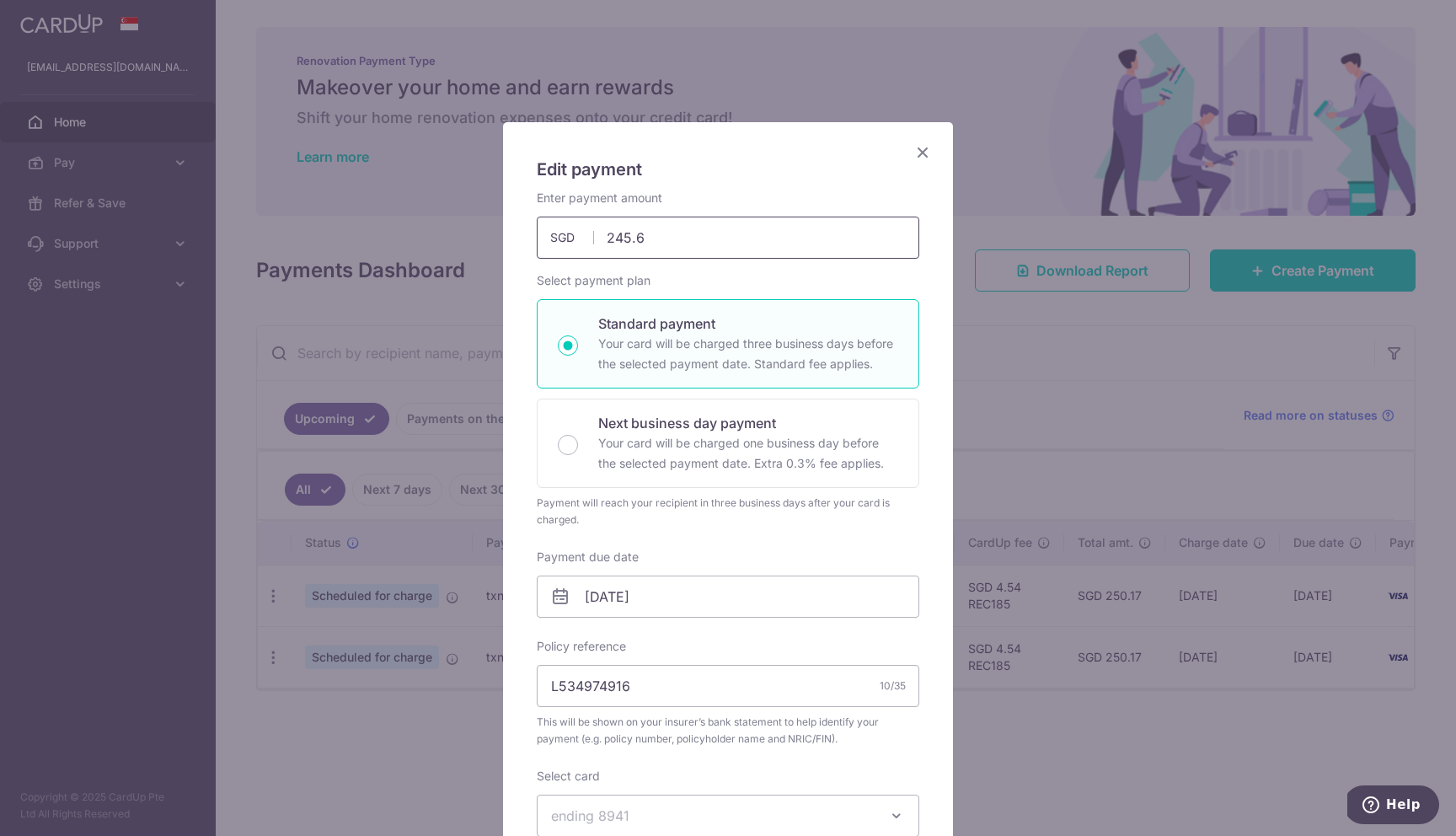
type input "245.62"
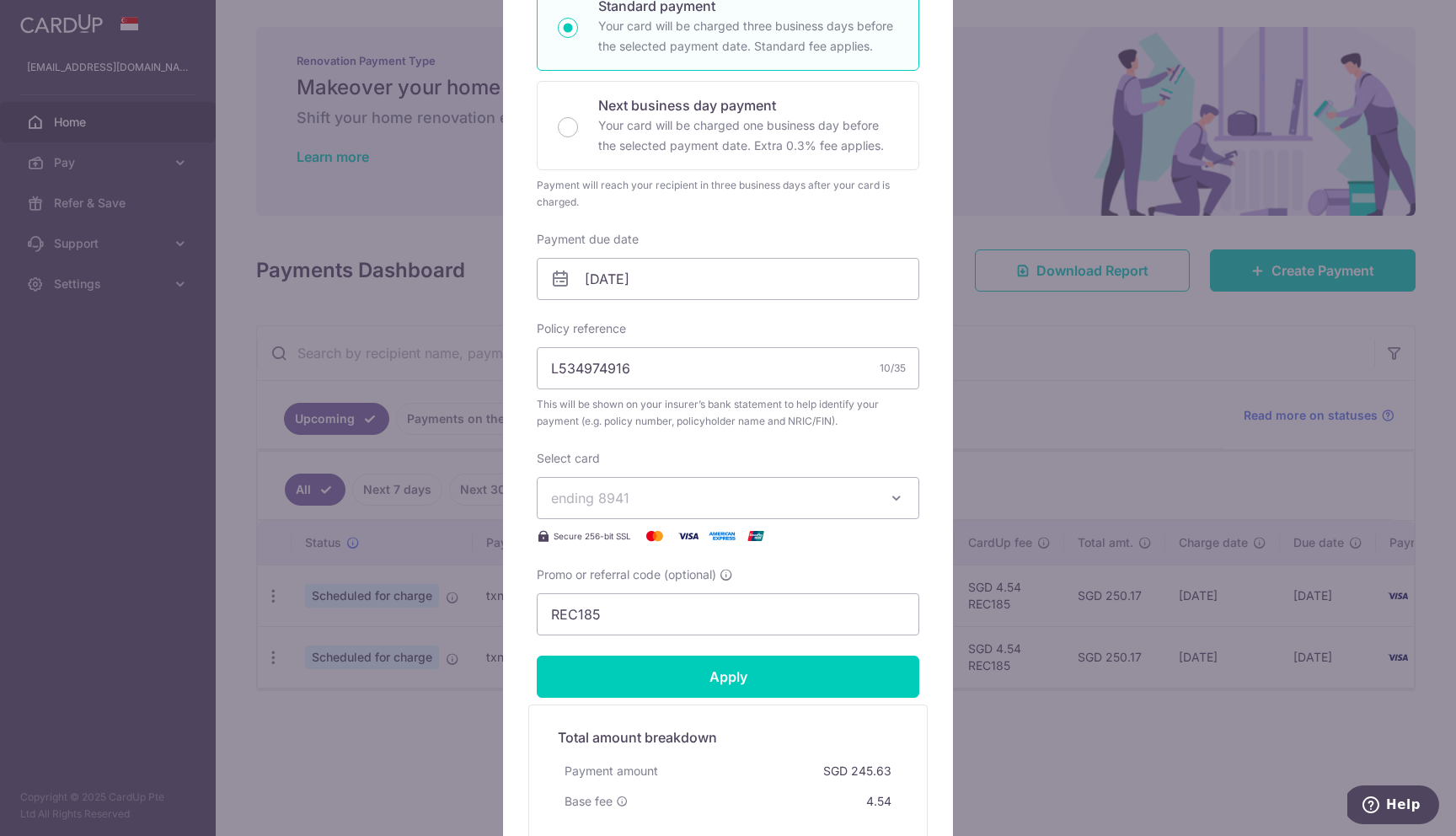
scroll to position [529, 0]
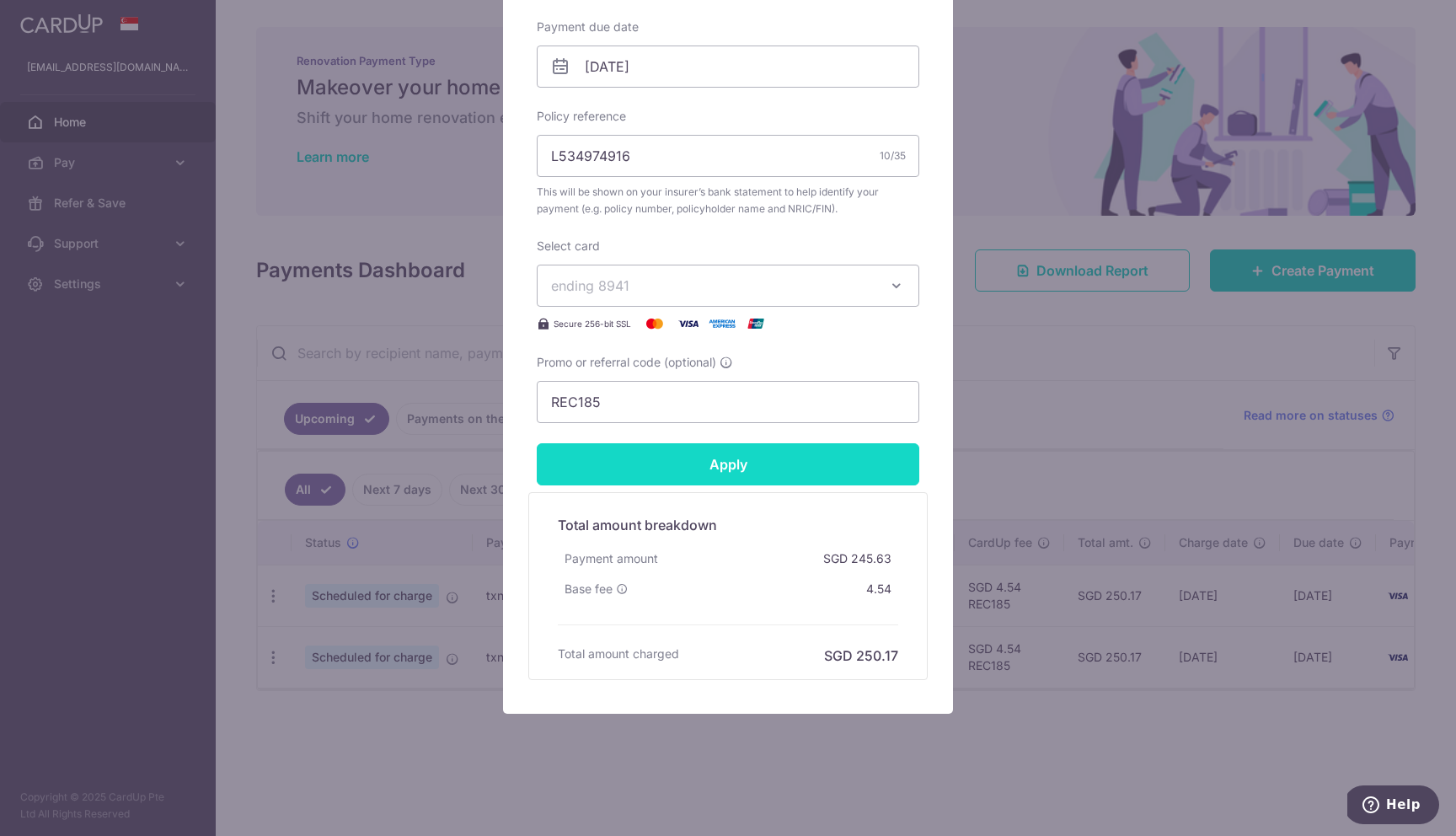
click at [808, 468] on input "Apply" at bounding box center [728, 464] width 383 height 42
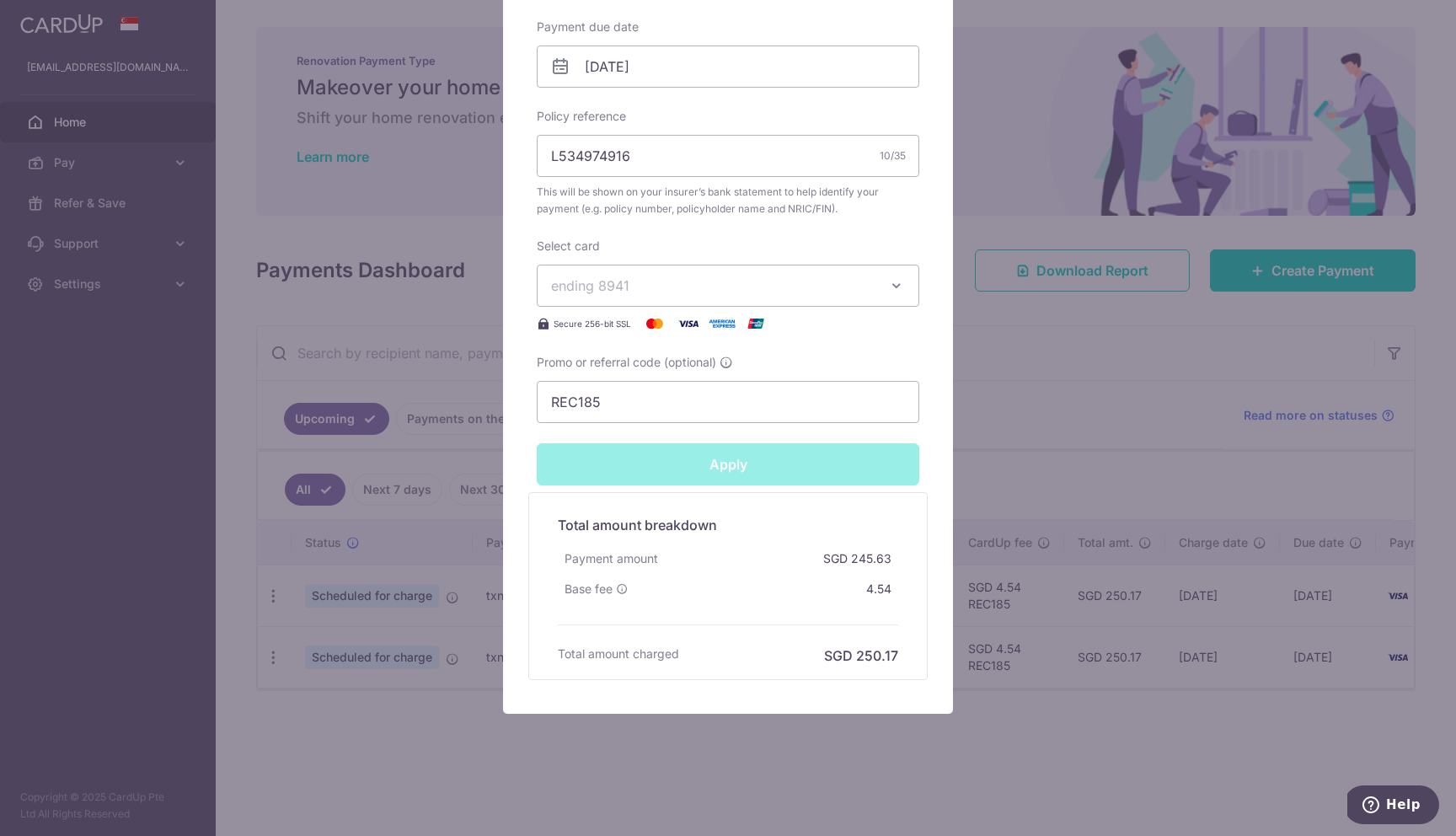
type input "Successfully Applied"
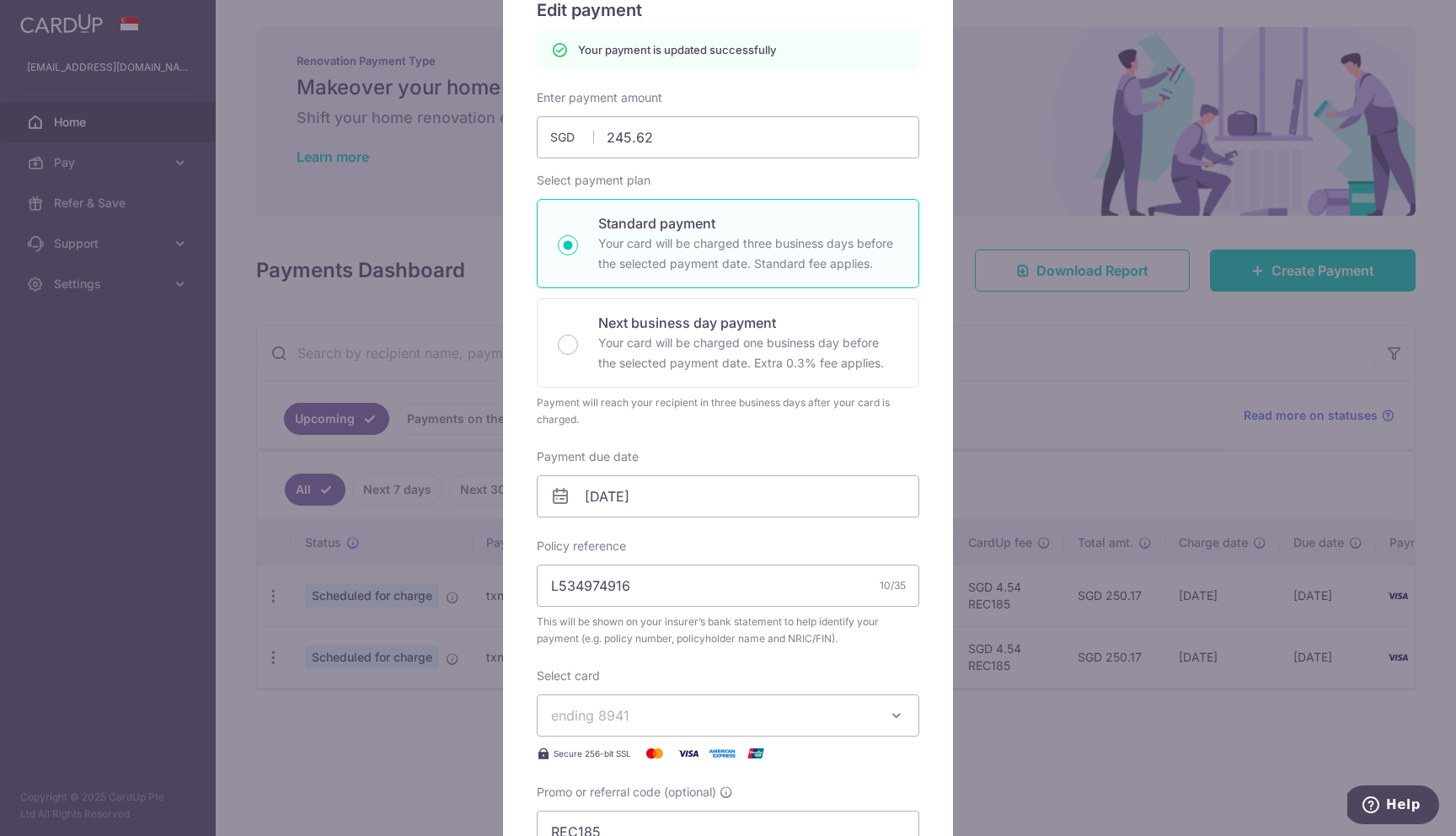
scroll to position [0, 0]
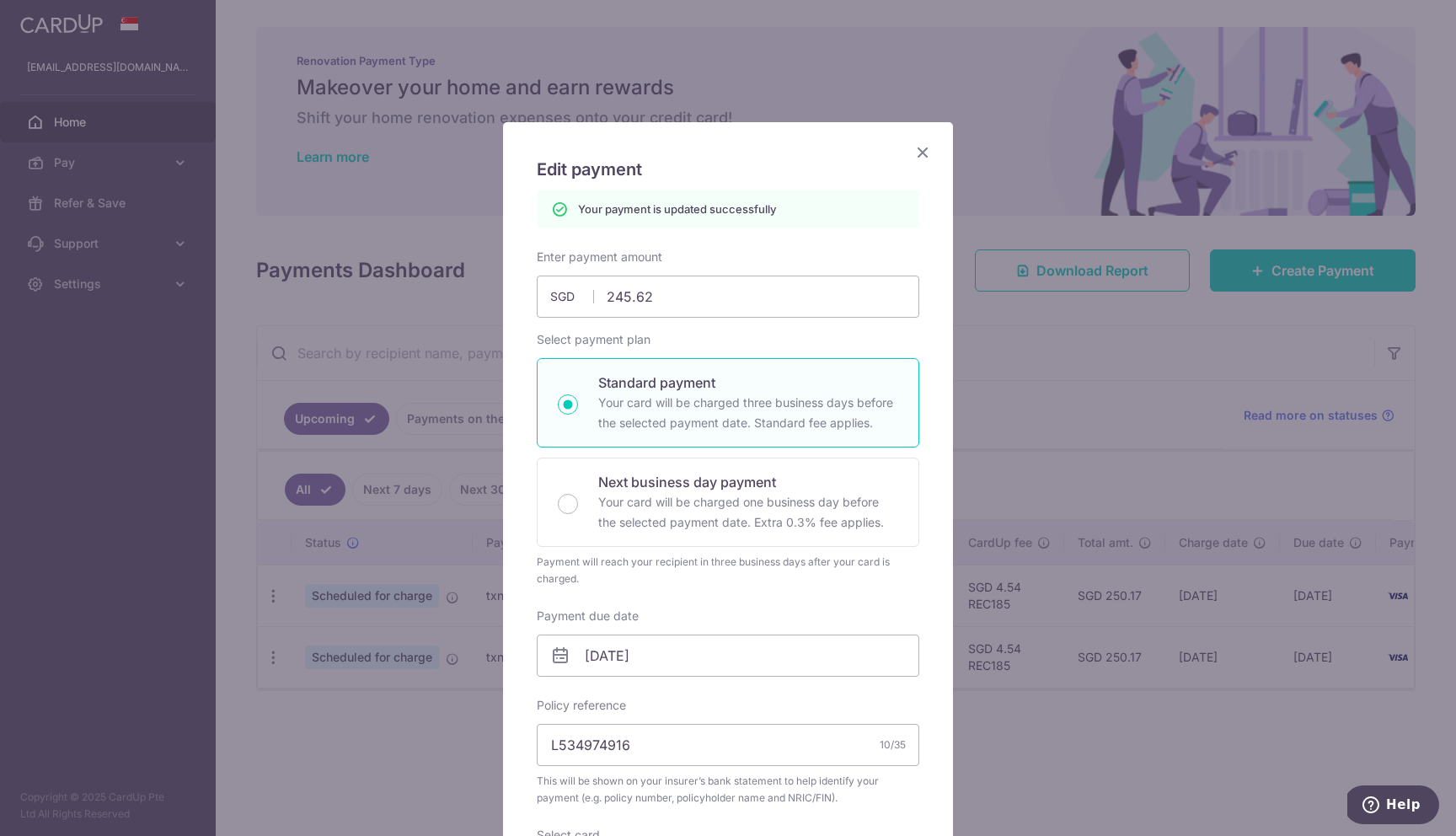
click at [922, 150] on icon "Close" at bounding box center [922, 152] width 20 height 21
